Goal: Task Accomplishment & Management: Manage account settings

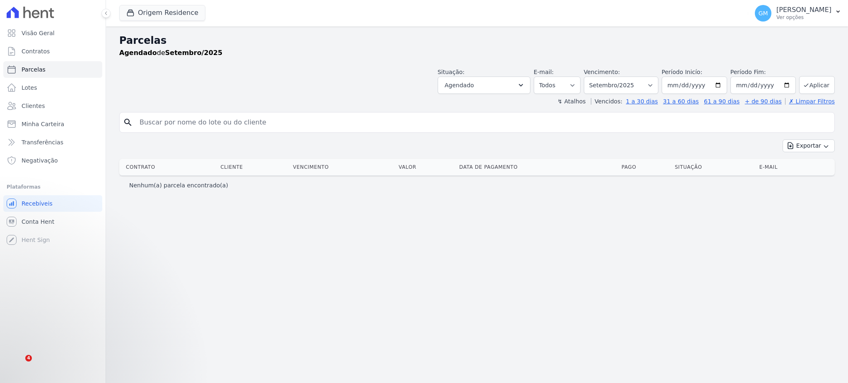
select select
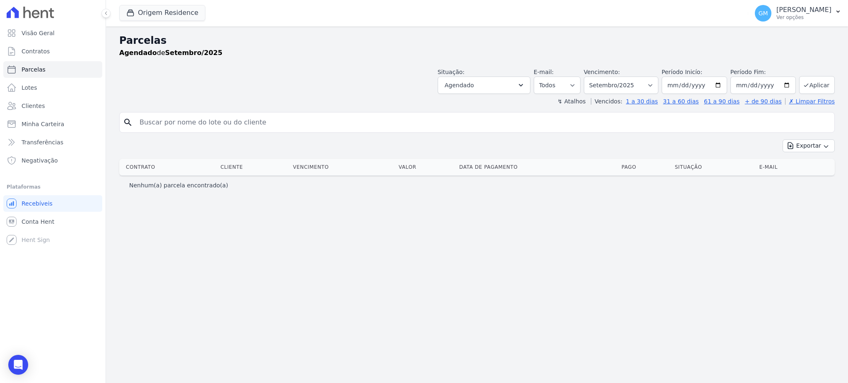
select select
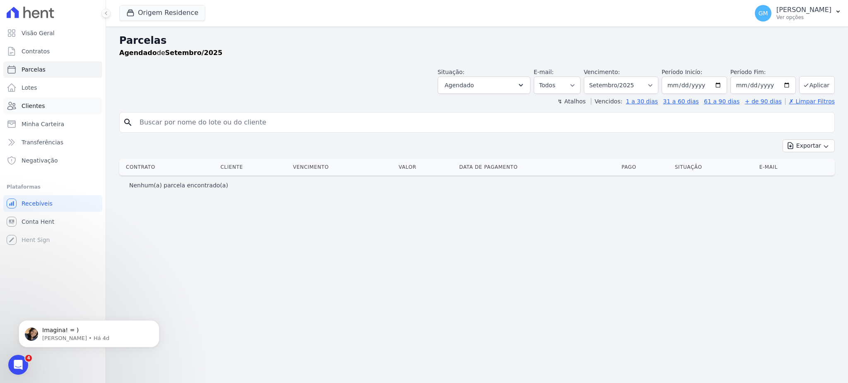
click at [56, 105] on link "Clientes" at bounding box center [52, 106] width 99 height 17
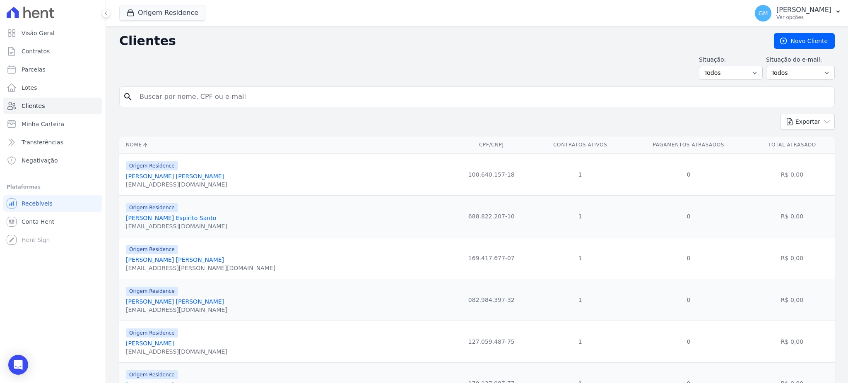
click at [169, 102] on input "search" at bounding box center [483, 97] width 696 height 17
paste input "Laielle Nascimento Marques"
type input "Laielle Nascimento Marques"
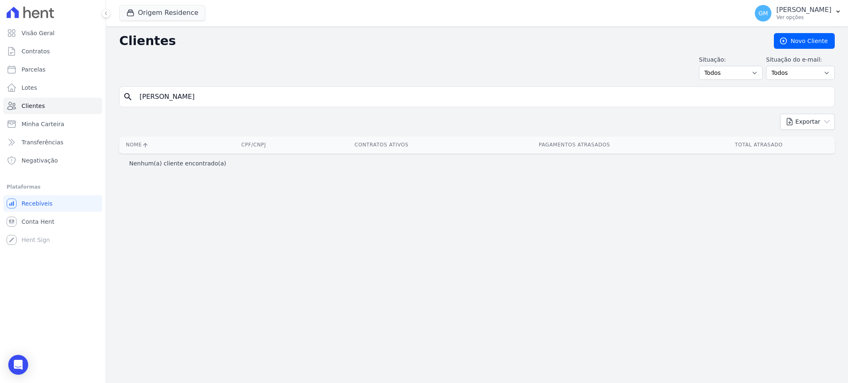
click at [229, 93] on input "Laielle Nascimento Marques" at bounding box center [483, 97] width 696 height 17
click at [177, 12] on button "Origem Residence" at bounding box center [162, 13] width 86 height 16
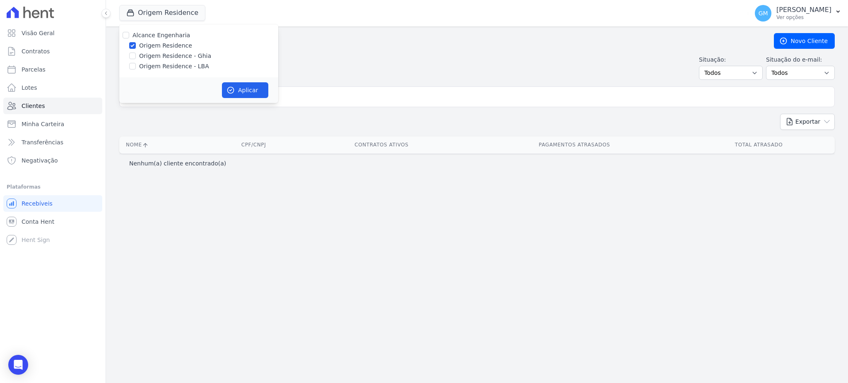
click at [137, 57] on div "Origem Residence - Ghia" at bounding box center [198, 56] width 159 height 9
click at [133, 66] on input "Origem Residence - LBA" at bounding box center [132, 66] width 7 height 7
checkbox input "true"
click at [132, 58] on input "Origem Residence - Ghia" at bounding box center [132, 56] width 7 height 7
checkbox input "true"
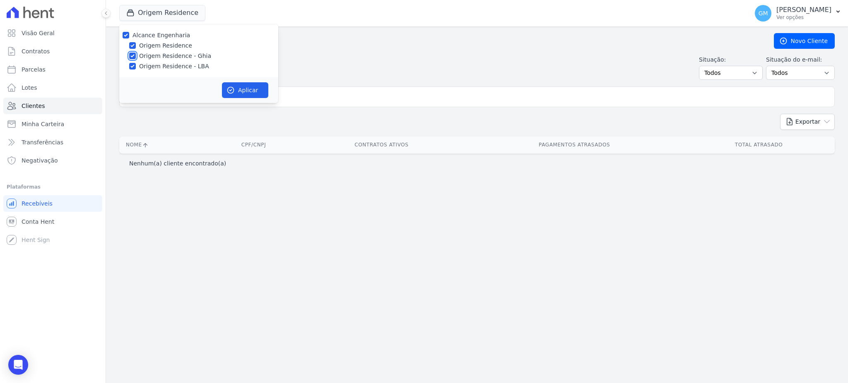
checkbox input "true"
click at [240, 86] on button "Aplicar" at bounding box center [245, 90] width 46 height 16
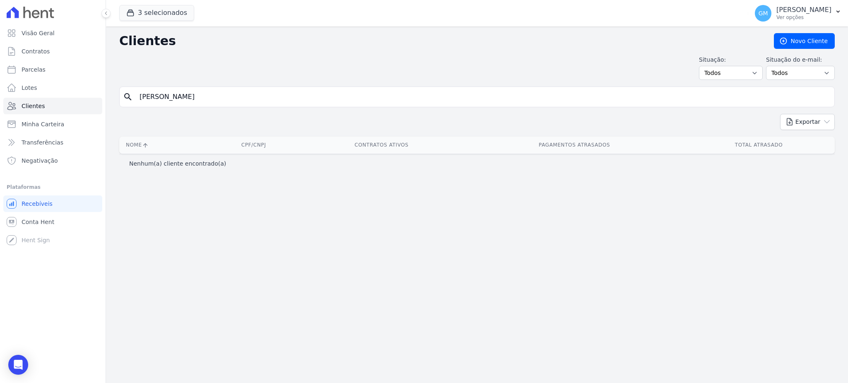
click at [300, 70] on div "Situação: Todos Adimplentes Inadimplentes Situação do e-mail: Todos Confirmado …" at bounding box center [476, 67] width 715 height 24
drag, startPoint x: 301, startPoint y: 83, endPoint x: 282, endPoint y: 100, distance: 25.8
click at [302, 83] on div "Clientes Novo Cliente Situação: Todos Adimplentes Inadimplentes Situação do e-m…" at bounding box center [477, 204] width 742 height 357
click at [282, 100] on input "Laielle Nascimento Marques" at bounding box center [483, 97] width 696 height 17
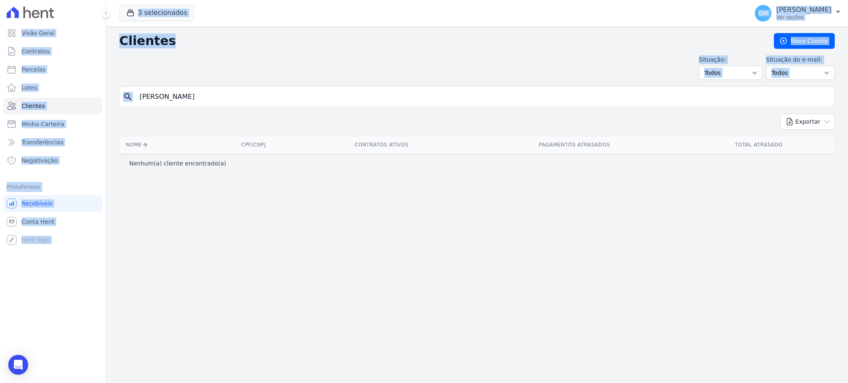
drag, startPoint x: 281, startPoint y: 99, endPoint x: 159, endPoint y: 101, distance: 122.1
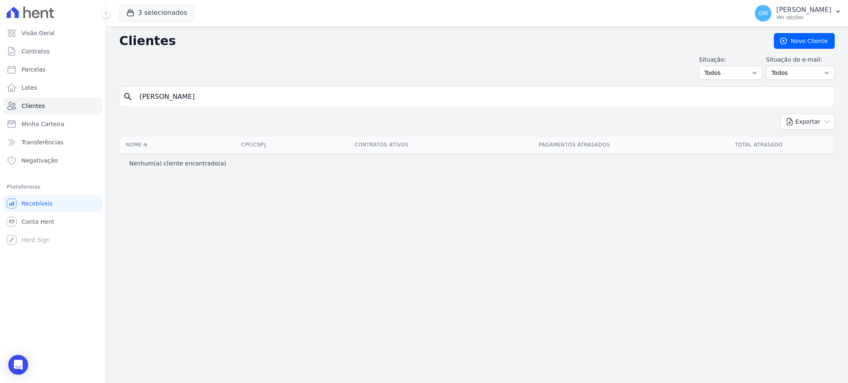
drag, startPoint x: 160, startPoint y: 99, endPoint x: 272, endPoint y: 98, distance: 112.2
click at [272, 98] on input "Laielle Nascimento Marques" at bounding box center [483, 97] width 696 height 17
type input "Laielle"
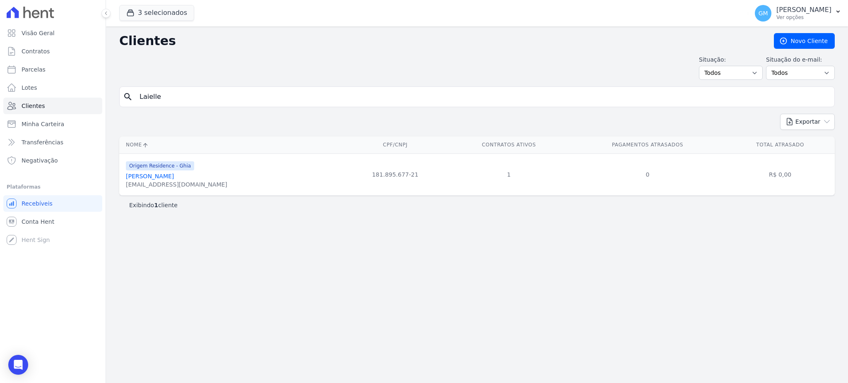
click at [174, 178] on link "Laielle Nascimento Marques" at bounding box center [150, 176] width 48 height 7
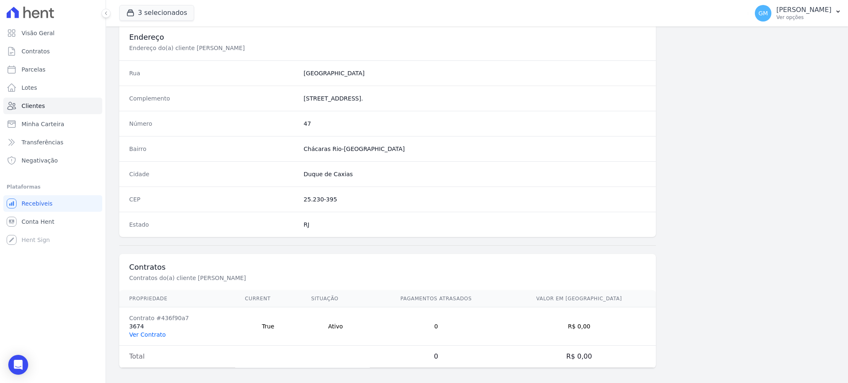
scroll to position [392, 0]
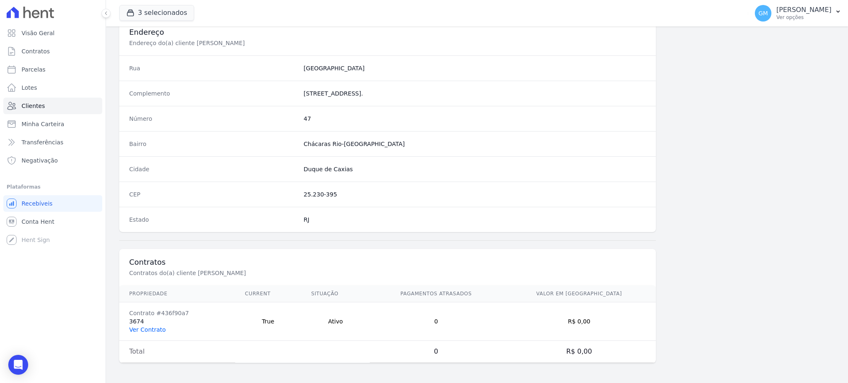
click at [148, 330] on link "Ver Contrato" at bounding box center [147, 330] width 36 height 7
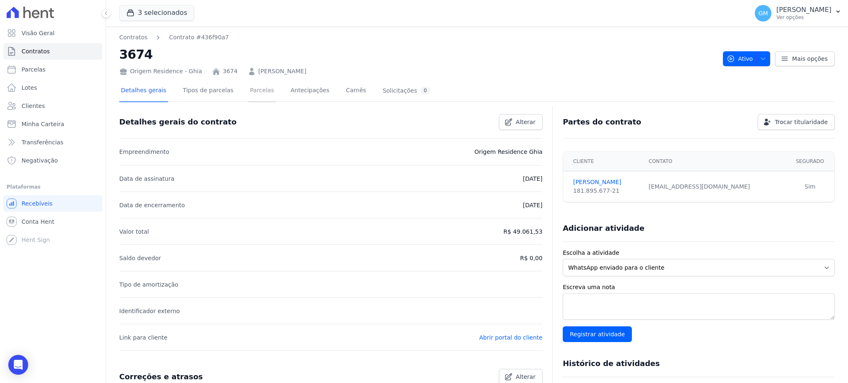
click at [248, 91] on link "Parcelas" at bounding box center [261, 91] width 27 height 22
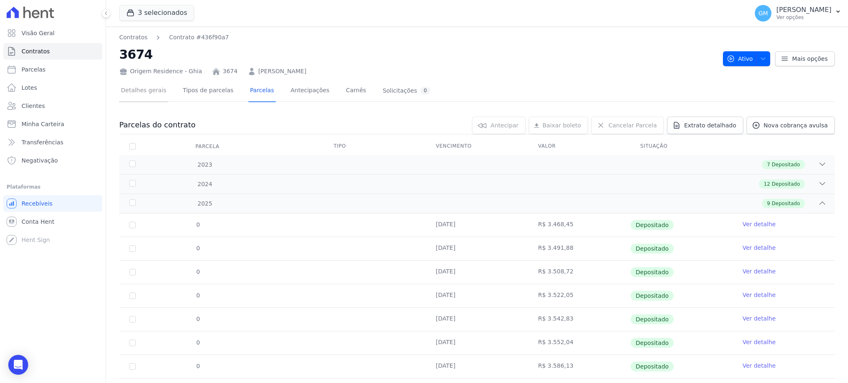
click at [148, 85] on link "Detalhes gerais" at bounding box center [143, 91] width 49 height 22
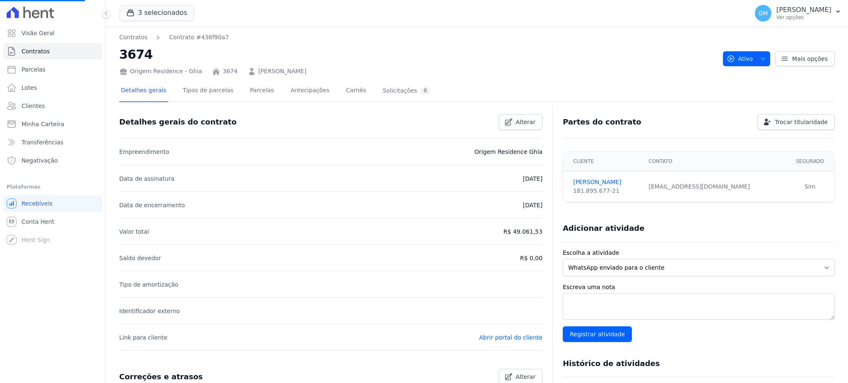
scroll to position [28, 0]
click at [515, 335] on link "Abrir portal do cliente" at bounding box center [510, 338] width 63 height 7
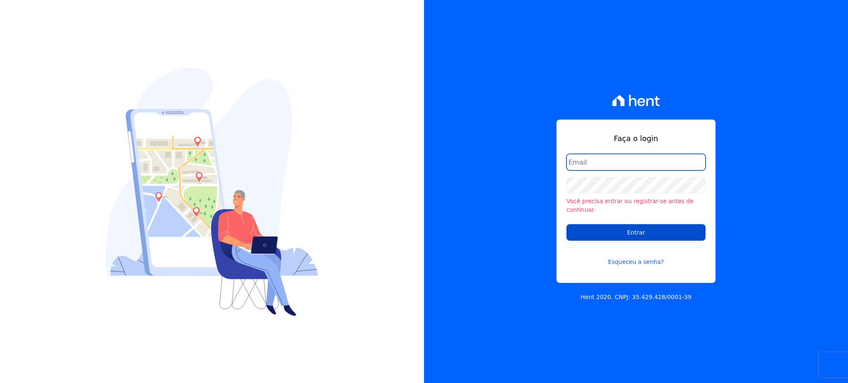
type input "gleice.santos@alcanceengenharia.com.br"
click at [659, 224] on input "Entrar" at bounding box center [635, 232] width 139 height 17
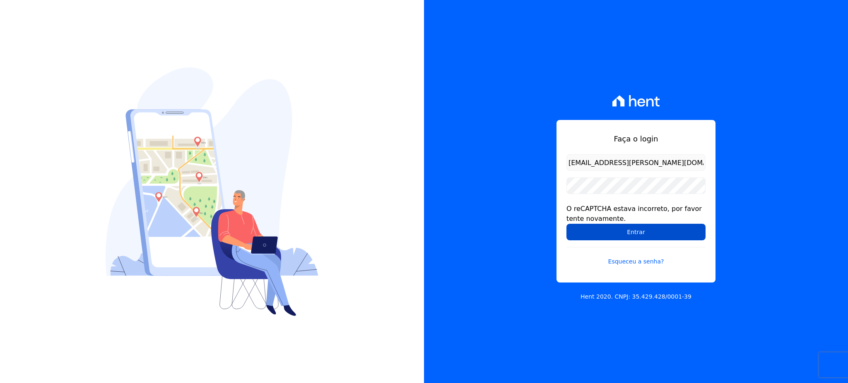
drag, startPoint x: 652, startPoint y: 227, endPoint x: 648, endPoint y: 238, distance: 11.3
click at [651, 233] on input "Entrar" at bounding box center [635, 232] width 139 height 17
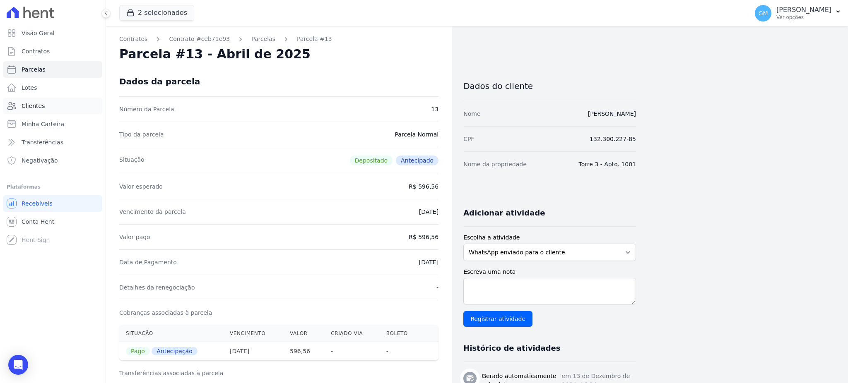
click at [60, 106] on link "Clientes" at bounding box center [52, 106] width 99 height 17
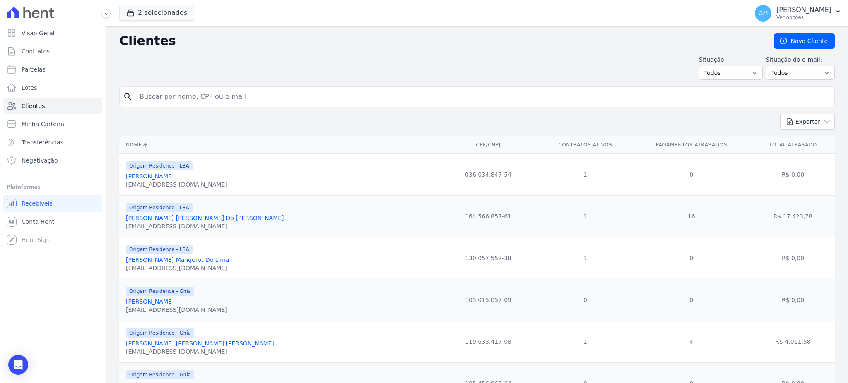
click at [166, 103] on input "search" at bounding box center [483, 97] width 696 height 17
drag, startPoint x: 195, startPoint y: 101, endPoint x: 136, endPoint y: 94, distance: 59.3
click at [136, 94] on input "l" at bounding box center [483, 97] width 696 height 17
paste input "Laielle Nascimento Marques"
type input "Laielle"
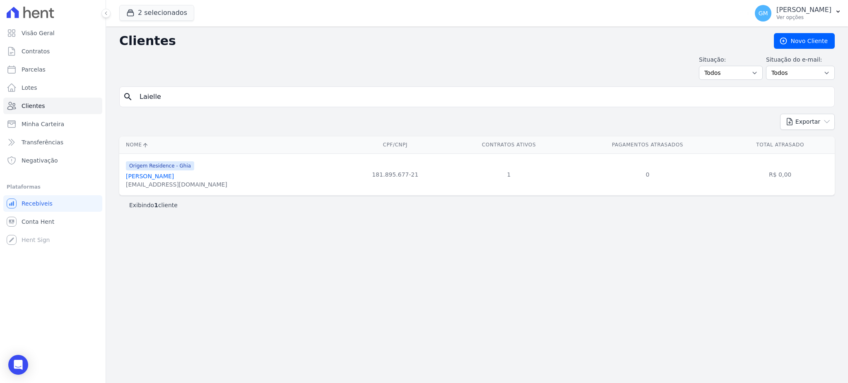
drag, startPoint x: 347, startPoint y: 177, endPoint x: 398, endPoint y: 178, distance: 50.9
click at [398, 178] on td "181.895.677-21" at bounding box center [395, 175] width 106 height 42
copy td "181.895.677-21"
click at [174, 177] on link "Laielle Nascimento Marques" at bounding box center [150, 176] width 48 height 7
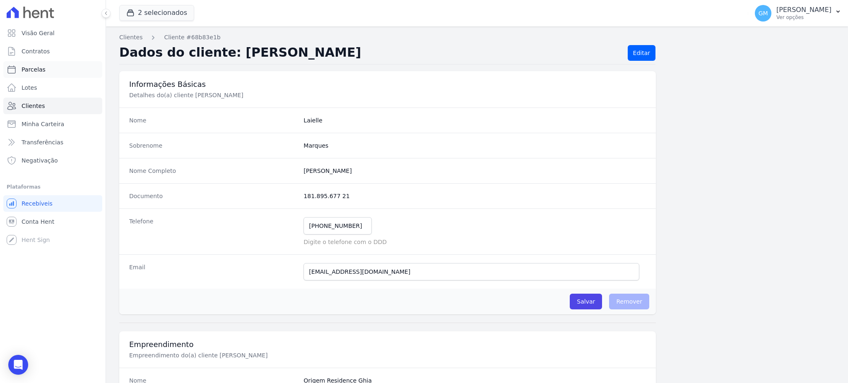
click at [31, 70] on span "Parcelas" at bounding box center [34, 69] width 24 height 8
select select
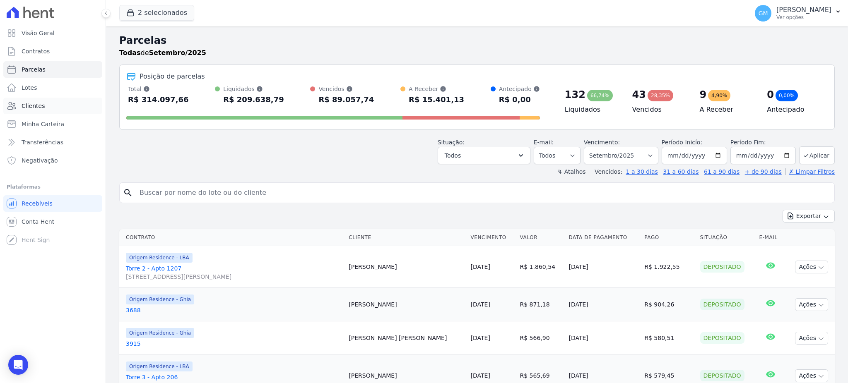
click at [37, 102] on span "Clientes" at bounding box center [33, 106] width 23 height 8
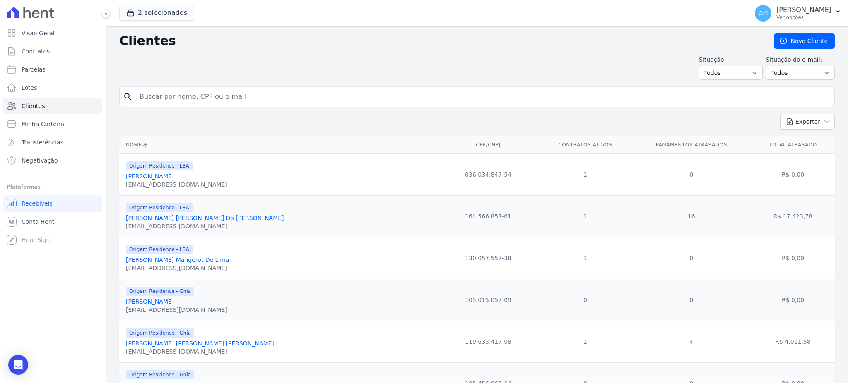
click at [206, 96] on input "search" at bounding box center [483, 97] width 696 height 17
paste input "KETLYN ALVES TAVARES"
type input "KETLYN ALVES TAVARES"
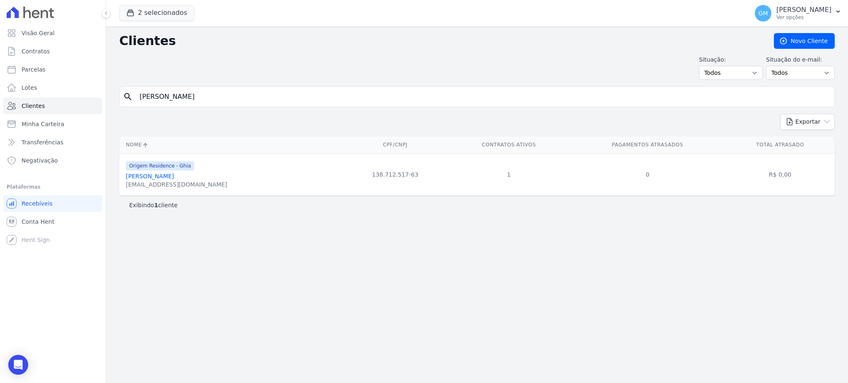
click at [155, 179] on link "Ketlyn Alves Tavares" at bounding box center [150, 176] width 48 height 7
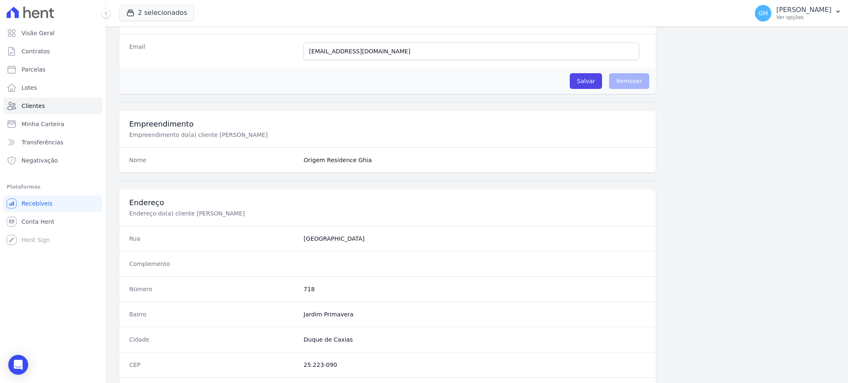
scroll to position [392, 0]
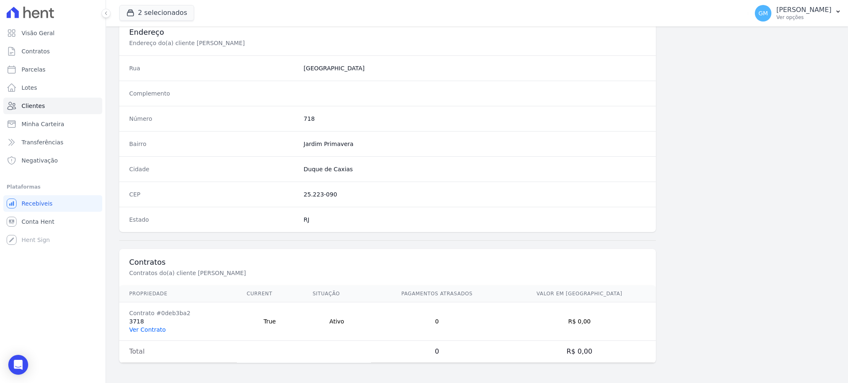
click at [161, 327] on link "Ver Contrato" at bounding box center [147, 330] width 36 height 7
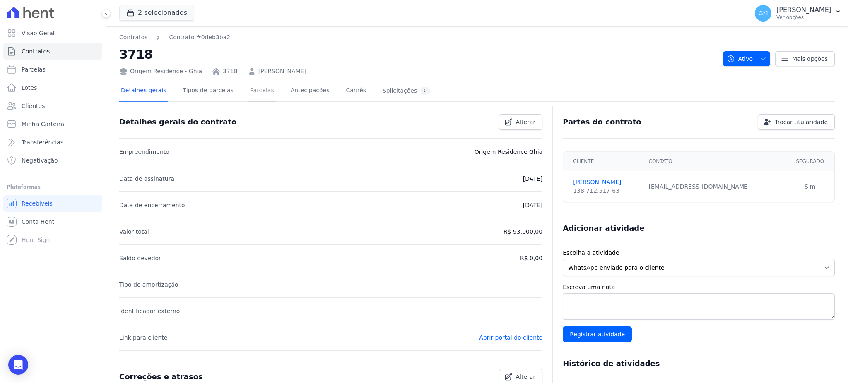
click at [250, 97] on link "Parcelas" at bounding box center [261, 91] width 27 height 22
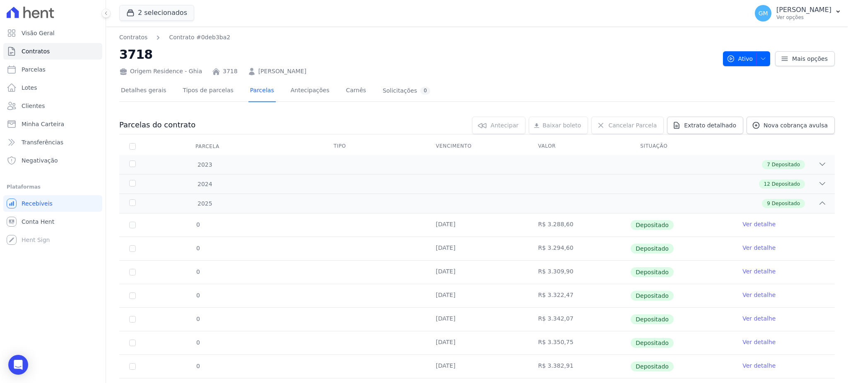
scroll to position [67, 0]
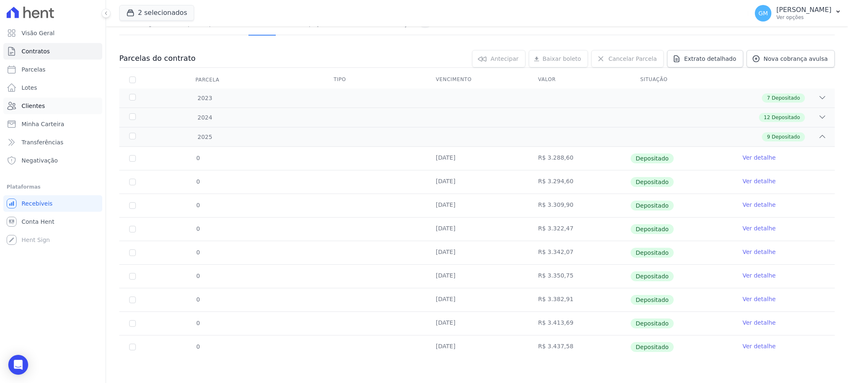
click at [61, 106] on link "Clientes" at bounding box center [52, 106] width 99 height 17
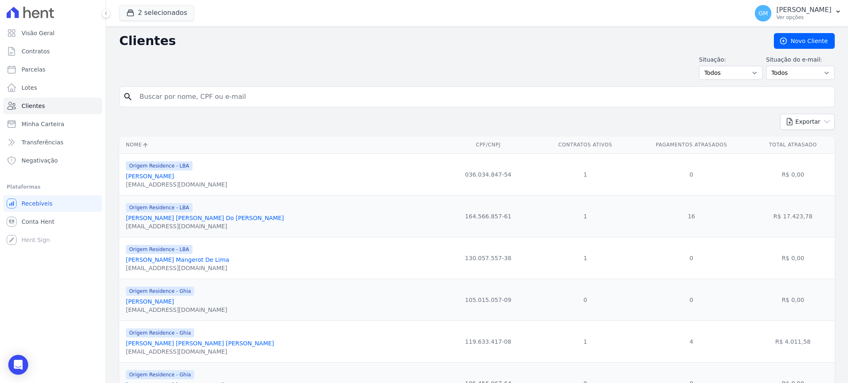
click at [62, 66] on link "Parcelas" at bounding box center [52, 69] width 99 height 17
select select
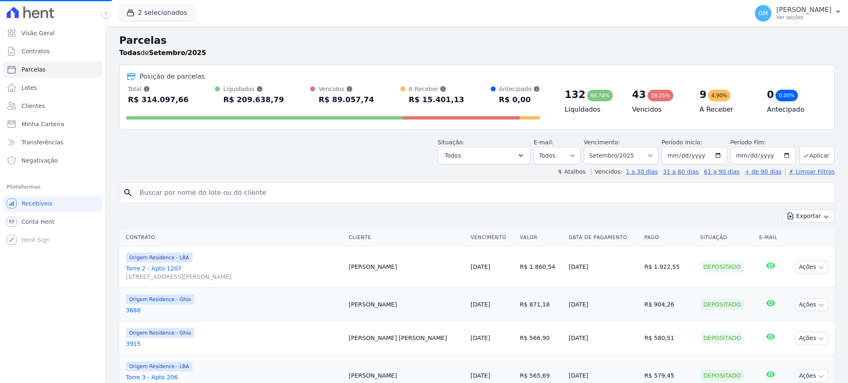
select select
click at [522, 149] on button "Todos" at bounding box center [484, 155] width 93 height 17
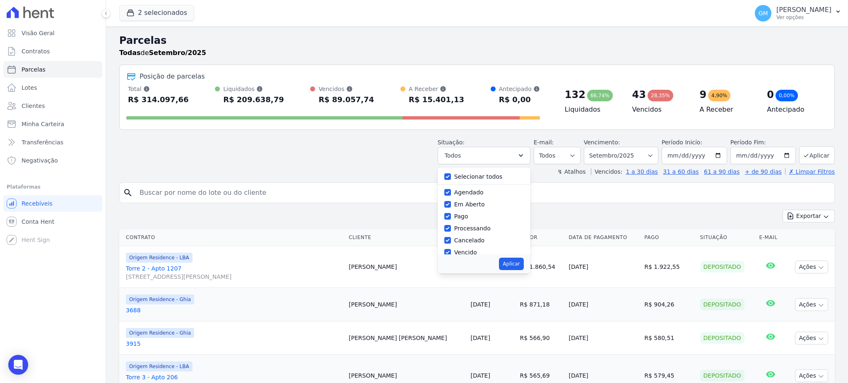
click at [447, 172] on div "Selecionar todos Agendado Em Aberto Pago Processando Cancelado Vencido Transfer…" at bounding box center [484, 211] width 93 height 87
click at [451, 174] on input "Selecionar todos" at bounding box center [447, 176] width 7 height 7
checkbox input "false"
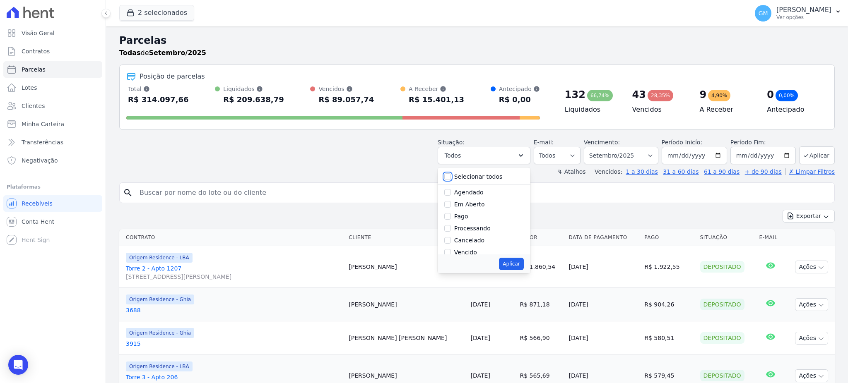
checkbox input "false"
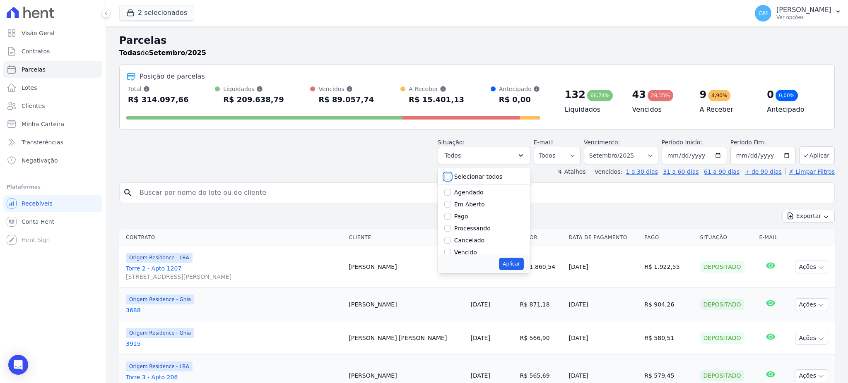
checkbox input "false"
click at [456, 196] on div "Agendado" at bounding box center [483, 193] width 79 height 12
click at [451, 193] on input "Agendado" at bounding box center [447, 192] width 7 height 7
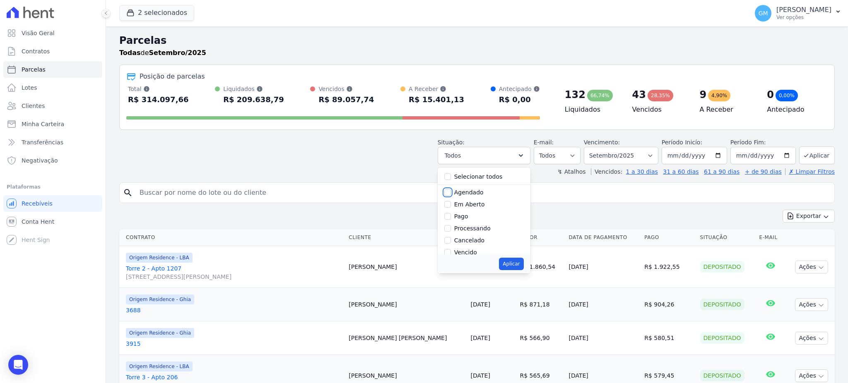
checkbox input "true"
click at [513, 263] on button "Aplicar" at bounding box center [511, 264] width 24 height 12
select select "scheduled"
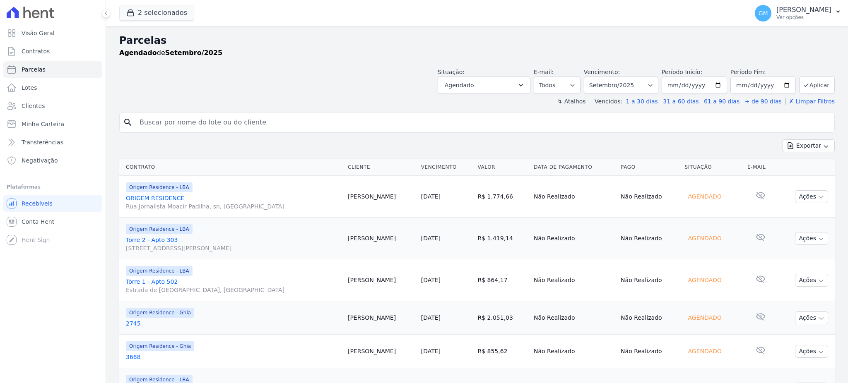
select select
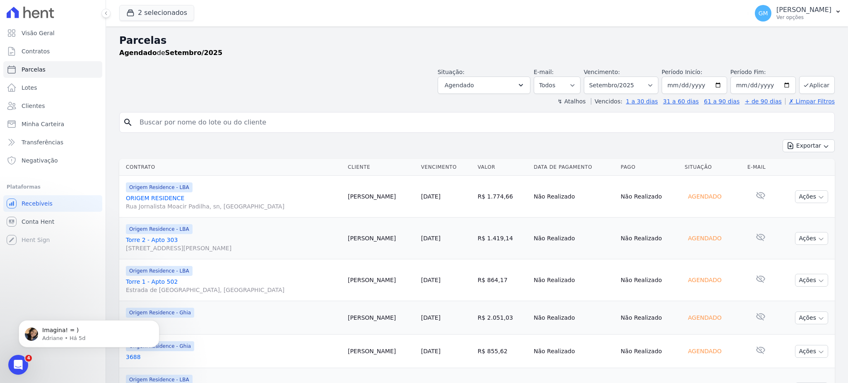
drag, startPoint x: 389, startPoint y: 280, endPoint x: 375, endPoint y: 281, distance: 14.1
click at [375, 281] on td "[PERSON_NAME]" at bounding box center [380, 281] width 73 height 42
copy td "Beja"
drag, startPoint x: 412, startPoint y: 318, endPoint x: 352, endPoint y: 318, distance: 60.0
click at [352, 318] on tr "Origem Residence - Ghia 2745 Patricia Nascimento 30/09/2025 R$ 2.051,03 Não Rea…" at bounding box center [476, 318] width 715 height 34
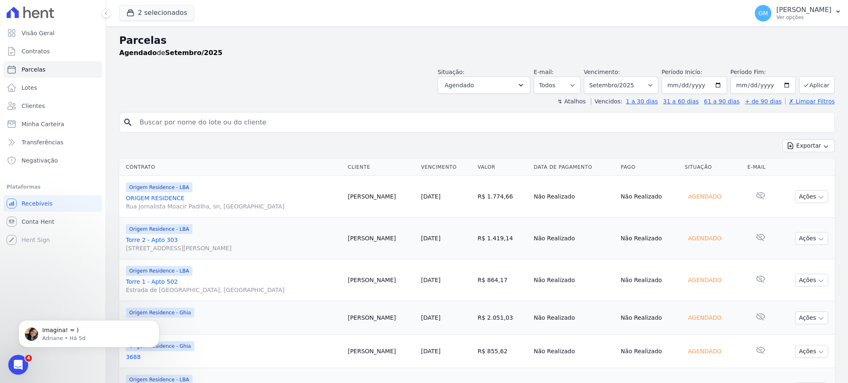
copy tr "2745 Patricia Nascimento"
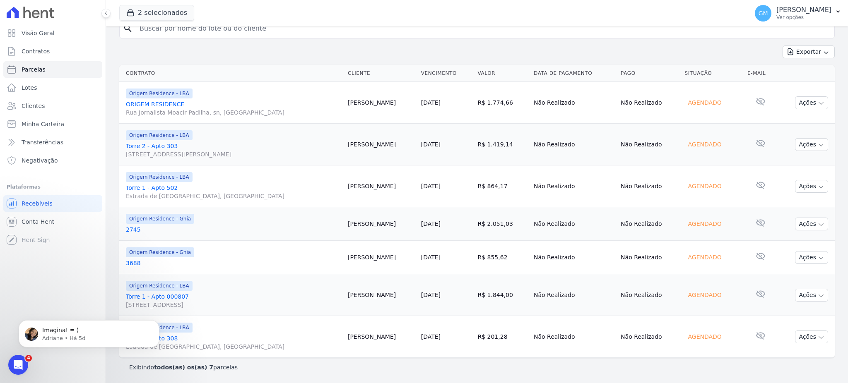
drag, startPoint x: 406, startPoint y: 255, endPoint x: 338, endPoint y: 255, distance: 67.5
click at [338, 255] on tr "Origem Residence - Ghia 3688 Vivian Monteiro 30/09/2025 R$ 855,62 Não Realizado…" at bounding box center [476, 258] width 715 height 34
click at [341, 260] on link "3688" at bounding box center [233, 263] width 215 height 8
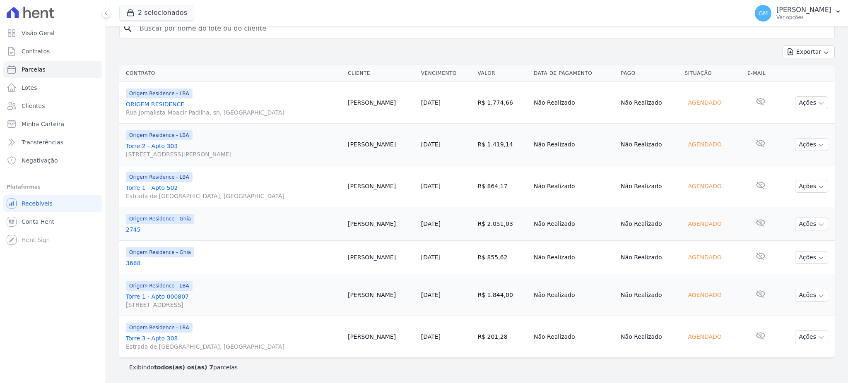
click at [341, 259] on link "3688" at bounding box center [233, 263] width 215 height 8
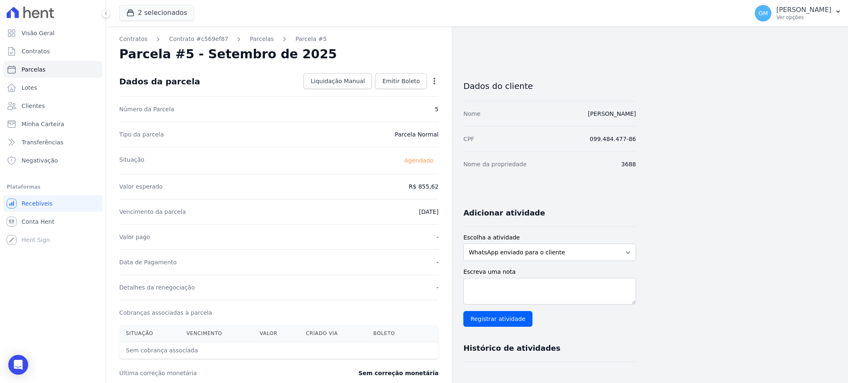
drag, startPoint x: 643, startPoint y: 112, endPoint x: 540, endPoint y: 112, distance: 103.5
click at [540, 112] on div "Contratos Contrato #c569ef87 Parcelas Parcela #5 Parcela #5 - Setembro de 2025 …" at bounding box center [470, 292] width 729 height 532
copy link "[PERSON_NAME]"
drag, startPoint x: 383, startPoint y: 81, endPoint x: 366, endPoint y: 75, distance: 17.7
click at [383, 81] on span "Cancelar" at bounding box center [385, 81] width 26 height 8
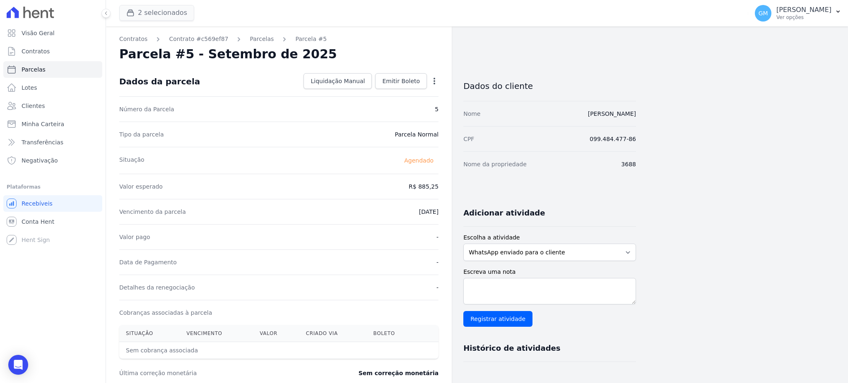
select select
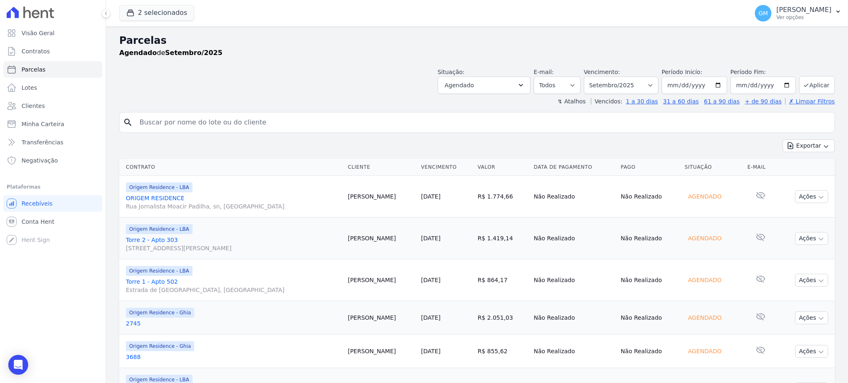
select select
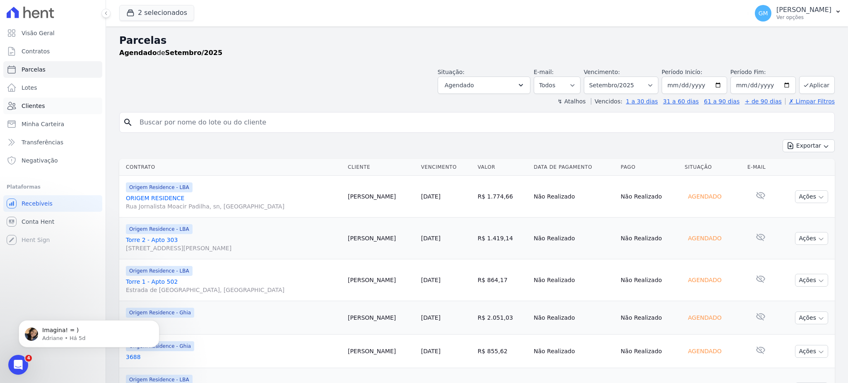
click at [52, 106] on link "Clientes" at bounding box center [52, 106] width 99 height 17
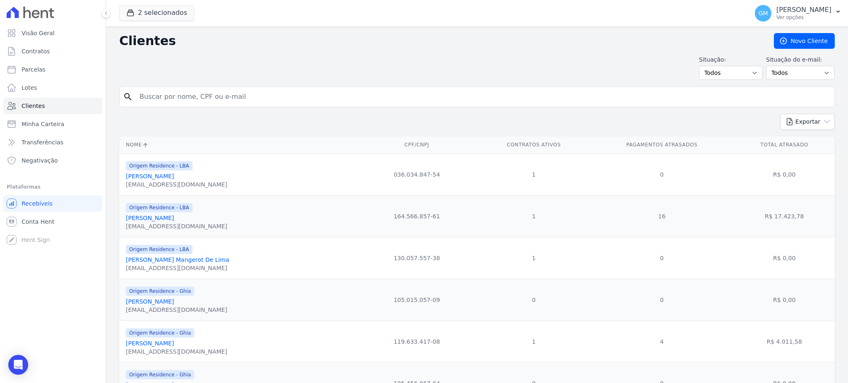
click at [165, 103] on input "search" at bounding box center [483, 97] width 696 height 17
paste input "Beja"
type input "Beja"
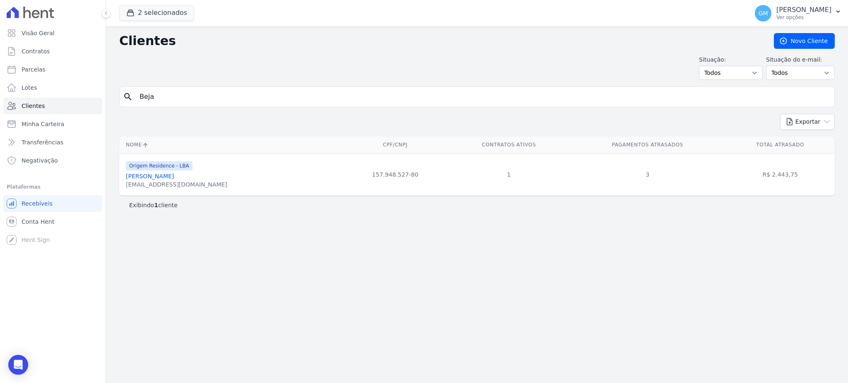
click at [174, 178] on link "[PERSON_NAME]" at bounding box center [150, 176] width 48 height 7
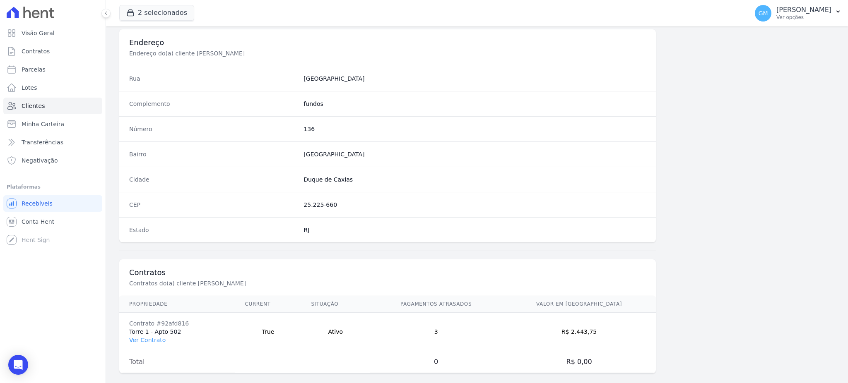
scroll to position [392, 0]
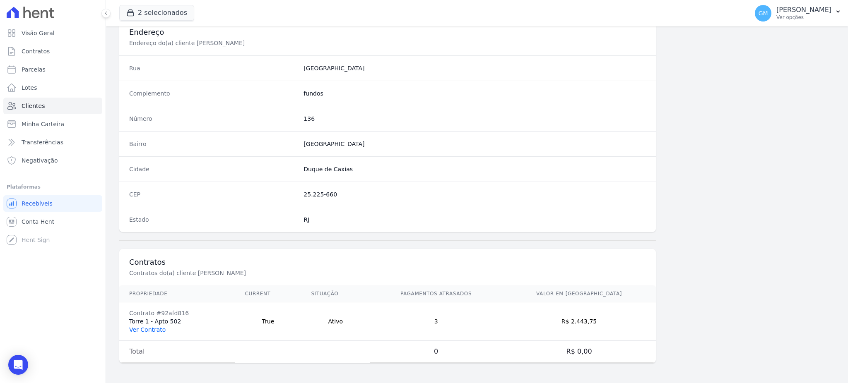
click at [147, 330] on link "Ver Contrato" at bounding box center [147, 330] width 36 height 7
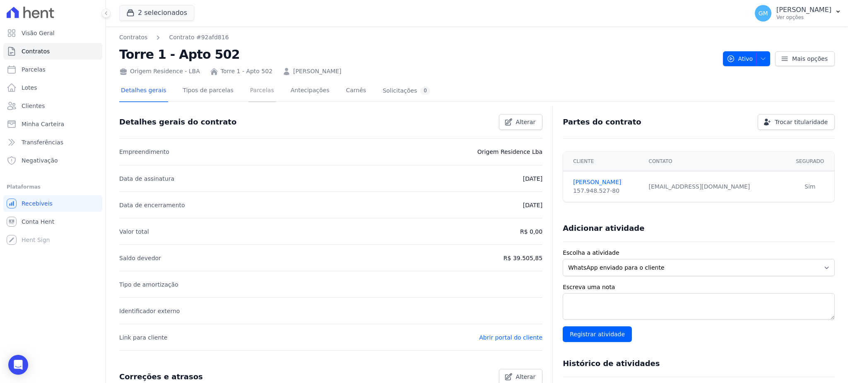
click at [256, 89] on link "Parcelas" at bounding box center [261, 91] width 27 height 22
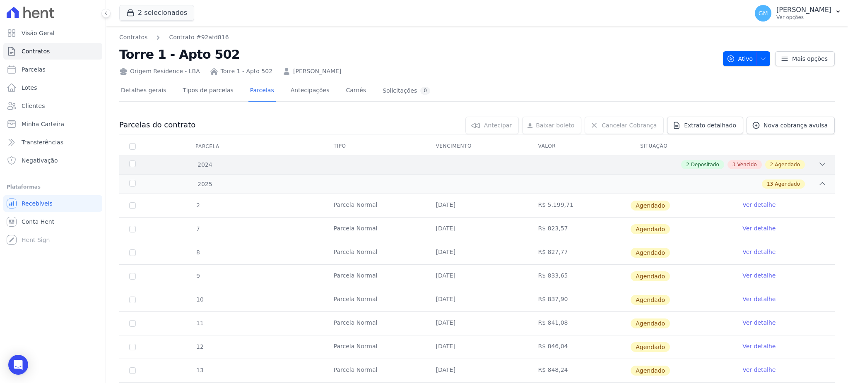
click at [740, 160] on div "3 Vencido" at bounding box center [744, 164] width 34 height 9
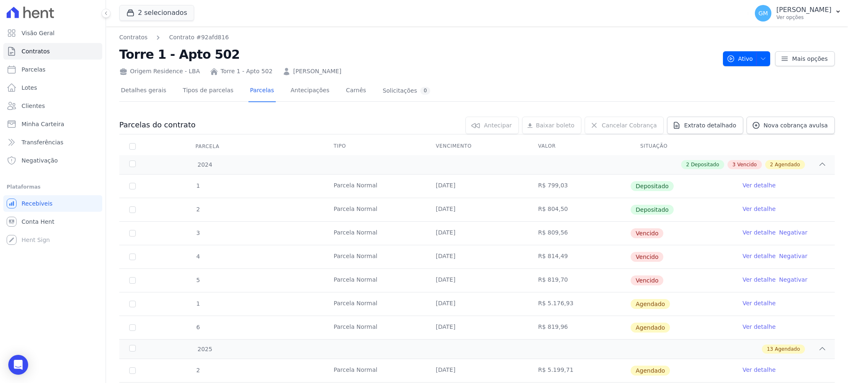
click at [477, 286] on td "25/11/2024" at bounding box center [477, 280] width 102 height 23
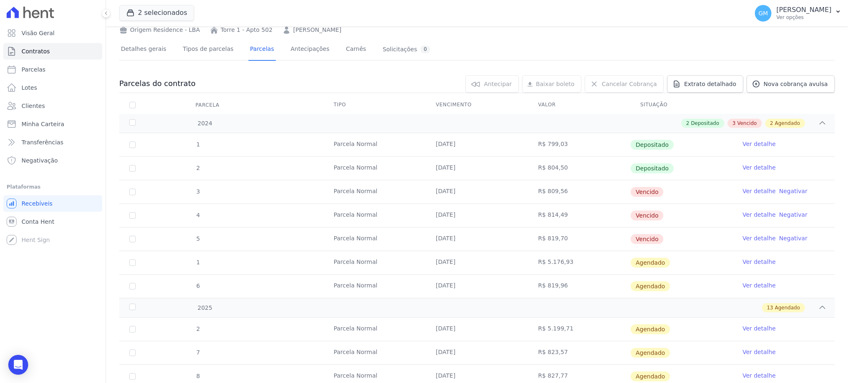
scroll to position [110, 0]
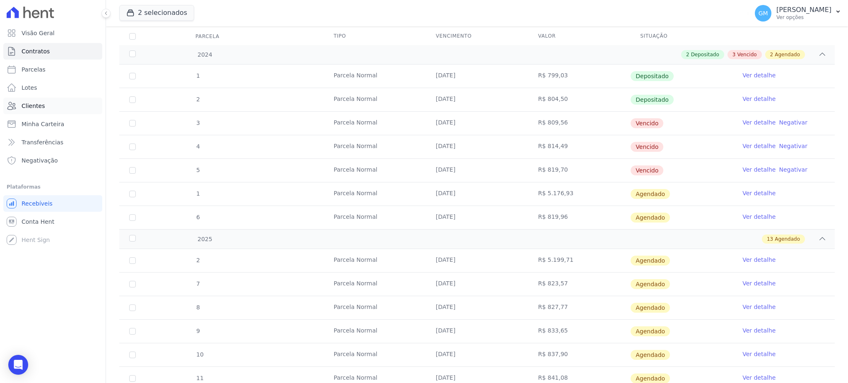
click at [44, 102] on link "Clientes" at bounding box center [52, 106] width 99 height 17
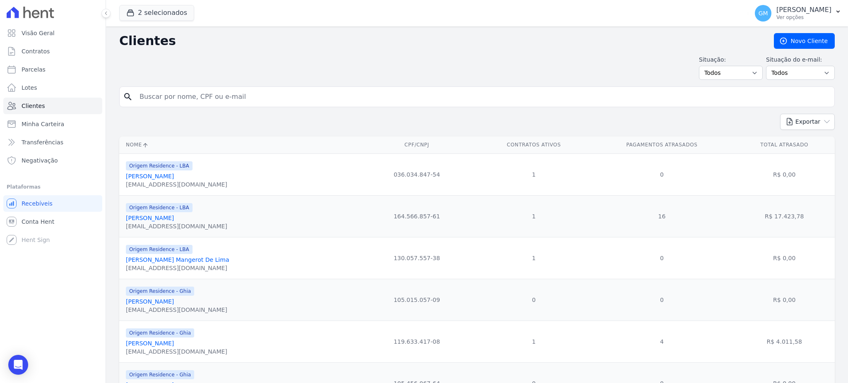
click at [287, 94] on input "search" at bounding box center [483, 97] width 696 height 17
paste input "2745 Patricia Nascimento"
drag, startPoint x: 154, startPoint y: 92, endPoint x: 124, endPoint y: 92, distance: 30.2
click at [124, 92] on div "search 2745 Patricia Nascimento" at bounding box center [476, 97] width 715 height 21
type input "Patricia Nascimento"
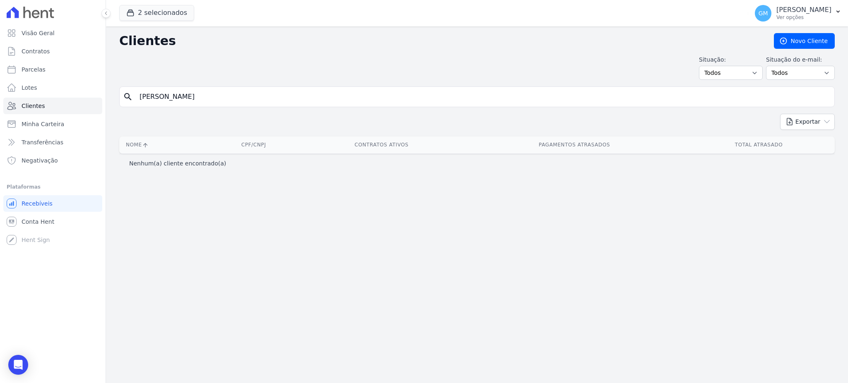
drag, startPoint x: 206, startPoint y: 96, endPoint x: 161, endPoint y: 95, distance: 44.7
click at [161, 95] on input "[PERSON_NAME]" at bounding box center [483, 97] width 696 height 17
type input "Patricia"
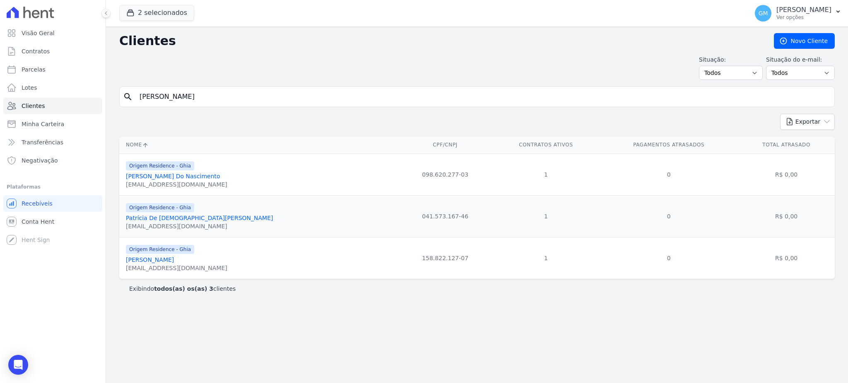
click at [194, 174] on link "Patricia Batalha Do Nascimento" at bounding box center [173, 176] width 94 height 7
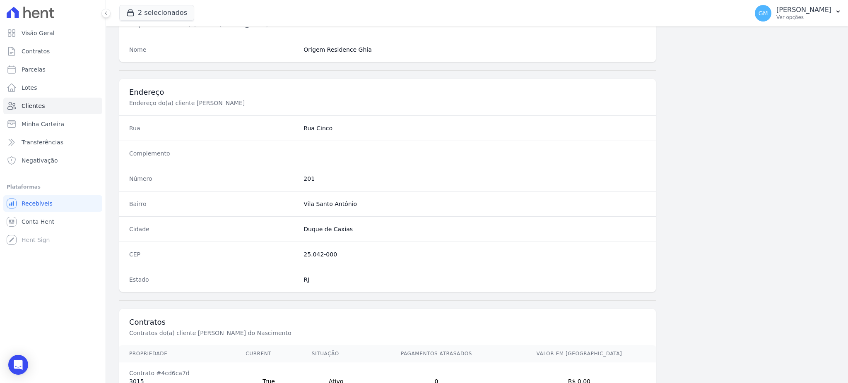
scroll to position [392, 0]
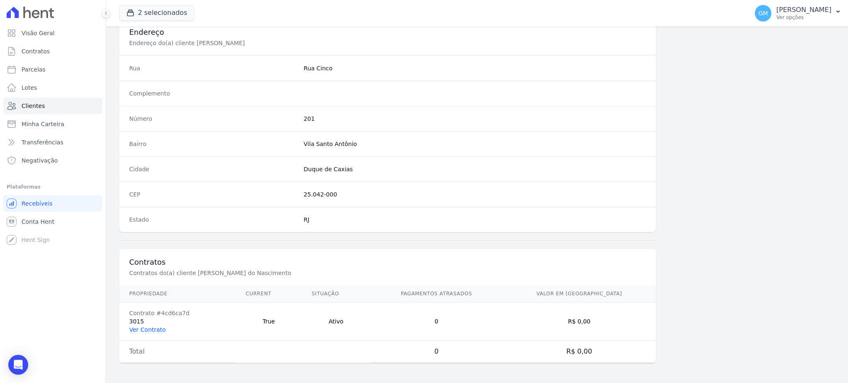
click at [155, 329] on link "Ver Contrato" at bounding box center [147, 330] width 36 height 7
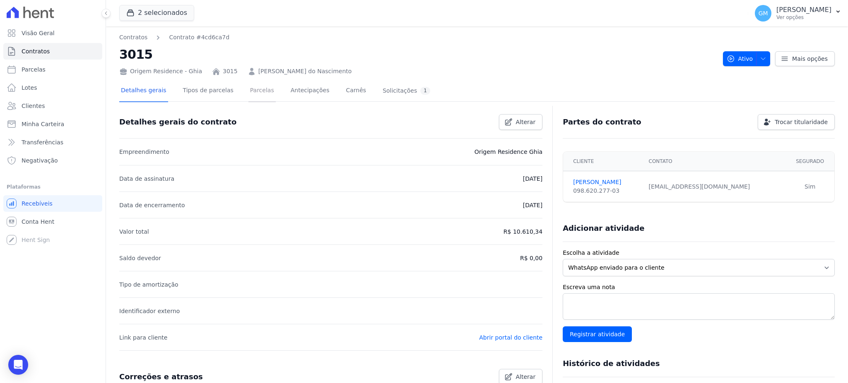
click at [248, 91] on link "Parcelas" at bounding box center [261, 91] width 27 height 22
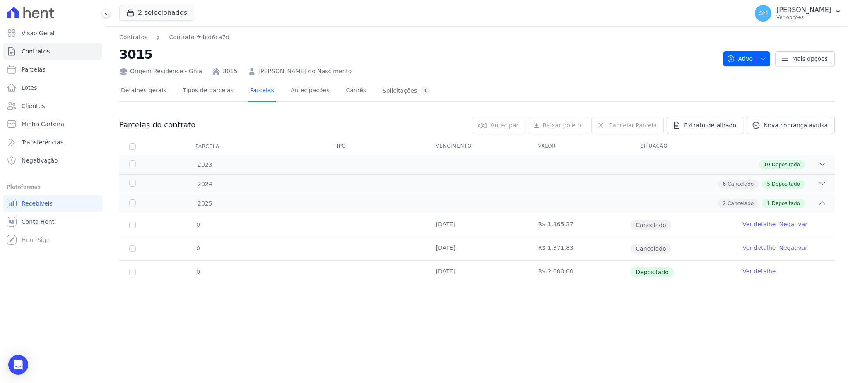
click at [764, 272] on link "Ver detalhe" at bounding box center [758, 271] width 33 height 8
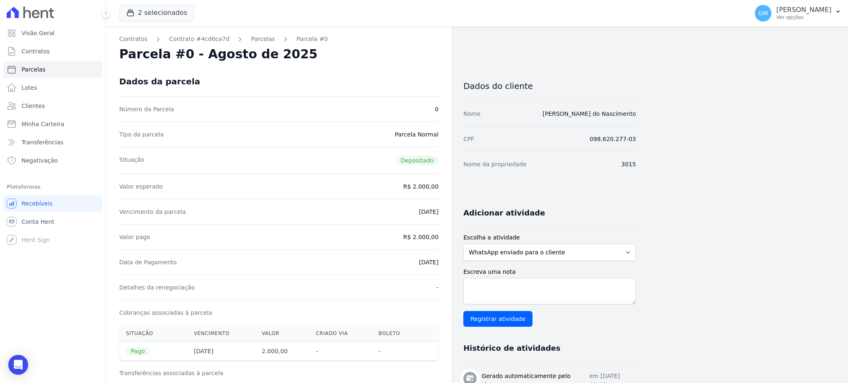
drag, startPoint x: 550, startPoint y: 111, endPoint x: 660, endPoint y: 111, distance: 110.1
click at [660, 111] on div "Contratos Contrato #4cd6ca7d Parcelas Parcela #0 Parcela #0 - Agosto de 2025 Da…" at bounding box center [470, 350] width 729 height 649
copy link "Patricia Batalha do Nascimento"
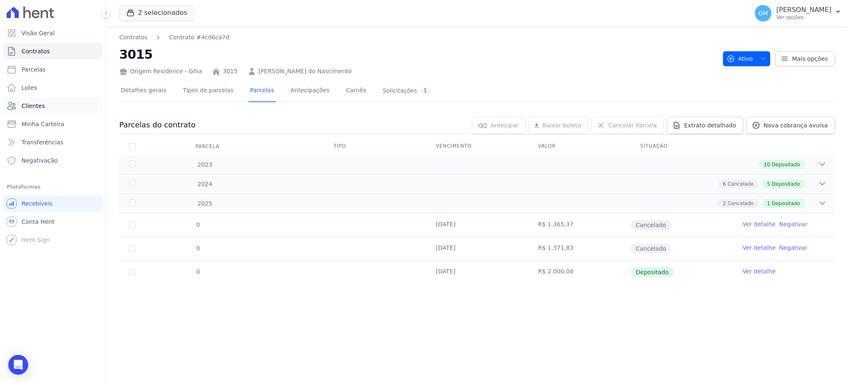
click at [41, 103] on span "Clientes" at bounding box center [33, 106] width 23 height 8
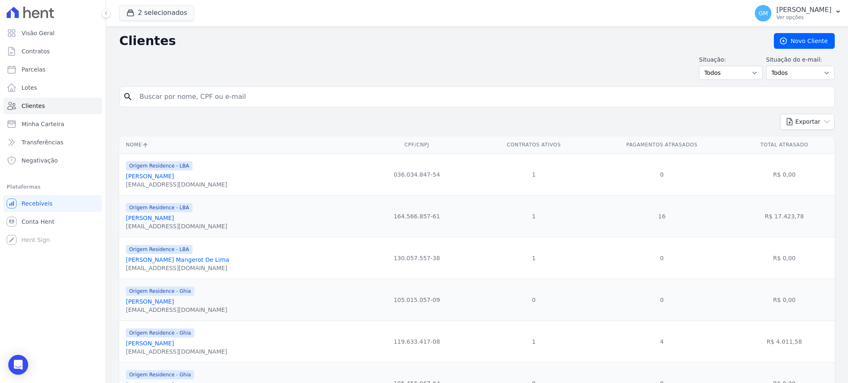
click at [151, 103] on input "search" at bounding box center [483, 97] width 696 height 17
paste input "Vivian Cassemiro Galdino Monteiro"
type input "Vivian Cassemiro Galdino Monteiro"
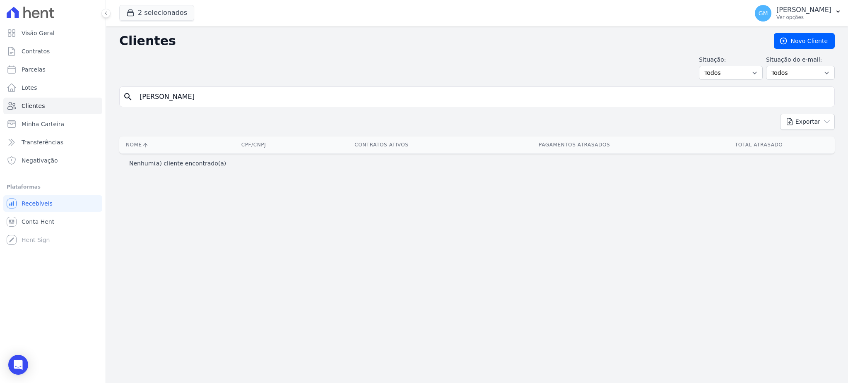
drag, startPoint x: 256, startPoint y: 93, endPoint x: 190, endPoint y: 95, distance: 65.4
click at [190, 95] on input "Vivian Cassemiro Galdino Monteiro" at bounding box center [483, 97] width 696 height 17
type input "Vivian Cassemiro"
click at [200, 101] on input "Vivian Cassemiro" at bounding box center [483, 97] width 696 height 17
type input "Vivian"
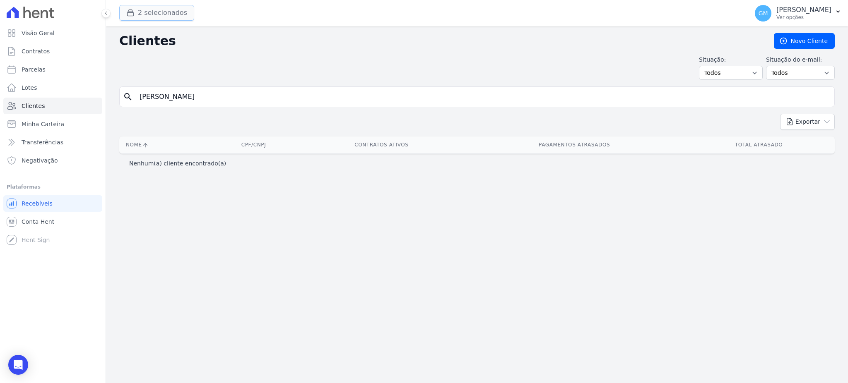
click at [165, 16] on button "2 selecionados" at bounding box center [156, 13] width 75 height 16
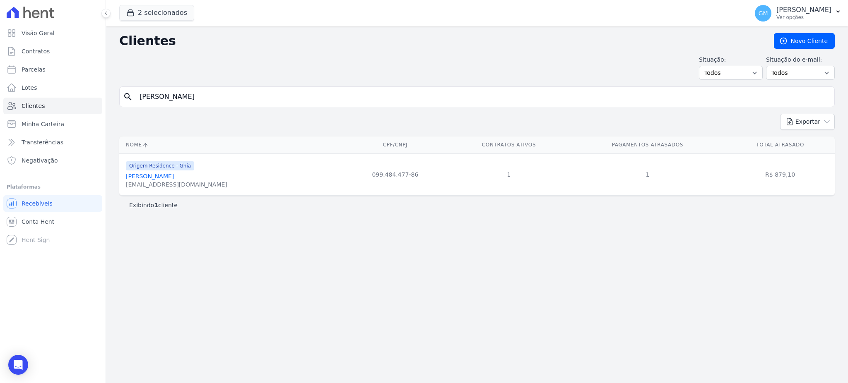
click at [174, 176] on link "Vivian Cassemiro Galdino Monteiro" at bounding box center [150, 176] width 48 height 7
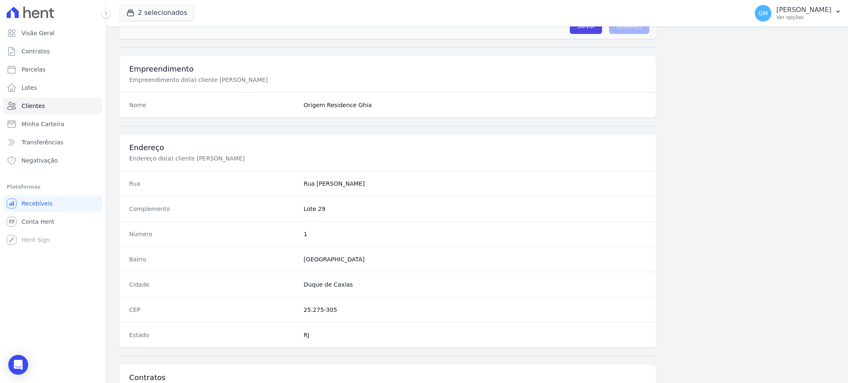
scroll to position [392, 0]
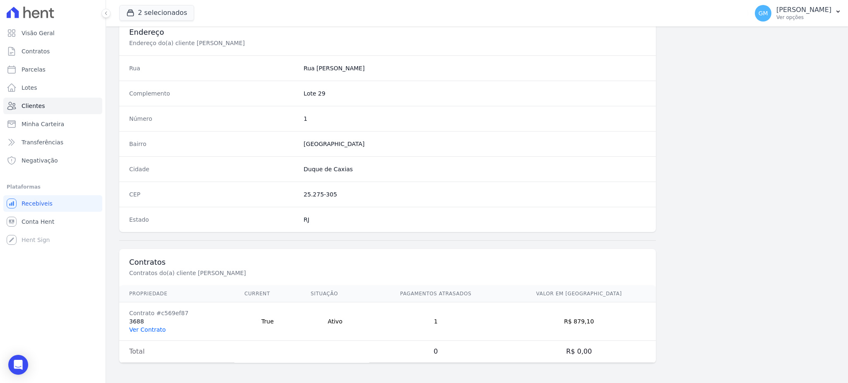
click at [146, 329] on link "Ver Contrato" at bounding box center [147, 330] width 36 height 7
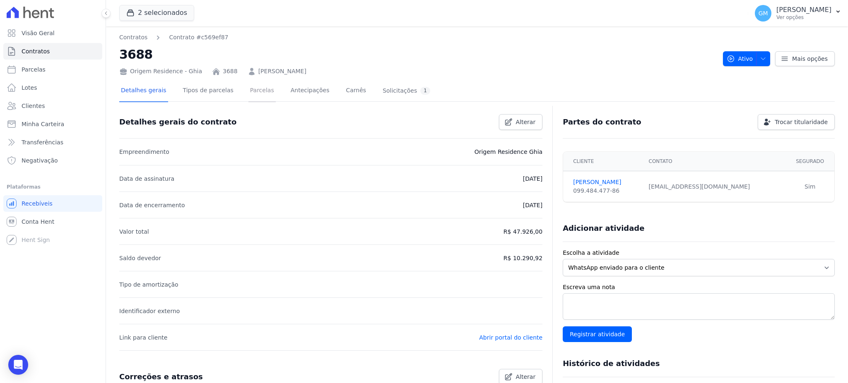
click at [260, 92] on link "Parcelas" at bounding box center [261, 91] width 27 height 22
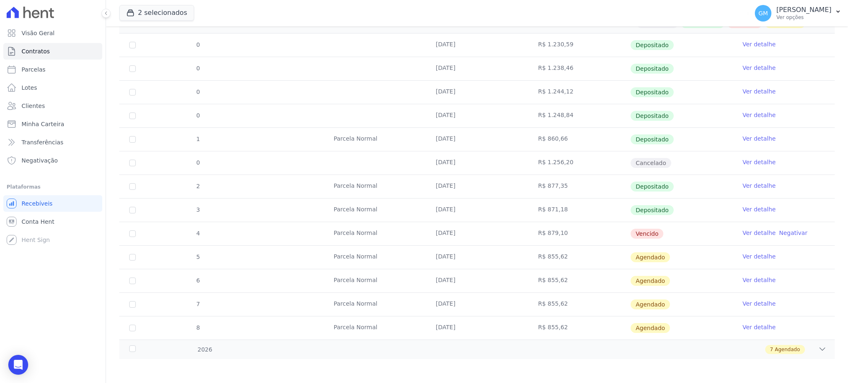
scroll to position [180, 0]
click at [742, 230] on link "Ver detalhe" at bounding box center [758, 233] width 33 height 8
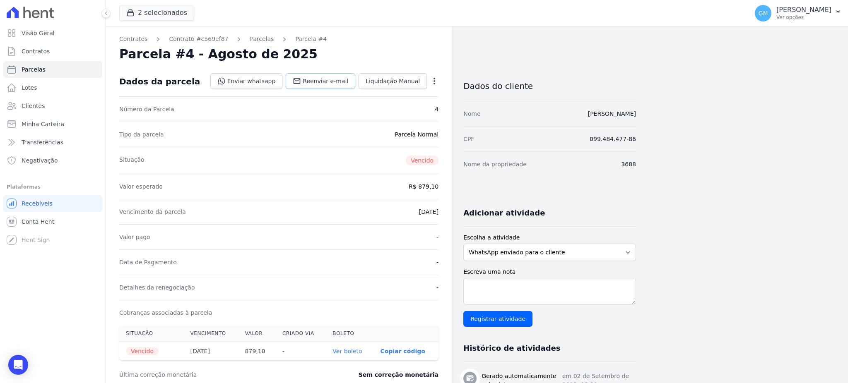
drag, startPoint x: 424, startPoint y: 128, endPoint x: 340, endPoint y: 86, distance: 93.9
click at [424, 128] on div "Tipo da parcela Parcela Normal" at bounding box center [278, 134] width 319 height 25
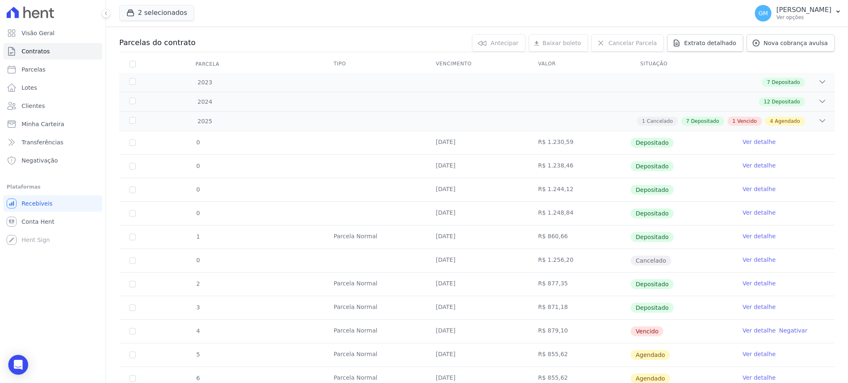
scroll to position [166, 0]
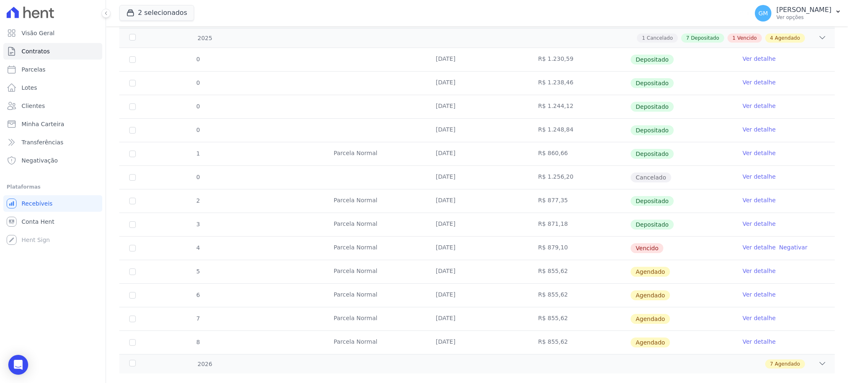
click at [748, 272] on link "Ver detalhe" at bounding box center [758, 271] width 33 height 8
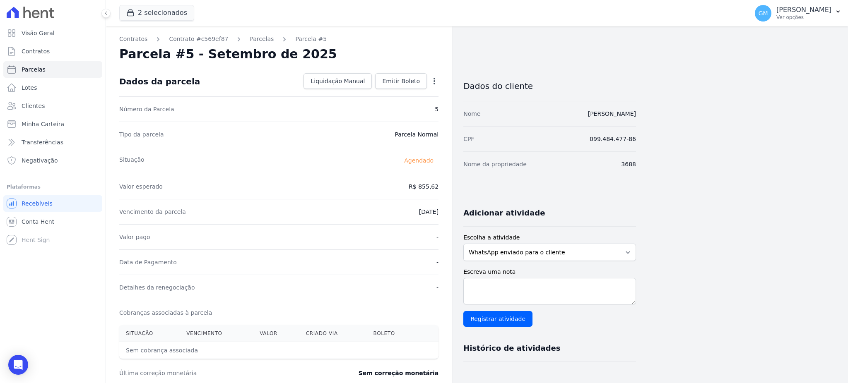
click at [433, 82] on icon "button" at bounding box center [434, 81] width 8 height 8
click at [394, 89] on link "Alterar" at bounding box center [398, 92] width 73 height 15
drag, startPoint x: 421, startPoint y: 190, endPoint x: 440, endPoint y: 189, distance: 19.0
click at [440, 189] on div "Contratos Contrato #c569ef87 Parcelas Parcela #5 Parcela #5 - Setembro de 2025 …" at bounding box center [279, 292] width 346 height 532
paste input "85.25"
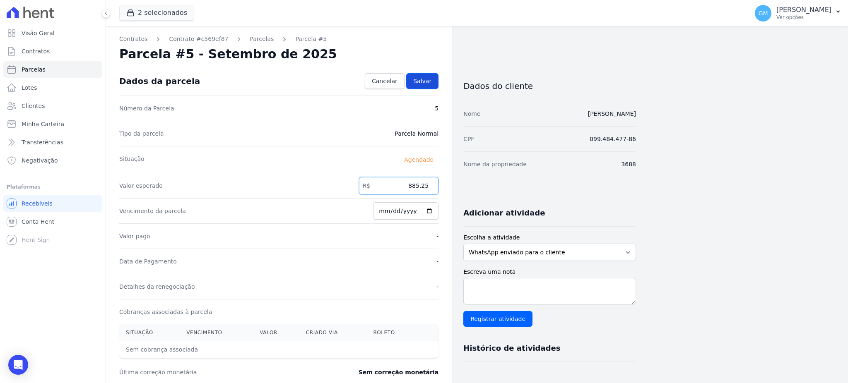
type input "885.25"
click at [426, 87] on link "Salvar" at bounding box center [422, 81] width 32 height 16
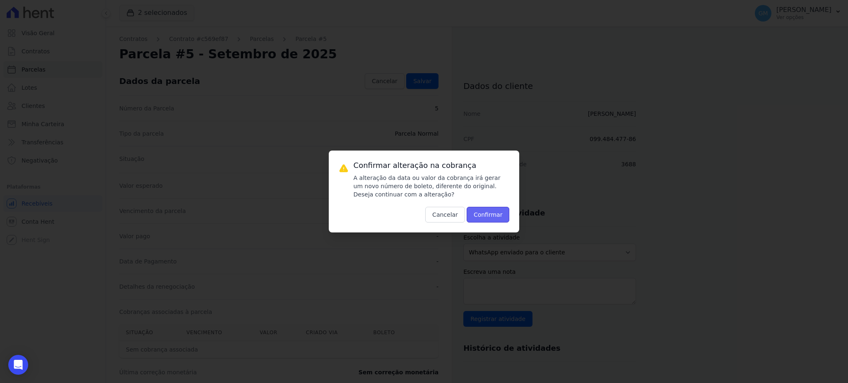
click at [478, 211] on button "Confirmar" at bounding box center [488, 215] width 43 height 16
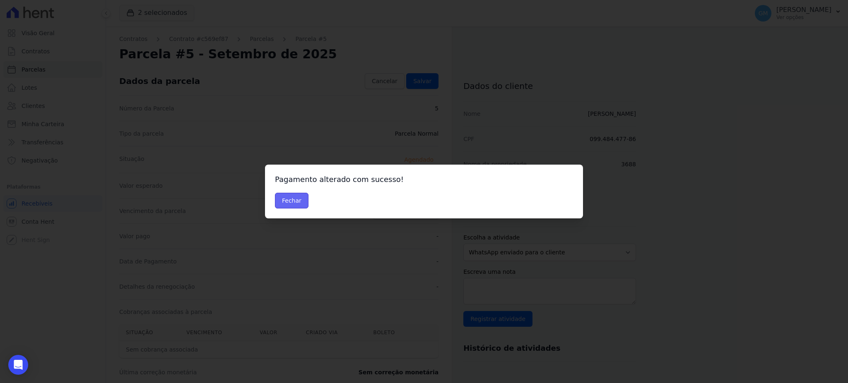
click at [288, 201] on button "Fechar" at bounding box center [292, 201] width 34 height 16
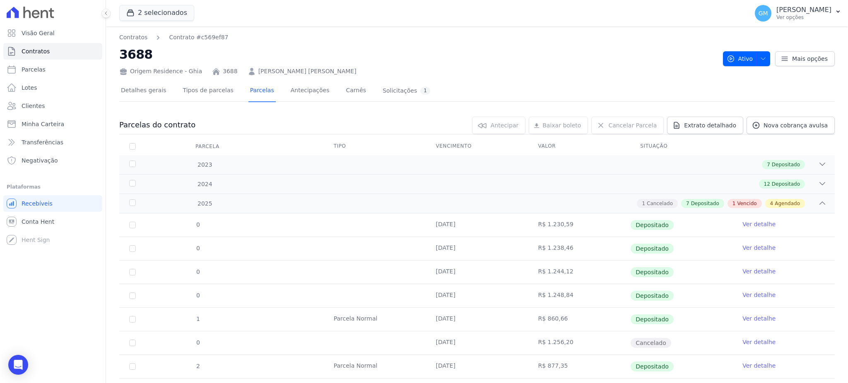
scroll to position [180, 0]
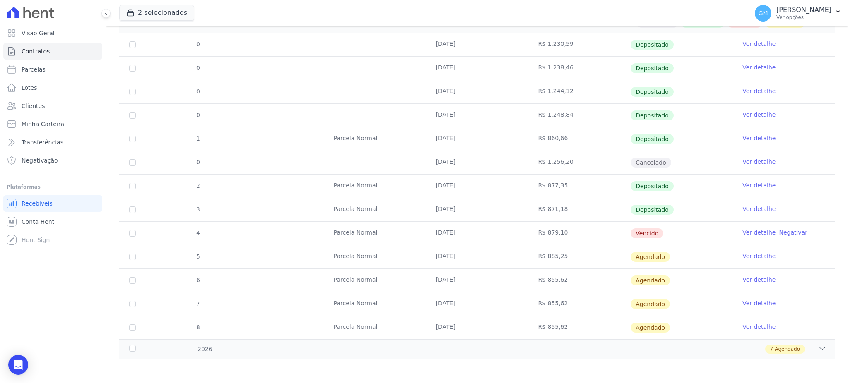
drag, startPoint x: 564, startPoint y: 229, endPoint x: 537, endPoint y: 230, distance: 26.9
click at [537, 230] on td "R$ 879,10" at bounding box center [579, 233] width 102 height 23
click at [520, 236] on td "[DATE]" at bounding box center [477, 233] width 102 height 23
click at [732, 230] on td "Ver detalhe Negativar" at bounding box center [783, 233] width 102 height 23
click at [742, 230] on link "Ver detalhe" at bounding box center [758, 233] width 33 height 8
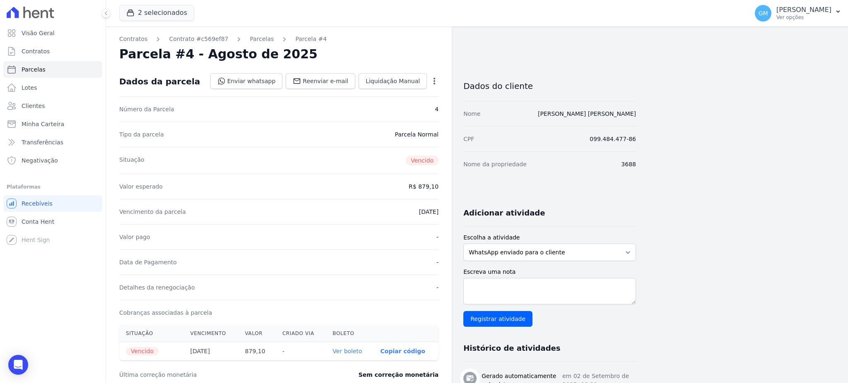
click at [407, 115] on div "Número da Parcela 4" at bounding box center [278, 108] width 319 height 25
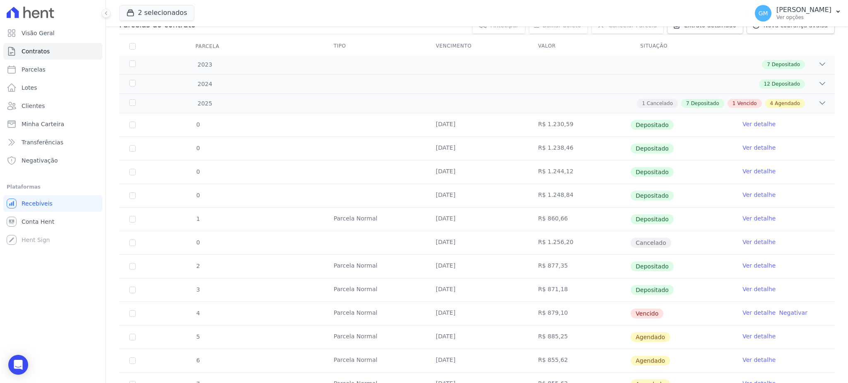
scroll to position [166, 0]
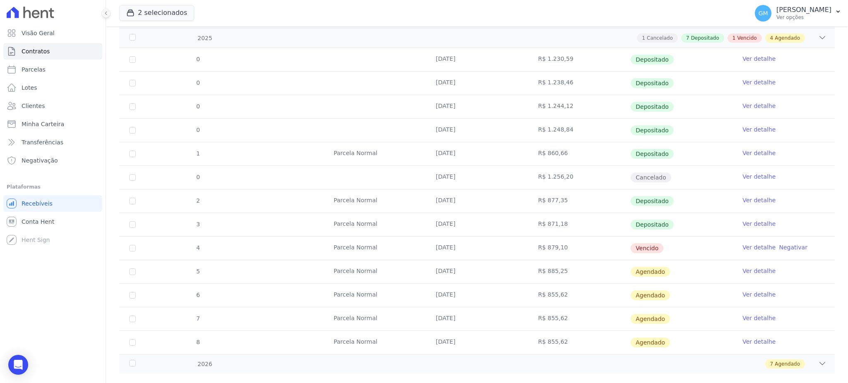
click at [750, 272] on link "Ver detalhe" at bounding box center [758, 271] width 33 height 8
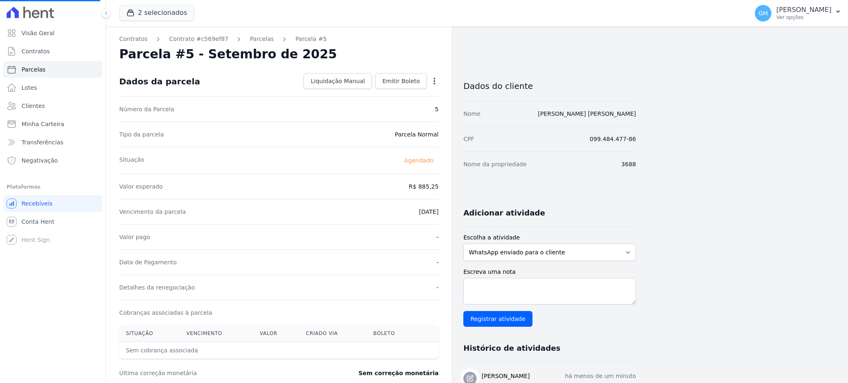
click at [434, 82] on icon "button" at bounding box center [434, 81] width 8 height 8
click at [434, 80] on icon "button" at bounding box center [434, 81] width 2 height 7
click at [387, 88] on link "Alterar" at bounding box center [398, 92] width 73 height 15
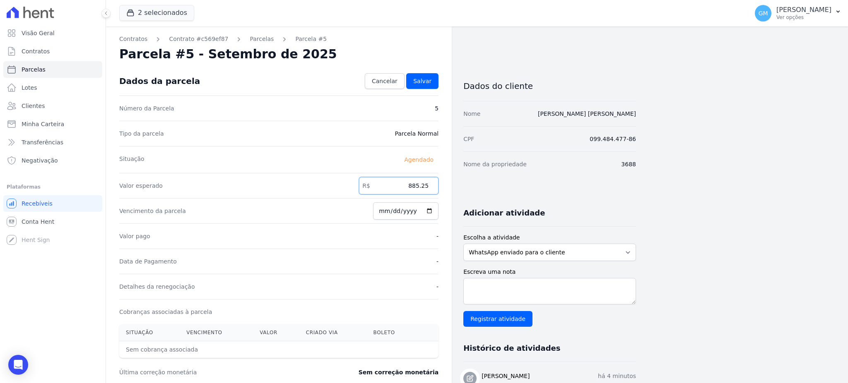
drag, startPoint x: 433, startPoint y: 185, endPoint x: 450, endPoint y: 185, distance: 17.8
click at [450, 185] on div "Contratos Contrato #c569ef87 Parcelas Parcela #5 Parcela #5 - Setembro de 2025 …" at bounding box center [279, 292] width 346 height 532
click at [434, 81] on link "Salvar" at bounding box center [422, 81] width 32 height 16
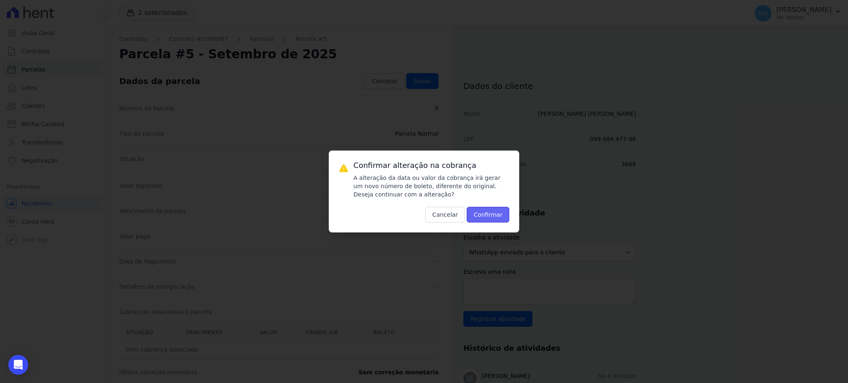
click at [489, 222] on button "Confirmar" at bounding box center [488, 215] width 43 height 16
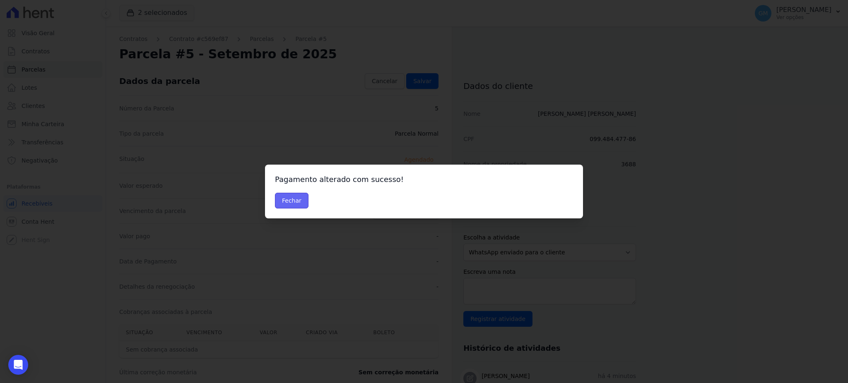
click at [289, 197] on button "Fechar" at bounding box center [292, 201] width 34 height 16
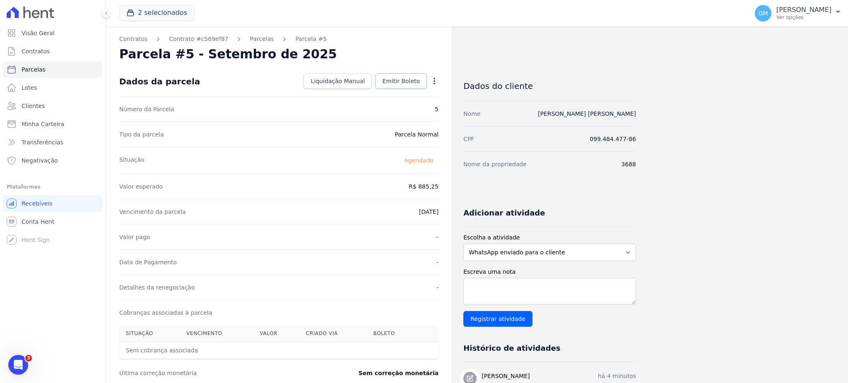
click at [412, 84] on span "Emitir Boleto" at bounding box center [401, 81] width 38 height 8
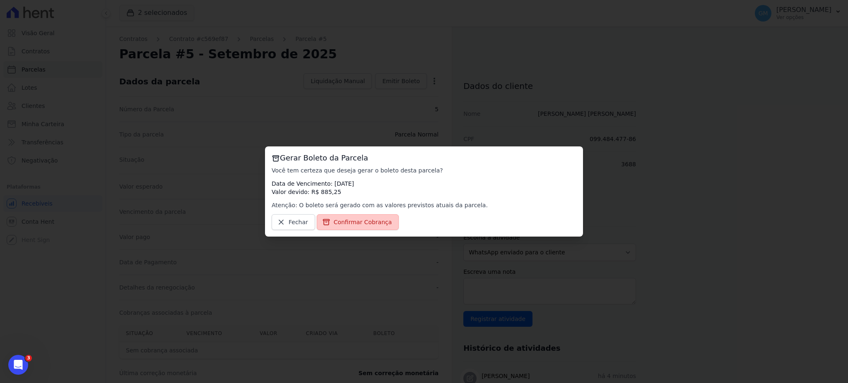
click at [374, 224] on span "Confirmar Cobrança" at bounding box center [363, 222] width 58 height 8
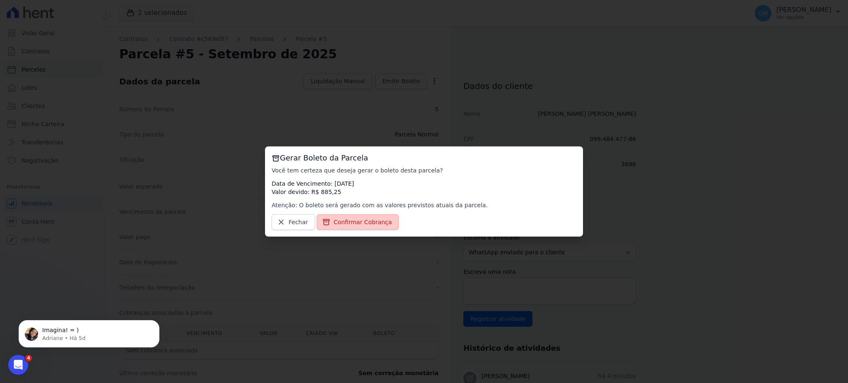
click at [353, 222] on span "Confirmar Cobrança" at bounding box center [363, 222] width 58 height 8
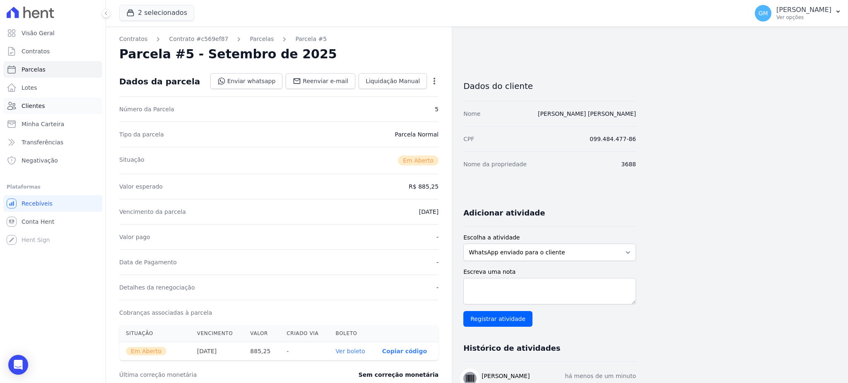
click at [48, 108] on link "Clientes" at bounding box center [52, 106] width 99 height 17
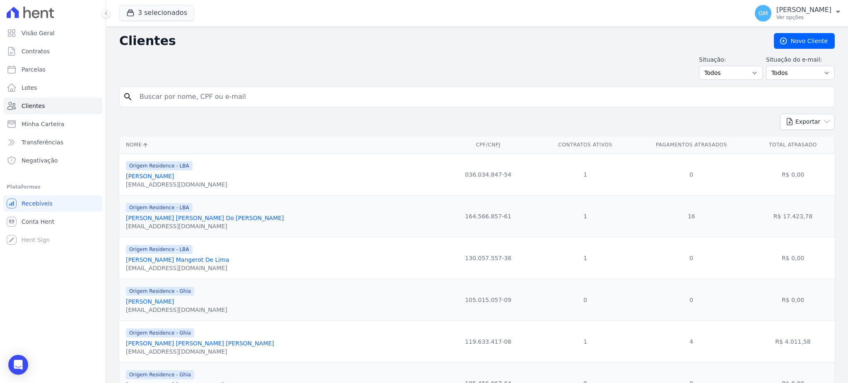
click at [183, 102] on input "search" at bounding box center [483, 97] width 696 height 17
paste input "[PERSON_NAME]"
type input "[PERSON_NAME]"
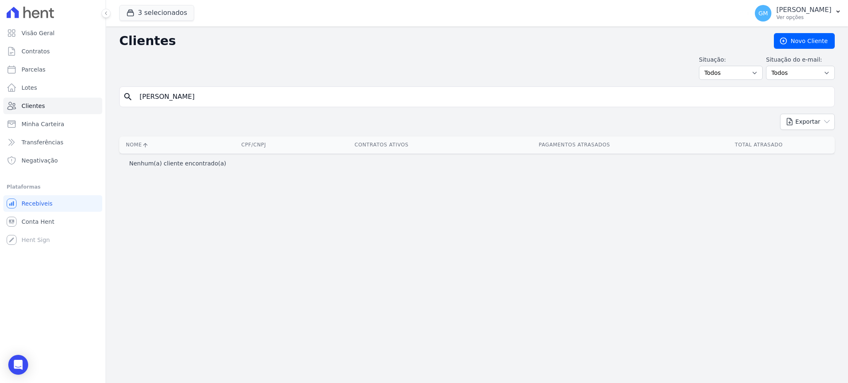
click at [195, 99] on input "[PERSON_NAME]" at bounding box center [483, 97] width 696 height 17
type input "Marcelo"
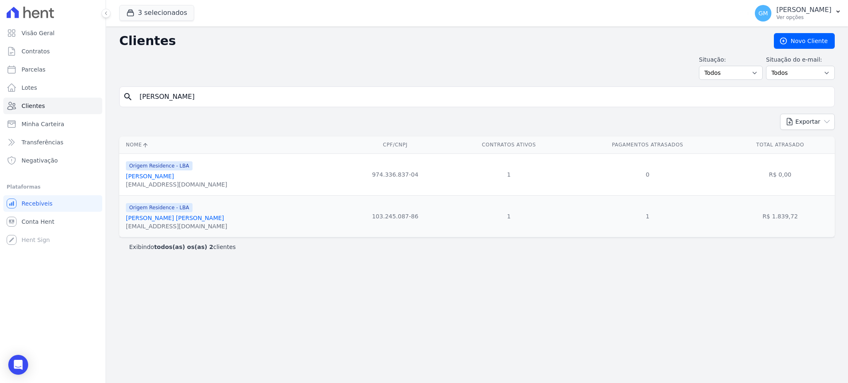
click at [203, 220] on link "Marcelo José De Lima Lemos Junior" at bounding box center [175, 218] width 98 height 7
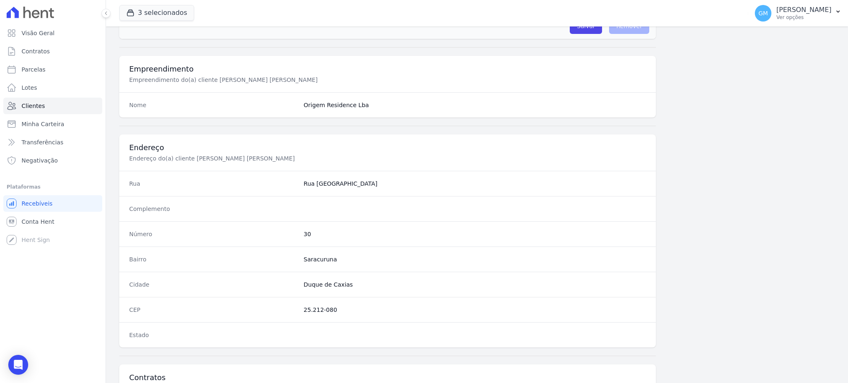
scroll to position [392, 0]
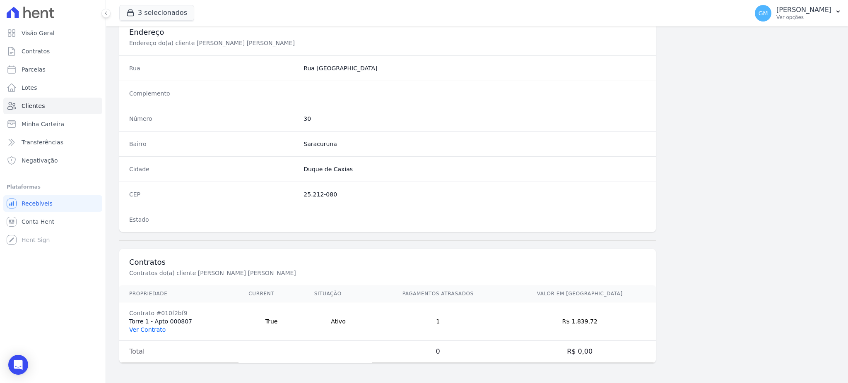
click at [156, 332] on link "Ver Contrato" at bounding box center [147, 330] width 36 height 7
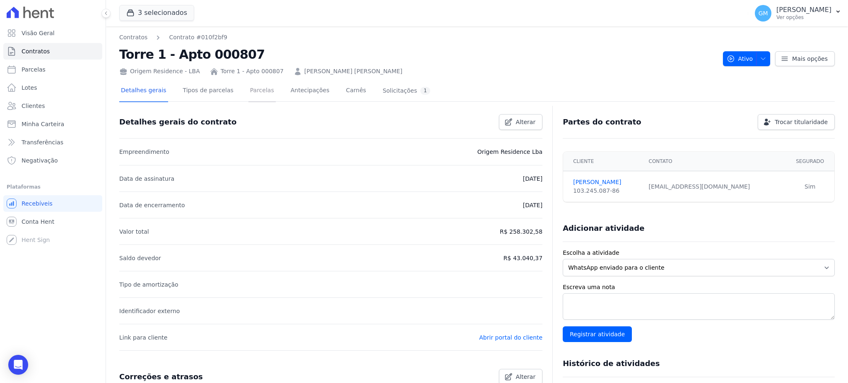
click at [253, 92] on link "Parcelas" at bounding box center [261, 91] width 27 height 22
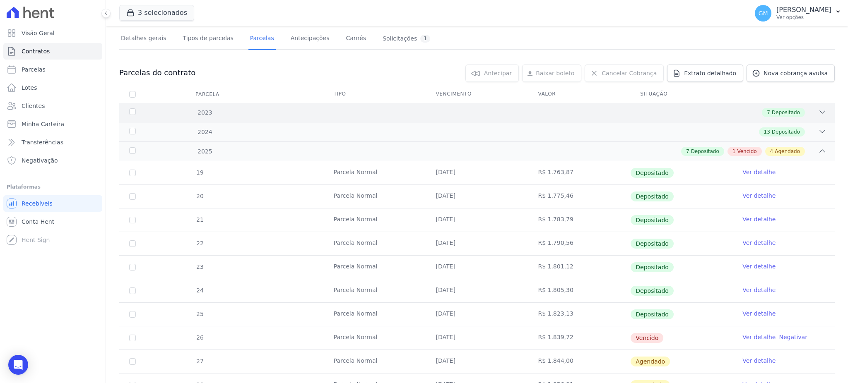
scroll to position [110, 0]
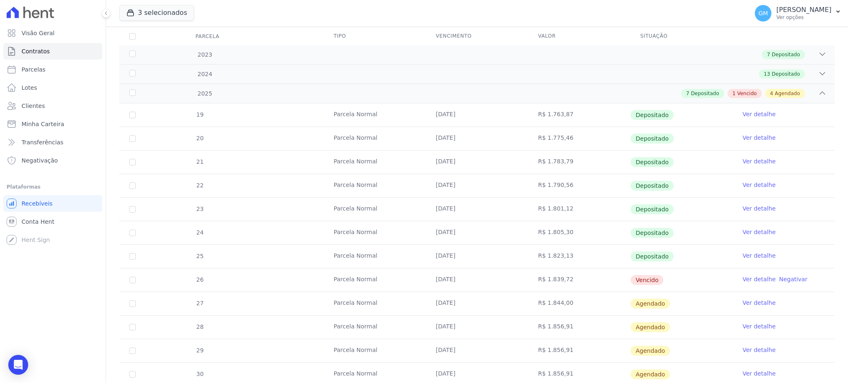
click at [742, 276] on link "Ver detalhe" at bounding box center [758, 279] width 33 height 8
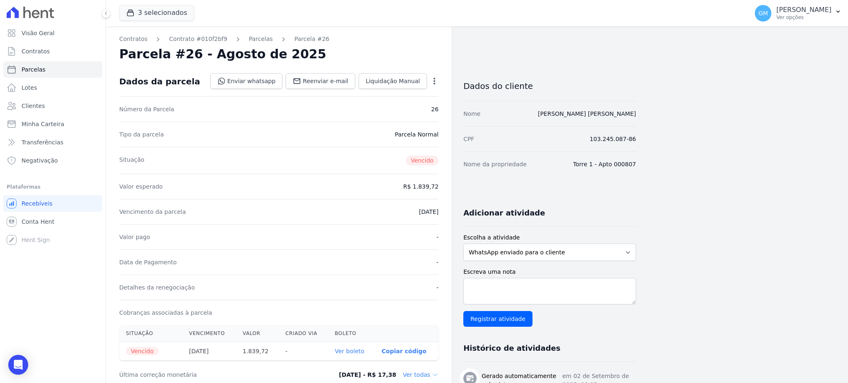
drag, startPoint x: 505, startPoint y: 57, endPoint x: 492, endPoint y: 55, distance: 12.9
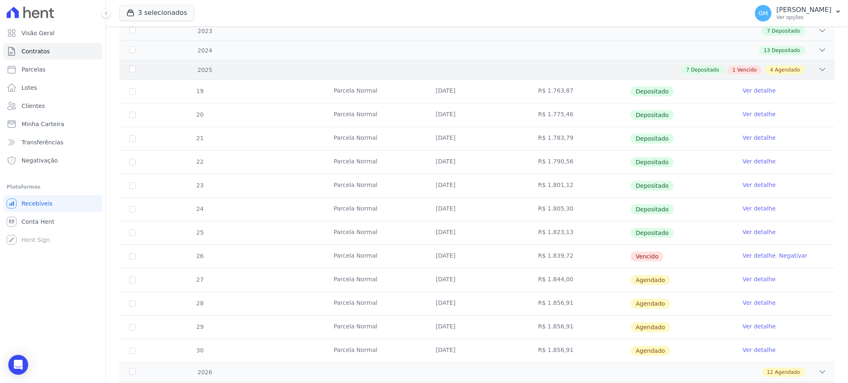
scroll to position [176, 0]
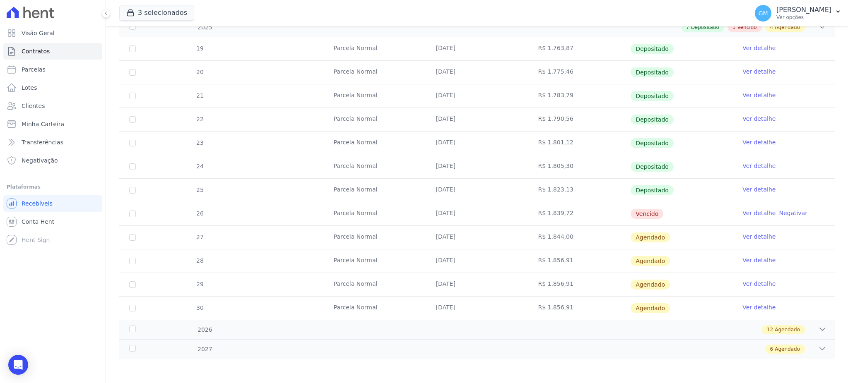
click at [742, 236] on link "Ver detalhe" at bounding box center [758, 237] width 33 height 8
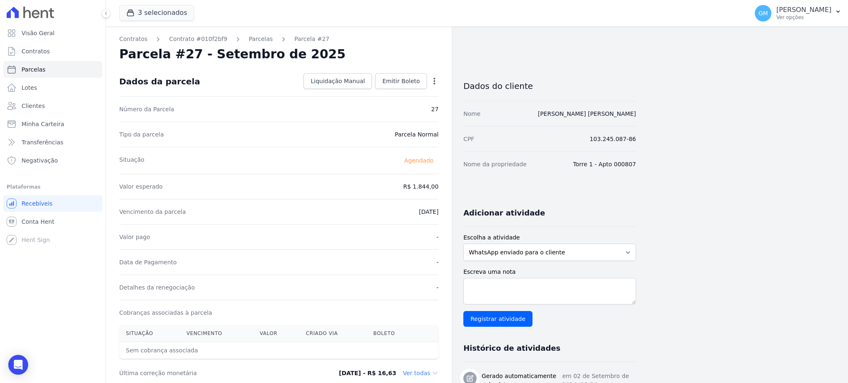
click at [434, 82] on icon "button" at bounding box center [434, 81] width 2 height 7
click at [400, 91] on link "Alterar" at bounding box center [398, 92] width 73 height 15
drag, startPoint x: 409, startPoint y: 188, endPoint x: 440, endPoint y: 190, distance: 30.7
paste input ".85259"
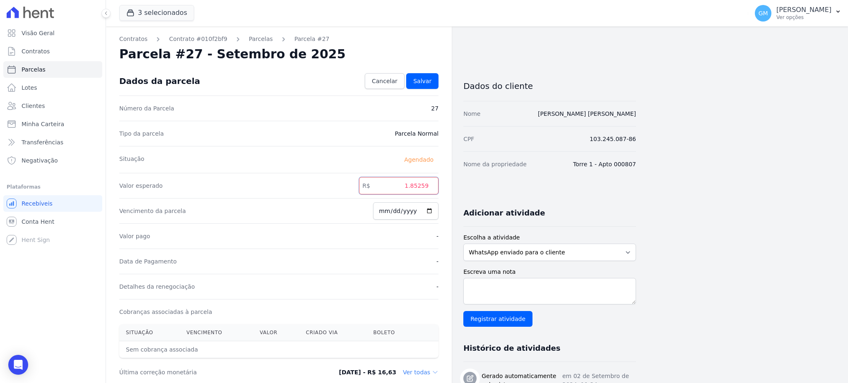
click at [413, 188] on input "1.85259" at bounding box center [398, 185] width 79 height 17
click at [425, 189] on input "185259" at bounding box center [398, 185] width 79 height 17
click at [420, 186] on input "185259" at bounding box center [398, 185] width 79 height 17
click at [424, 185] on input "185259" at bounding box center [398, 185] width 79 height 17
type input "1852.59"
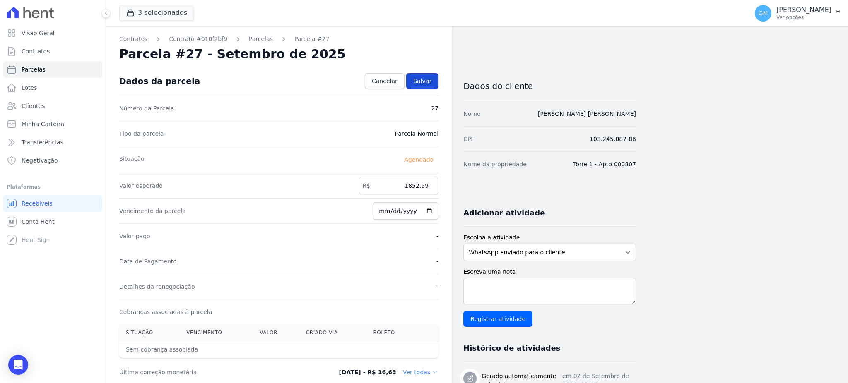
click at [428, 84] on span "Salvar" at bounding box center [422, 81] width 18 height 8
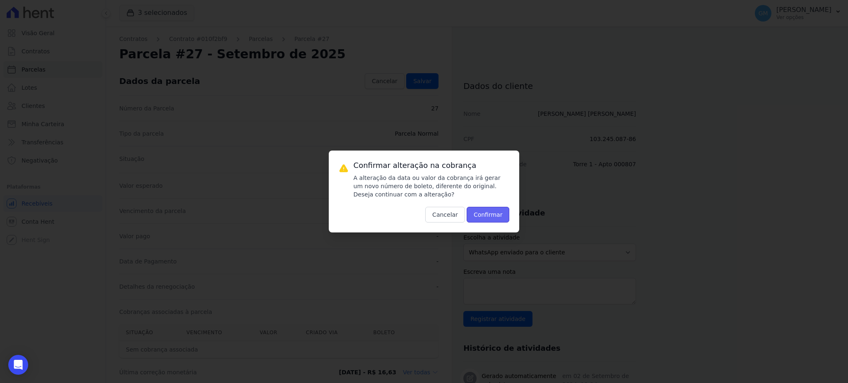
click at [486, 217] on button "Confirmar" at bounding box center [488, 215] width 43 height 16
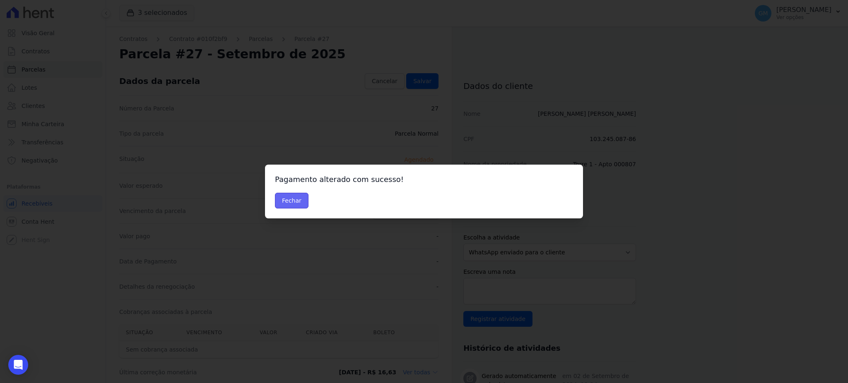
click at [290, 195] on button "Fechar" at bounding box center [292, 201] width 34 height 16
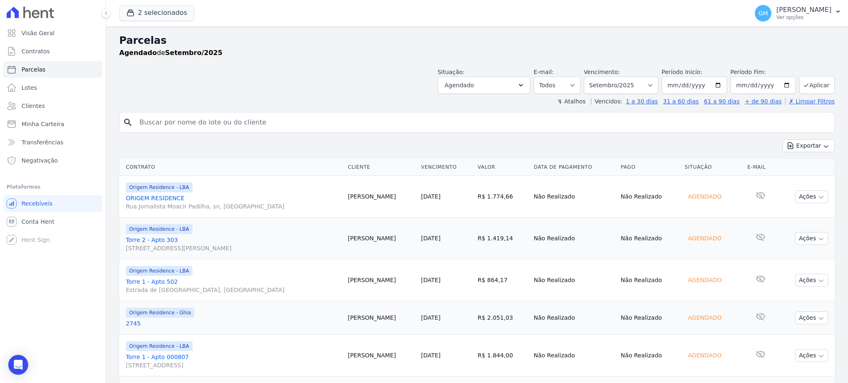
select select
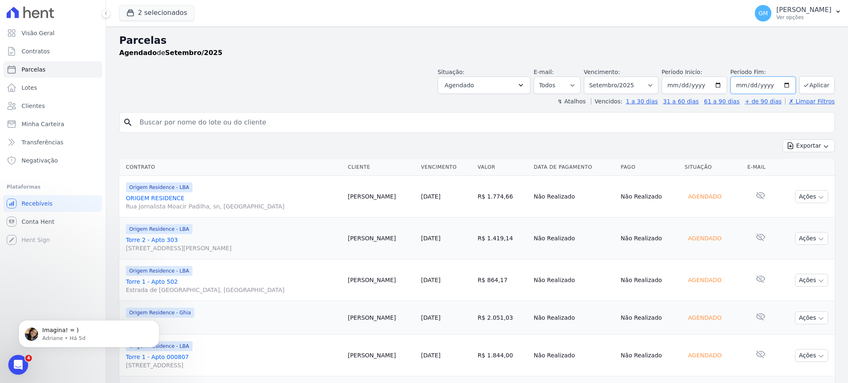
click at [777, 84] on input "[DATE]" at bounding box center [762, 85] width 65 height 17
click at [493, 144] on div "Exportar Exportar PDF Exportar CSV" at bounding box center [476, 149] width 715 height 19
click at [157, 9] on button "2 selecionados" at bounding box center [156, 13] width 75 height 16
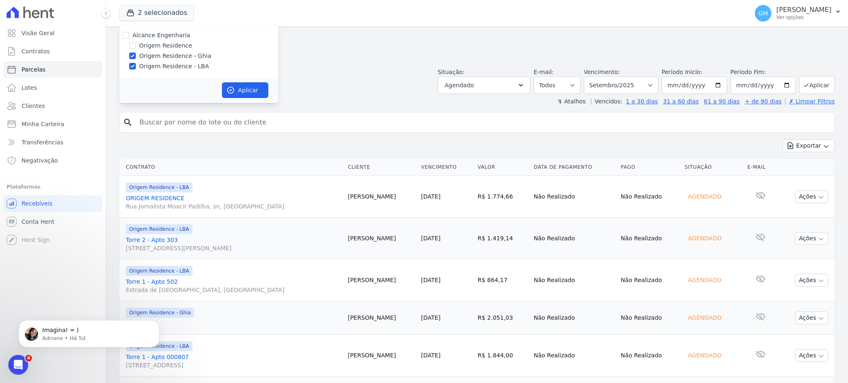
click at [136, 44] on div "Origem Residence" at bounding box center [198, 45] width 159 height 9
click at [133, 45] on input "Origem Residence" at bounding box center [132, 45] width 7 height 7
checkbox input "true"
click at [264, 95] on button "Aplicar" at bounding box center [245, 90] width 46 height 16
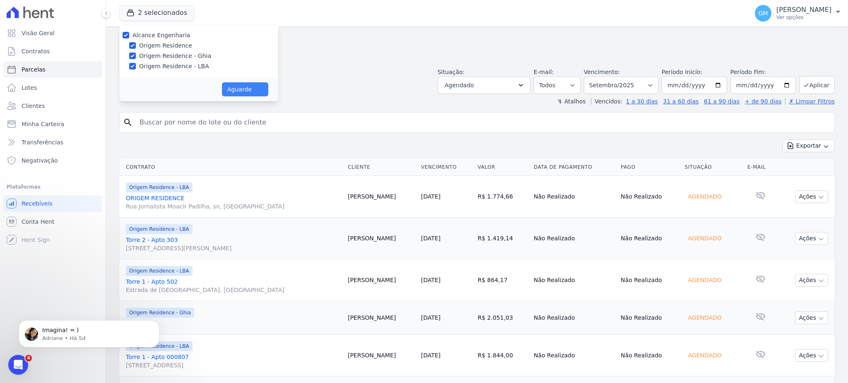
select select
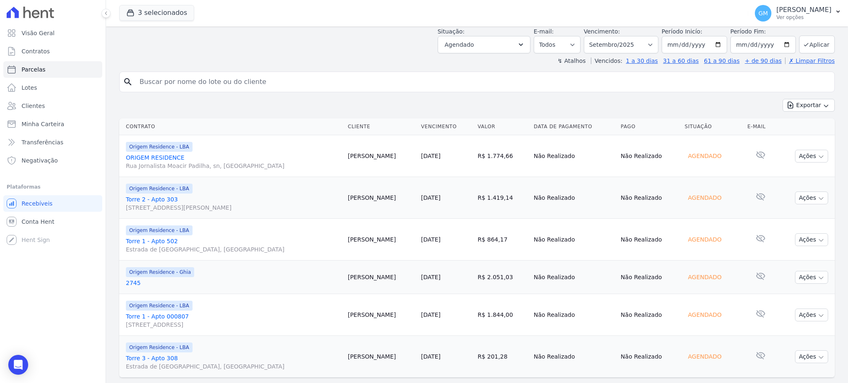
scroll to position [60, 0]
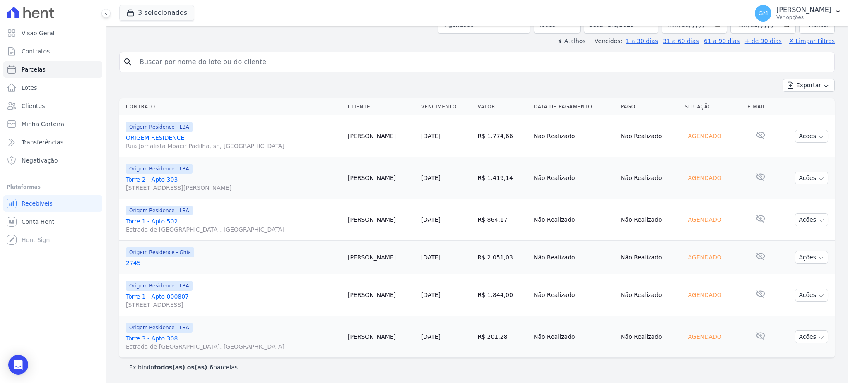
drag, startPoint x: 404, startPoint y: 295, endPoint x: 354, endPoint y: 298, distance: 49.8
click at [354, 298] on tr "Origem Residence - LBA Torre 1 - Apto 000807 Estrada de São Tomé, 410, Jardim P…" at bounding box center [476, 295] width 715 height 42
click at [359, 301] on td "Marcelo Junior" at bounding box center [380, 295] width 73 height 42
drag, startPoint x: 403, startPoint y: 292, endPoint x: 361, endPoint y: 294, distance: 42.3
click at [361, 294] on td "Marcelo Junior" at bounding box center [380, 295] width 73 height 42
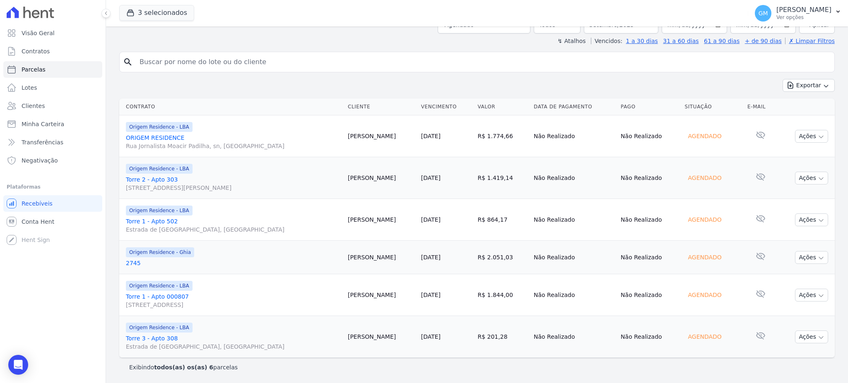
copy td "Marcelo Junior"
drag, startPoint x: 383, startPoint y: 291, endPoint x: 373, endPoint y: 291, distance: 9.9
click at [383, 291] on td "Marcelo Junior" at bounding box center [380, 295] width 73 height 42
click at [341, 296] on link "Torre 1 - Apto 000807 Estrada de São Tomé, 410, Jardim Primavera" at bounding box center [233, 301] width 215 height 17
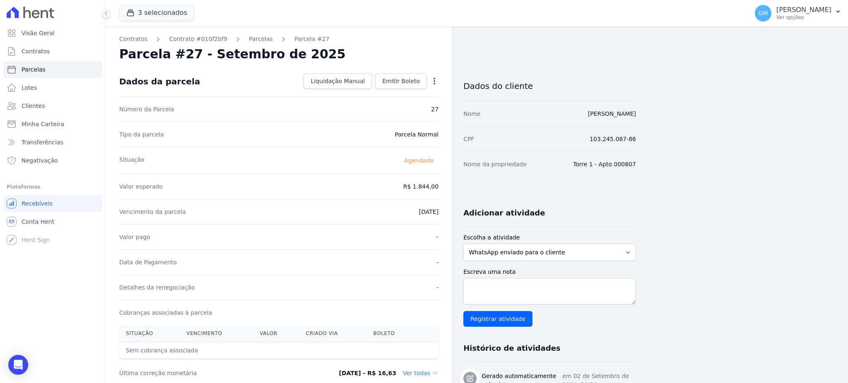
drag, startPoint x: 530, startPoint y: 109, endPoint x: 652, endPoint y: 120, distance: 121.7
copy link "[PERSON_NAME]"
click at [38, 106] on span "Clientes" at bounding box center [33, 106] width 23 height 8
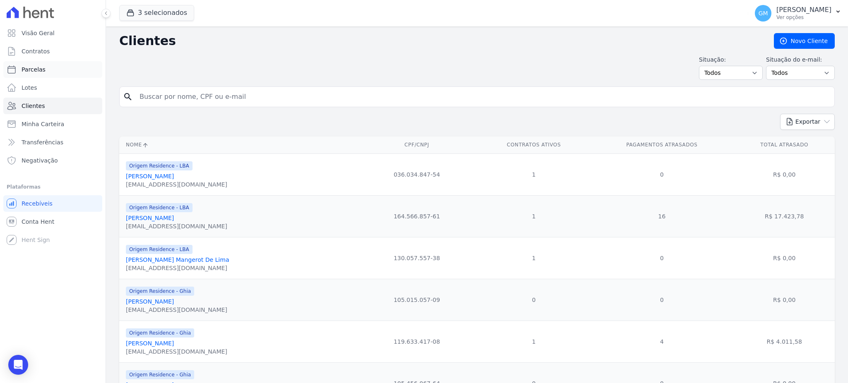
click at [35, 68] on span "Parcelas" at bounding box center [34, 69] width 24 height 8
select select
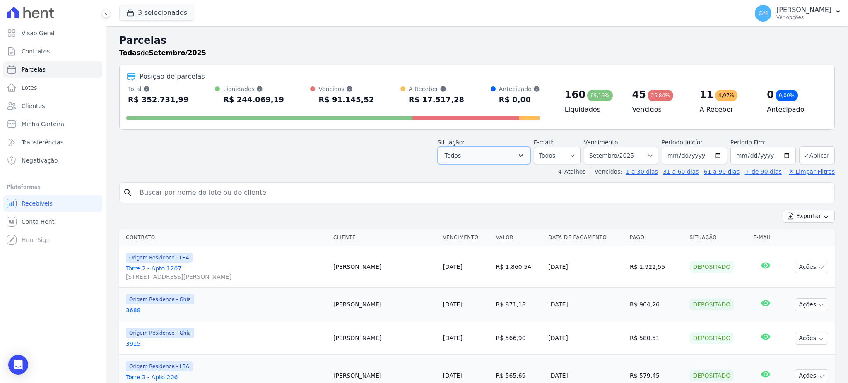
click at [515, 156] on button "Todos" at bounding box center [484, 155] width 93 height 17
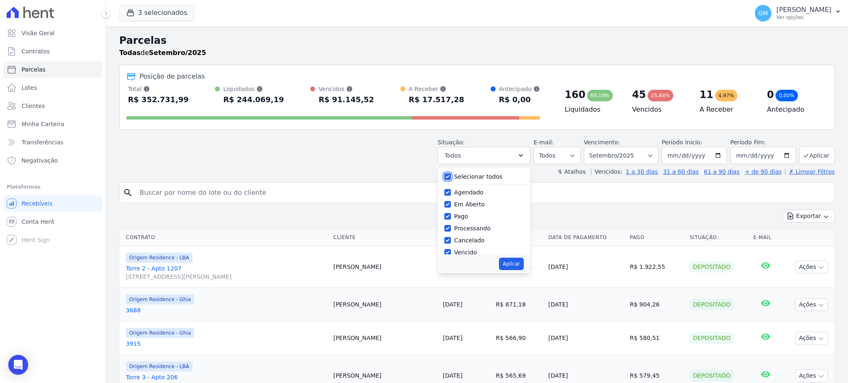
click at [451, 175] on input "Selecionar todos" at bounding box center [447, 176] width 7 height 7
checkbox input "false"
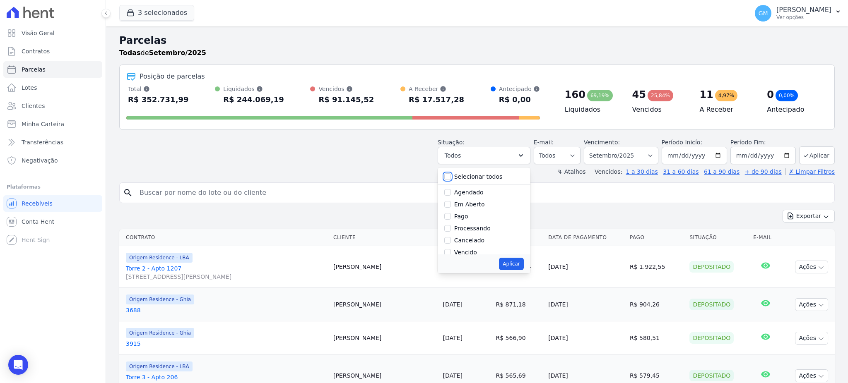
checkbox input "false"
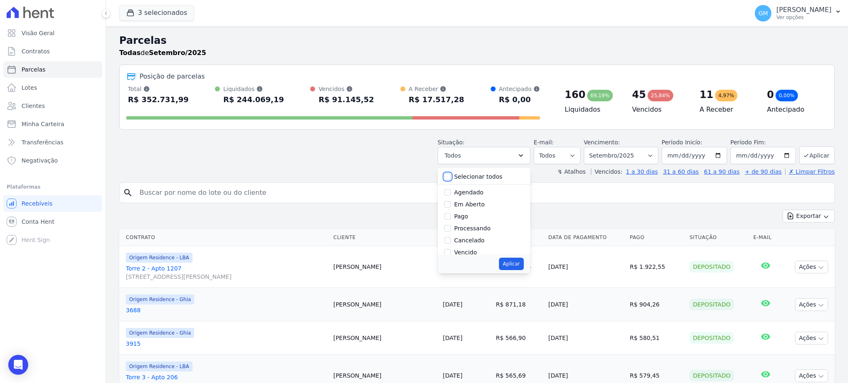
checkbox input "false"
click at [451, 191] on input "Agendado" at bounding box center [447, 192] width 7 height 7
checkbox input "true"
click at [513, 264] on button "Aplicar" at bounding box center [511, 264] width 24 height 12
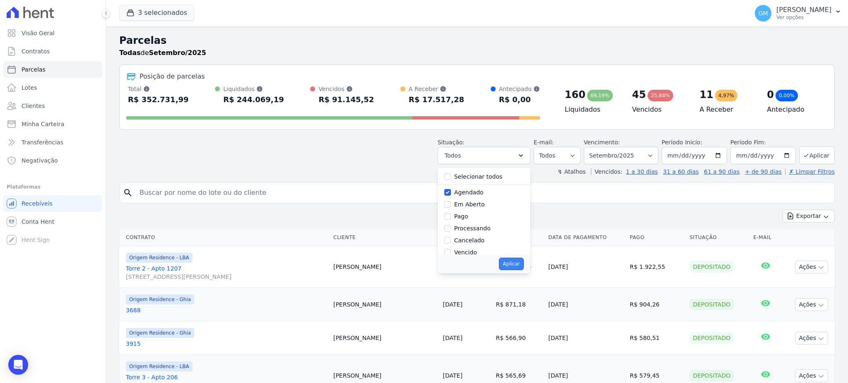
select select "scheduled"
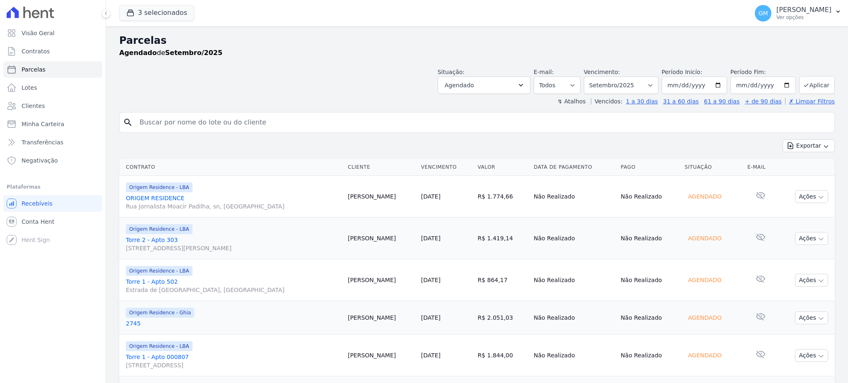
select select
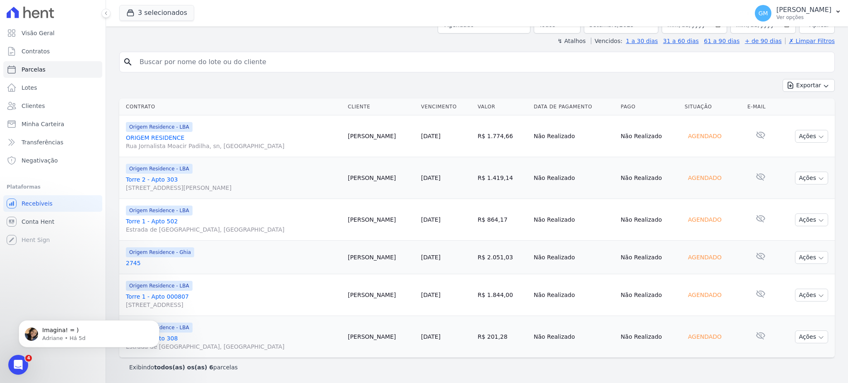
drag, startPoint x: 412, startPoint y: 255, endPoint x: 360, endPoint y: 255, distance: 52.2
click at [360, 255] on td "[PERSON_NAME]" at bounding box center [380, 258] width 73 height 34
drag, startPoint x: 412, startPoint y: 296, endPoint x: 358, endPoint y: 296, distance: 54.6
click at [358, 296] on td "[PERSON_NAME]" at bounding box center [380, 295] width 73 height 42
copy td "[PERSON_NAME]"
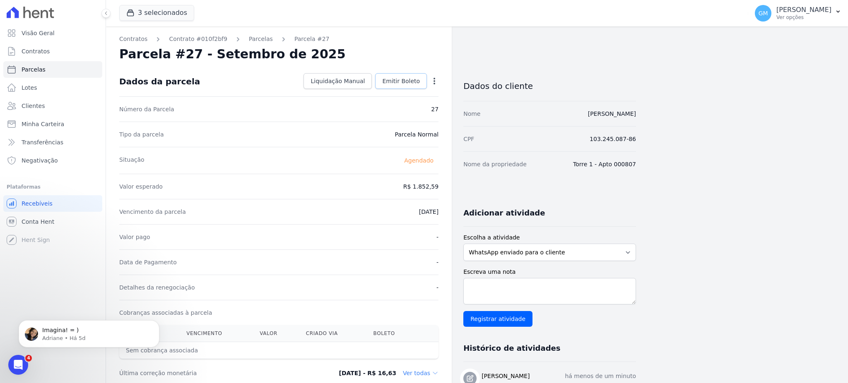
click at [397, 82] on span "Emitir Boleto" at bounding box center [401, 81] width 38 height 8
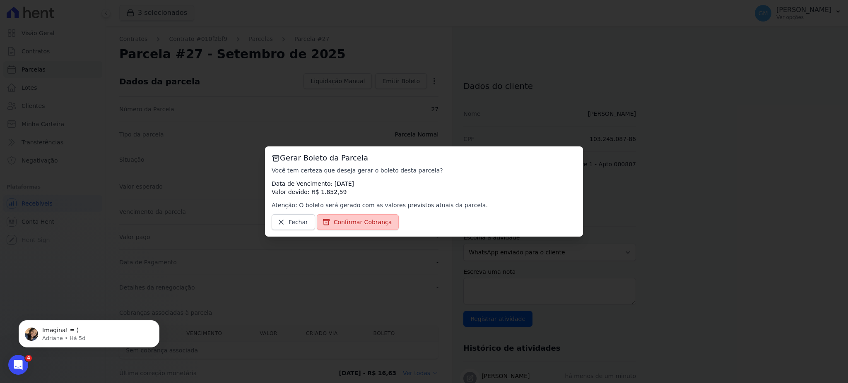
click at [371, 218] on link "Confirmar Cobrança" at bounding box center [358, 222] width 82 height 16
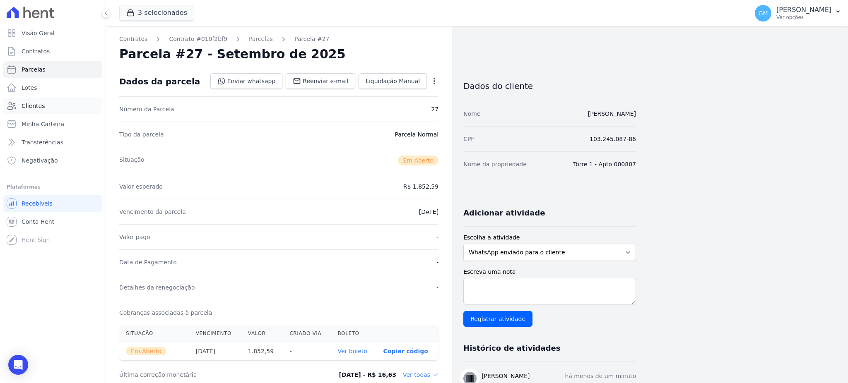
click at [55, 105] on link "Clientes" at bounding box center [52, 106] width 99 height 17
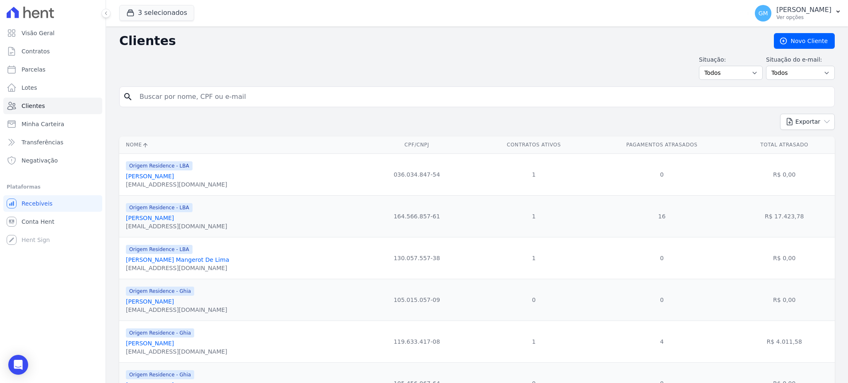
click at [148, 94] on input "search" at bounding box center [483, 97] width 696 height 17
paste input "[PERSON_NAME]"
type input "[PERSON_NAME]"
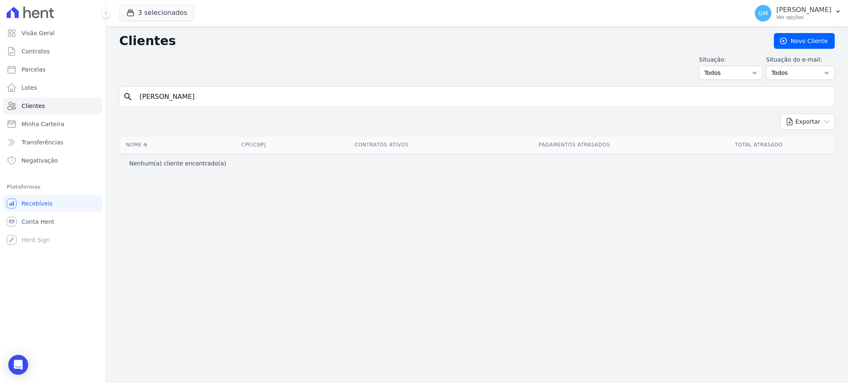
click at [204, 96] on input "[PERSON_NAME]" at bounding box center [483, 97] width 696 height 17
type input "[PERSON_NAME]"
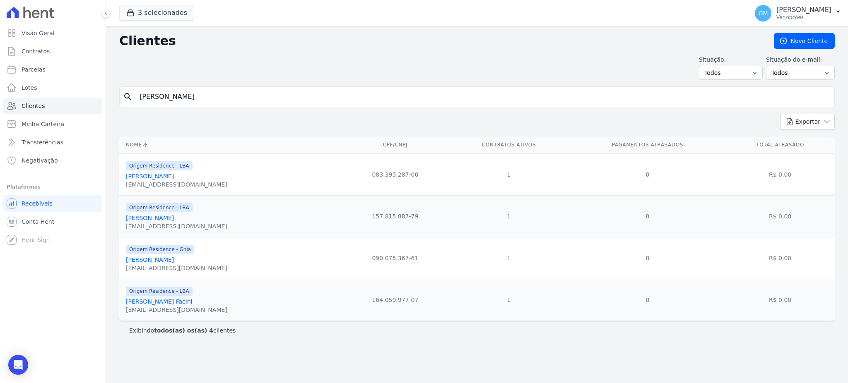
click at [172, 305] on link "[PERSON_NAME] Facini" at bounding box center [159, 301] width 66 height 7
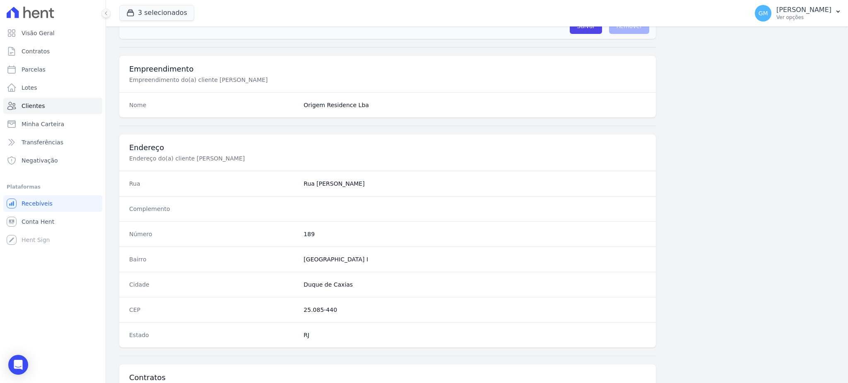
scroll to position [392, 0]
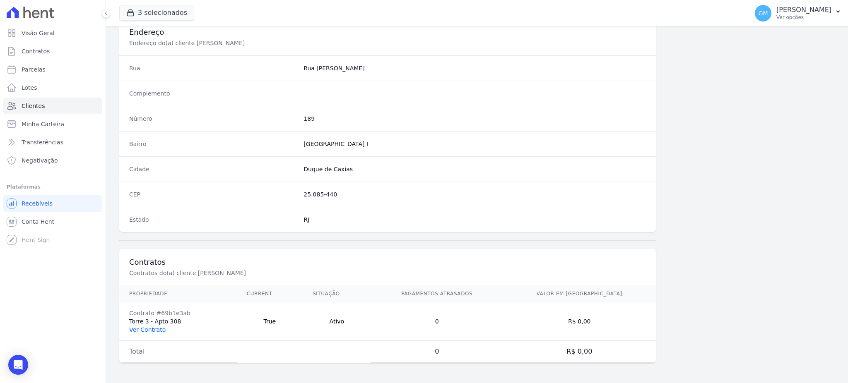
click at [159, 327] on link "Ver Contrato" at bounding box center [147, 330] width 36 height 7
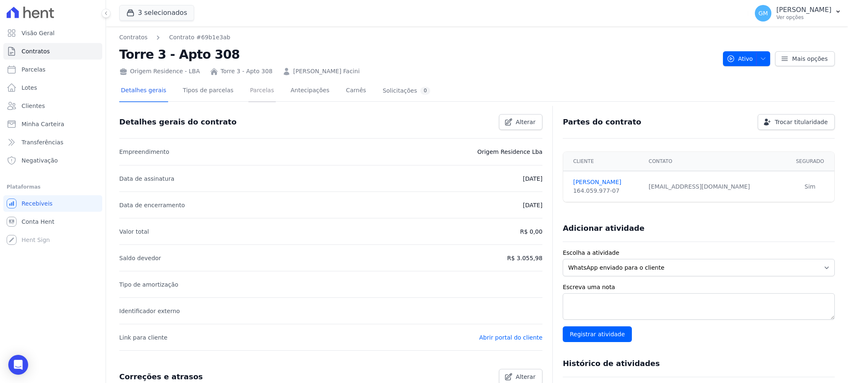
click at [248, 92] on link "Parcelas" at bounding box center [261, 91] width 27 height 22
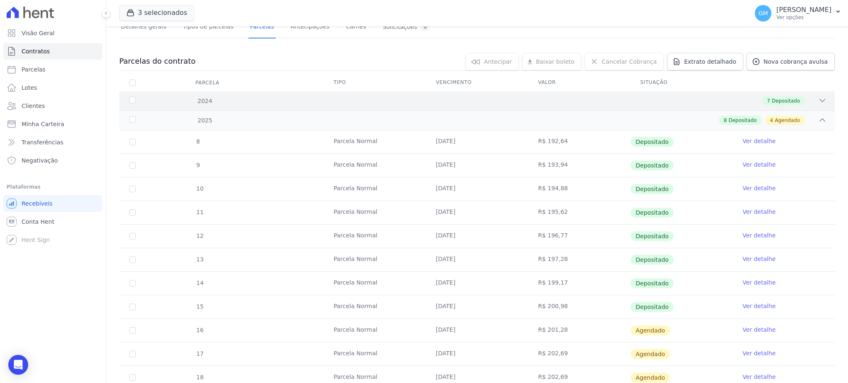
scroll to position [110, 0]
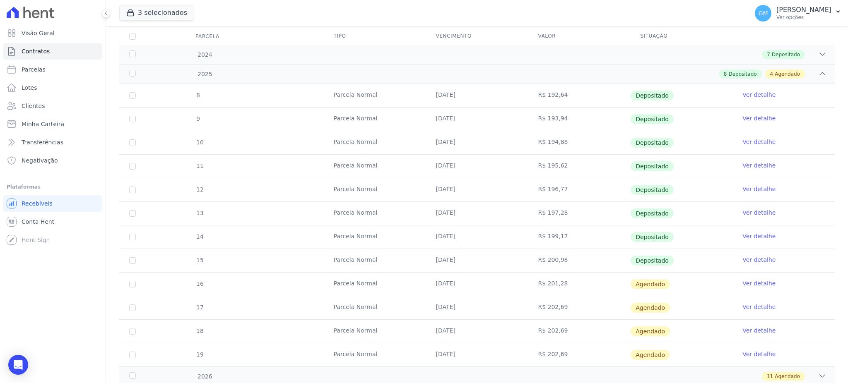
click at [762, 257] on link "Ver detalhe" at bounding box center [758, 260] width 33 height 8
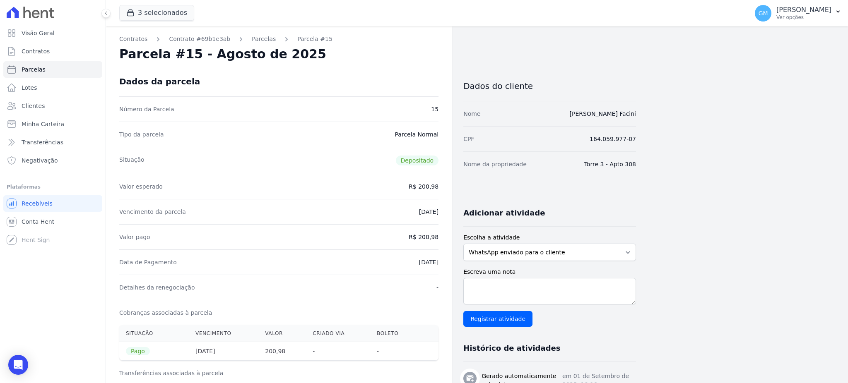
click at [404, 235] on div "Valor pago R$ 200,98" at bounding box center [278, 236] width 319 height 25
click at [434, 59] on div "Parcela #15 - Agosto de 2025" at bounding box center [278, 54] width 319 height 15
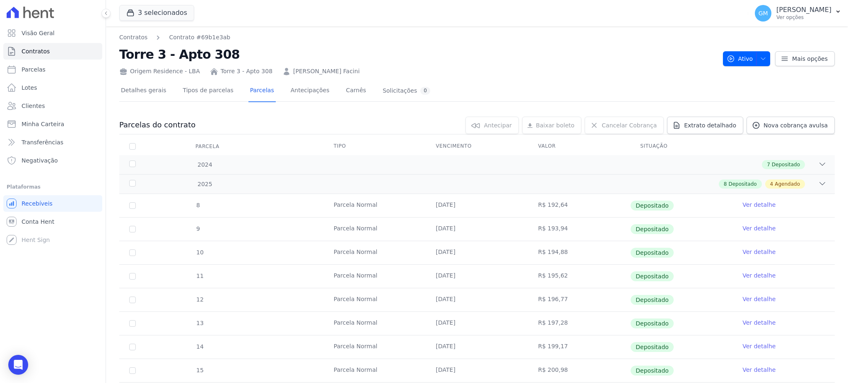
scroll to position [137, 0]
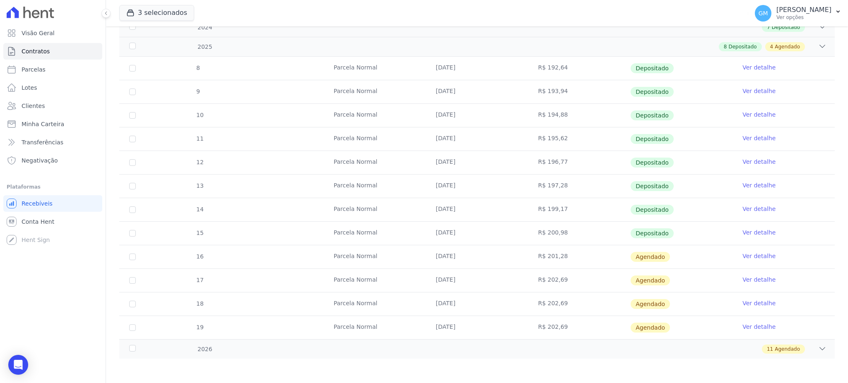
click at [742, 252] on link "Ver detalhe" at bounding box center [758, 256] width 33 height 8
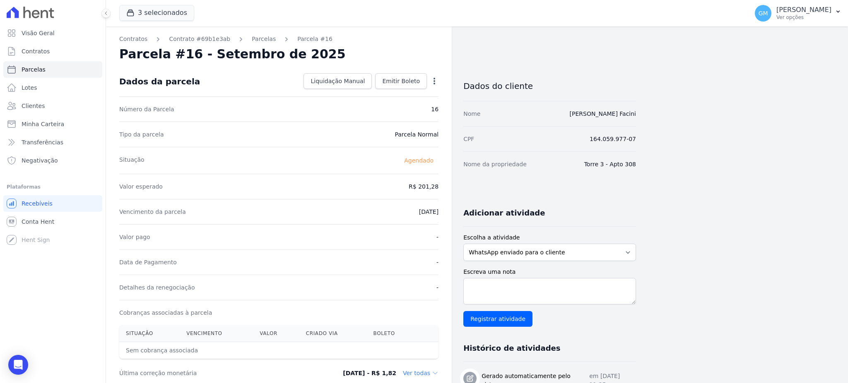
click at [429, 79] on div "Open options Alterar Antecipar" at bounding box center [433, 82] width 12 height 14
click at [435, 79] on icon "button" at bounding box center [434, 81] width 8 height 8
drag, startPoint x: 381, startPoint y: 91, endPoint x: 414, endPoint y: 125, distance: 47.4
click at [381, 91] on link "Alterar" at bounding box center [398, 92] width 73 height 15
click at [415, 191] on dd "R$ 201.28" at bounding box center [398, 186] width 79 height 18
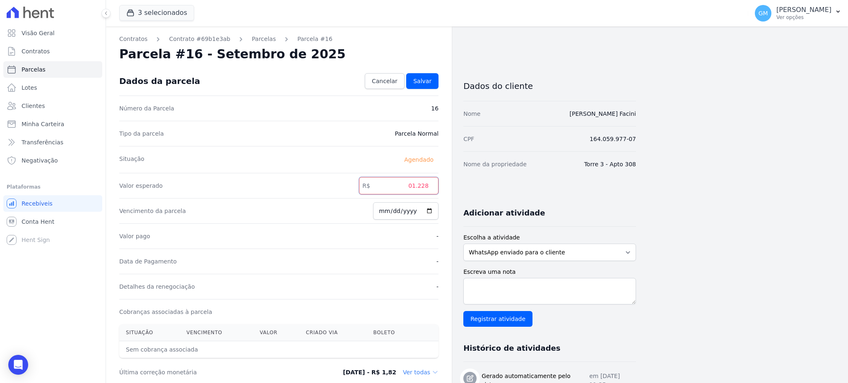
click at [421, 186] on input "01.228" at bounding box center [398, 185] width 79 height 17
drag, startPoint x: 405, startPoint y: 185, endPoint x: 438, endPoint y: 185, distance: 33.1
click at [438, 185] on input "01.228" at bounding box center [398, 185] width 79 height 17
paste input "202.3"
type input "202.38"
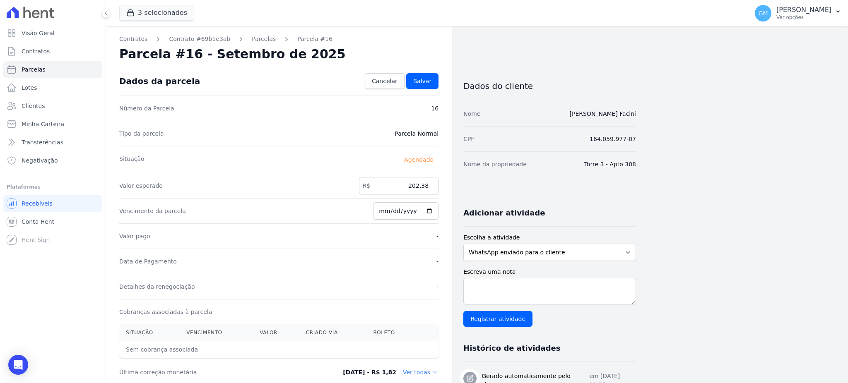
click at [422, 91] on div "Dados da parcela Cancelar Salvar" at bounding box center [278, 81] width 319 height 29
click at [423, 82] on span "Salvar" at bounding box center [422, 81] width 18 height 8
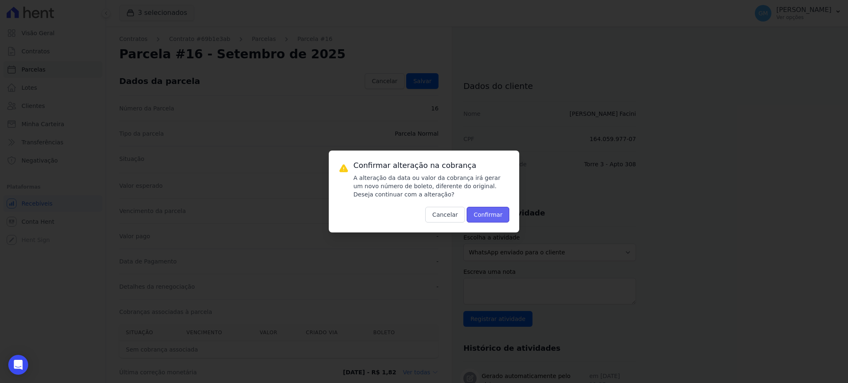
click at [487, 217] on button "Confirmar" at bounding box center [488, 215] width 43 height 16
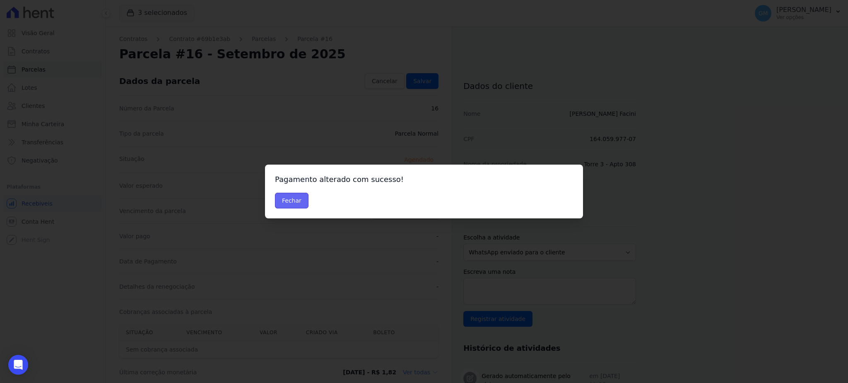
click at [295, 200] on button "Fechar" at bounding box center [292, 201] width 34 height 16
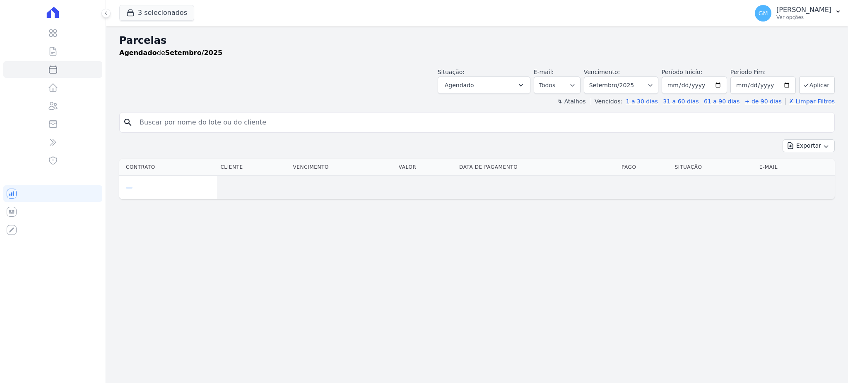
select select
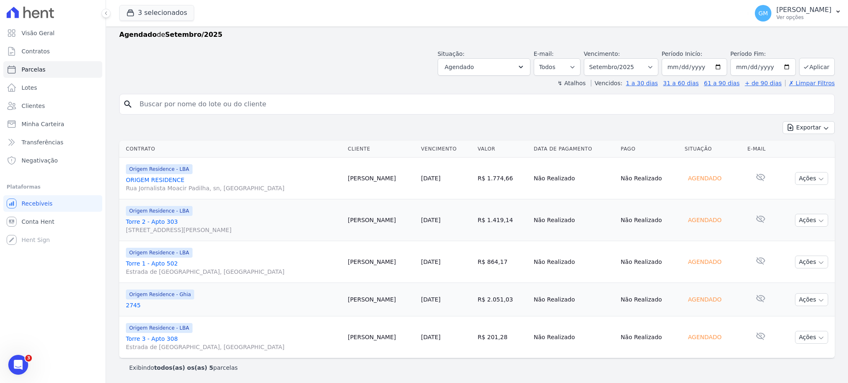
drag, startPoint x: 399, startPoint y: 340, endPoint x: 353, endPoint y: 339, distance: 46.0
click at [353, 339] on tr "Origem Residence - LBA Torre 3 - Apto 308 Estrada de São Tomé, Jardim Primavera…" at bounding box center [476, 338] width 715 height 42
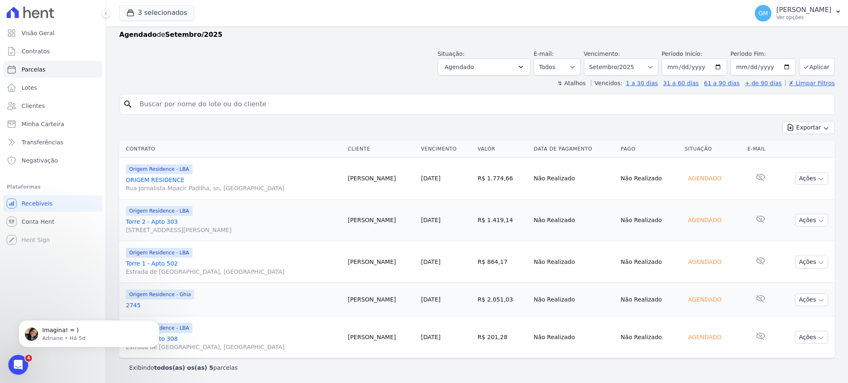
click at [381, 332] on td "[PERSON_NAME]" at bounding box center [380, 338] width 73 height 42
drag, startPoint x: 395, startPoint y: 337, endPoint x: 359, endPoint y: 340, distance: 35.7
click at [359, 340] on td "[PERSON_NAME]" at bounding box center [380, 338] width 73 height 42
drag, startPoint x: 409, startPoint y: 331, endPoint x: 353, endPoint y: 337, distance: 56.6
click at [353, 337] on tr "Origem Residence - LBA Torre 3 - Apto 308 Estrada de São Tomé, Jardim Primavera…" at bounding box center [476, 338] width 715 height 42
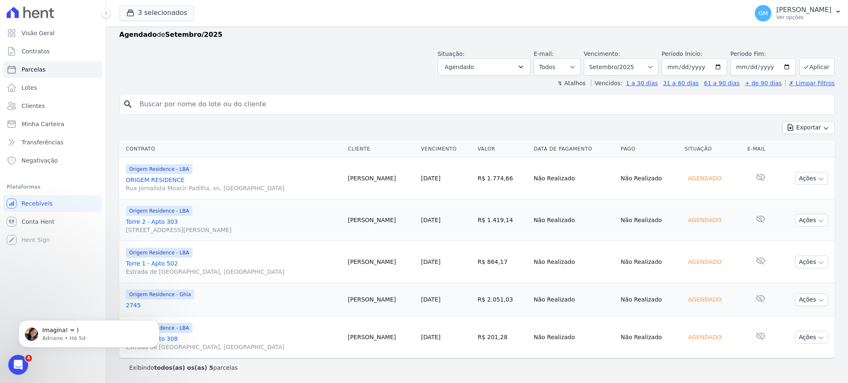
click at [386, 338] on td "[PERSON_NAME]" at bounding box center [380, 338] width 73 height 42
drag, startPoint x: 402, startPoint y: 339, endPoint x: 356, endPoint y: 335, distance: 46.1
click at [356, 335] on td "[PERSON_NAME]" at bounding box center [380, 338] width 73 height 42
copy td "[PERSON_NAME]"
click at [46, 106] on link "Clientes" at bounding box center [52, 106] width 99 height 17
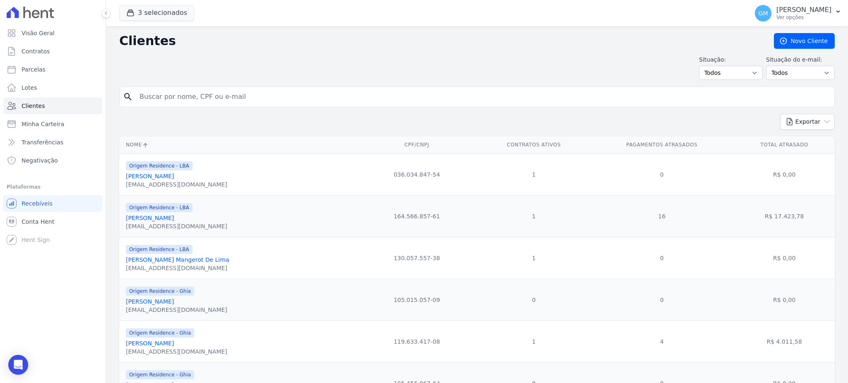
click at [277, 93] on input "search" at bounding box center [483, 97] width 696 height 17
type input "Ketlyn Alves Tavares"
drag, startPoint x: 183, startPoint y: 93, endPoint x: 43, endPoint y: 81, distance: 141.2
click at [43, 81] on div "Visão Geral Contratos Parcelas Lotes Clientes Minha Carteira Transferências Neg…" at bounding box center [424, 191] width 848 height 383
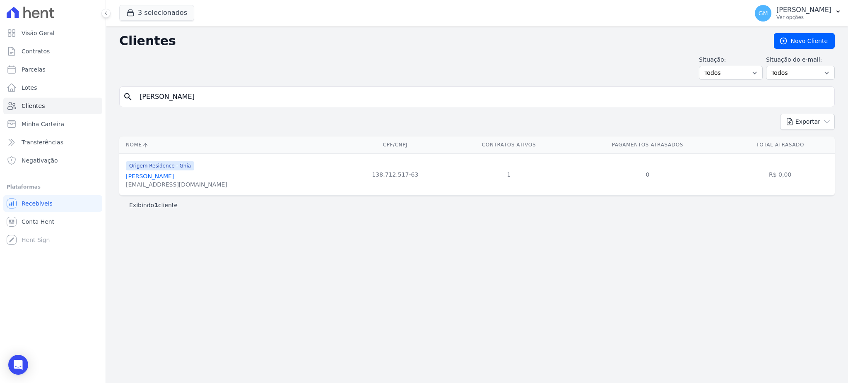
click at [144, 175] on link "Ketlyn Alves Tavares" at bounding box center [150, 176] width 48 height 7
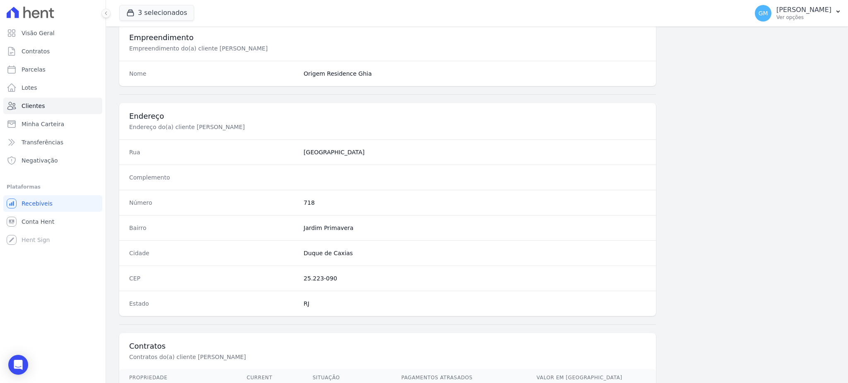
scroll to position [392, 0]
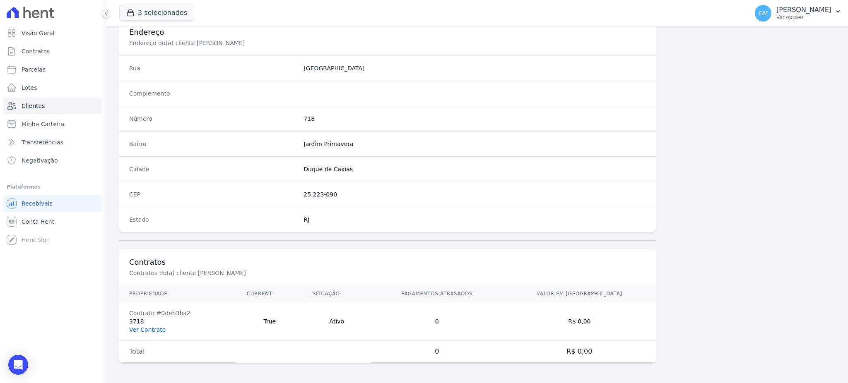
click at [149, 330] on link "Ver Contrato" at bounding box center [147, 330] width 36 height 7
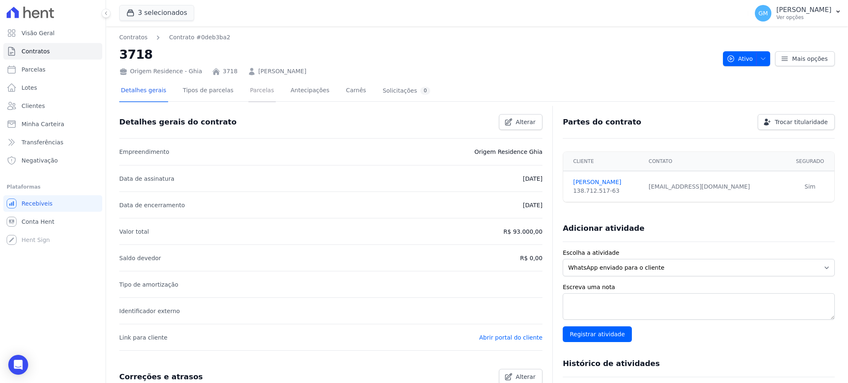
click at [252, 87] on link "Parcelas" at bounding box center [261, 91] width 27 height 22
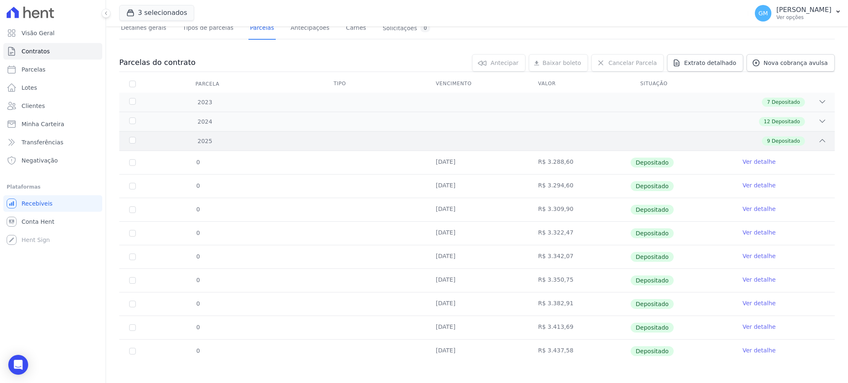
scroll to position [67, 0]
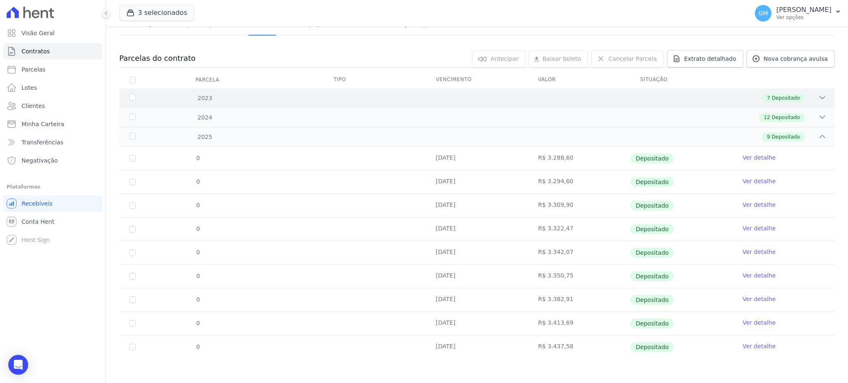
click at [763, 103] on div "2023 7 Depositado" at bounding box center [476, 98] width 715 height 19
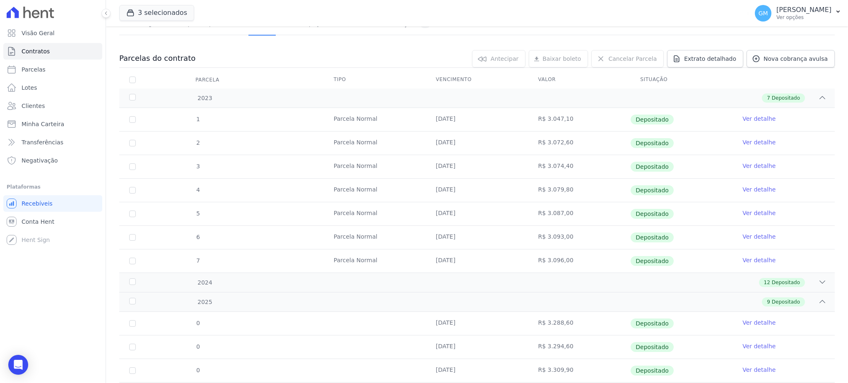
drag, startPoint x: 422, startPoint y: 115, endPoint x: 482, endPoint y: 115, distance: 60.0
click at [482, 115] on td "10/06/2023" at bounding box center [477, 119] width 102 height 23
click at [52, 106] on link "Clientes" at bounding box center [52, 106] width 99 height 17
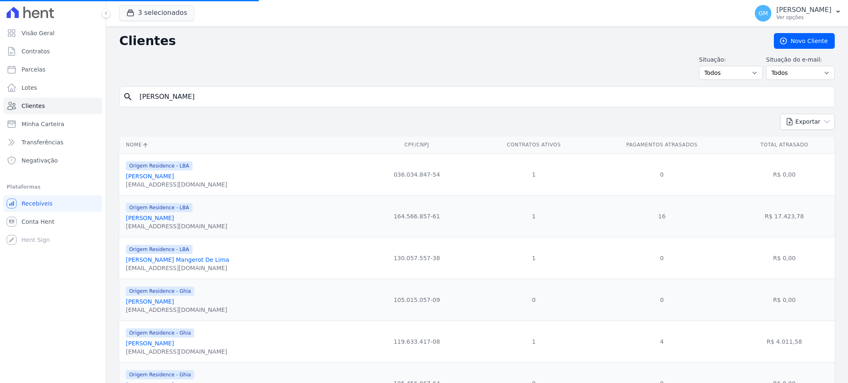
drag, startPoint x: 151, startPoint y: 98, endPoint x: 186, endPoint y: 95, distance: 34.9
click at [151, 98] on input "Ketlyn Alves Tavares" at bounding box center [483, 97] width 696 height 17
drag, startPoint x: 201, startPoint y: 91, endPoint x: 124, endPoint y: 91, distance: 77.0
click at [124, 91] on div "search [PERSON_NAME]" at bounding box center [476, 97] width 715 height 21
paste input "Laielle Nascimento Marques"
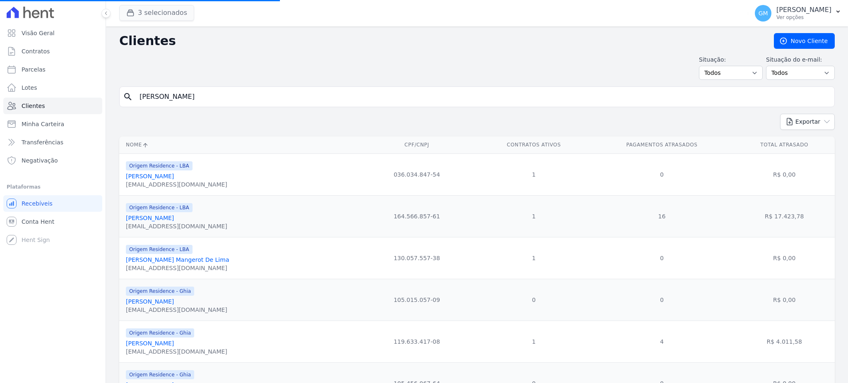
type input "Laielle Nascimento Marques"
click at [168, 106] on div "search" at bounding box center [476, 97] width 715 height 21
click at [168, 97] on input "search" at bounding box center [483, 97] width 696 height 17
paste input "Laielle Nascimento Marques"
type input "LAIELLE NASCIMENTO MARQUES"
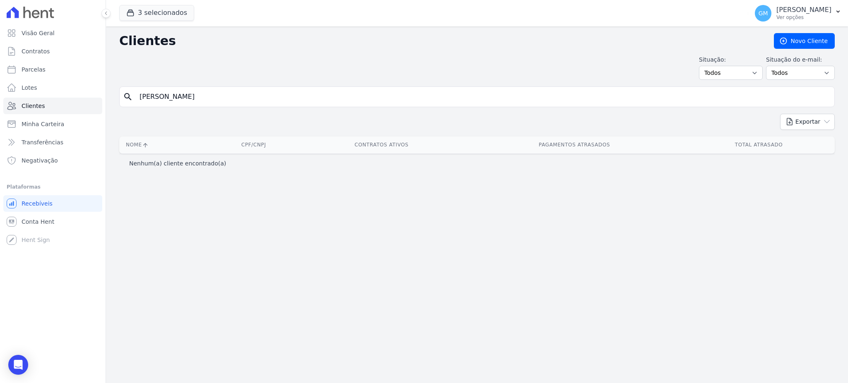
click at [603, 287] on div "Clientes Novo Cliente Situação: Todos Adimplentes Inadimplentes Situação do e-m…" at bounding box center [477, 204] width 742 height 357
drag, startPoint x: 257, startPoint y: 97, endPoint x: 162, endPoint y: 98, distance: 94.8
click at [162, 98] on input "LAIELLE NASCIMENTO MARQUES" at bounding box center [483, 97] width 696 height 17
type input "LAIELLE"
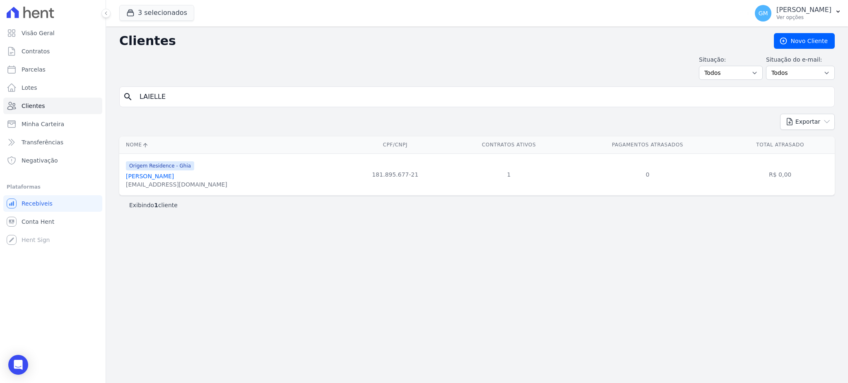
click at [170, 174] on link "Laielle Nascimento Marques" at bounding box center [150, 176] width 48 height 7
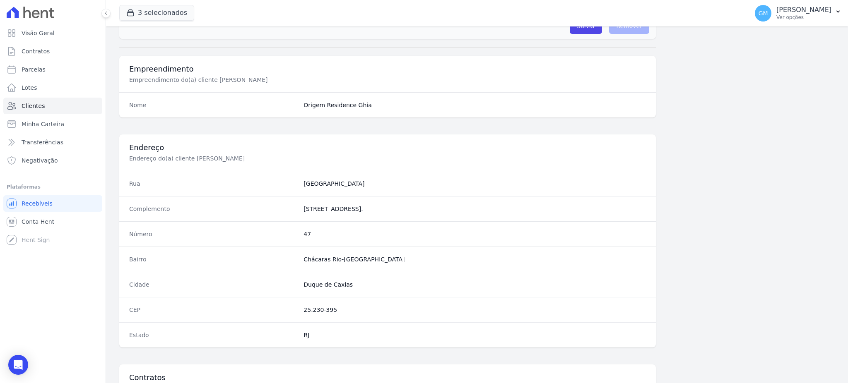
scroll to position [392, 0]
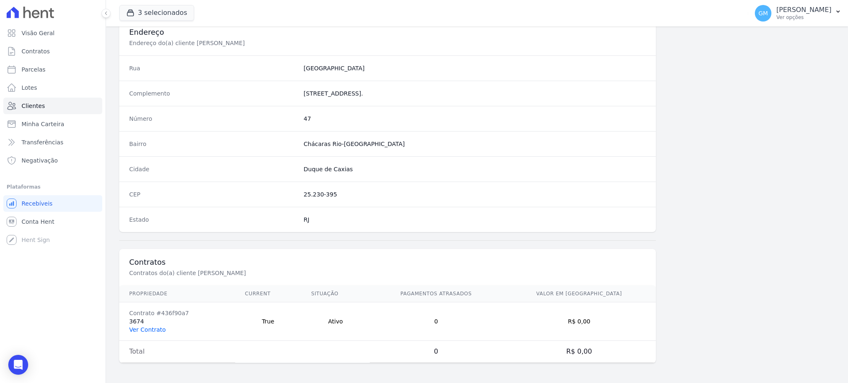
click at [151, 333] on link "Ver Contrato" at bounding box center [147, 330] width 36 height 7
click at [153, 327] on link "Ver Contrato" at bounding box center [147, 330] width 36 height 7
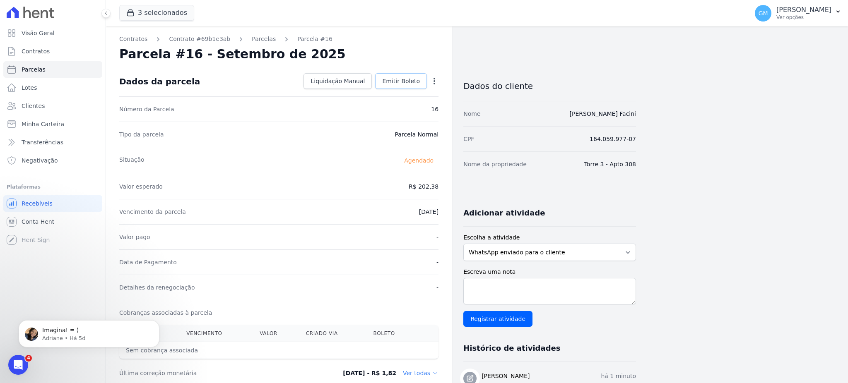
click at [402, 87] on link "Emitir Boleto" at bounding box center [401, 81] width 52 height 16
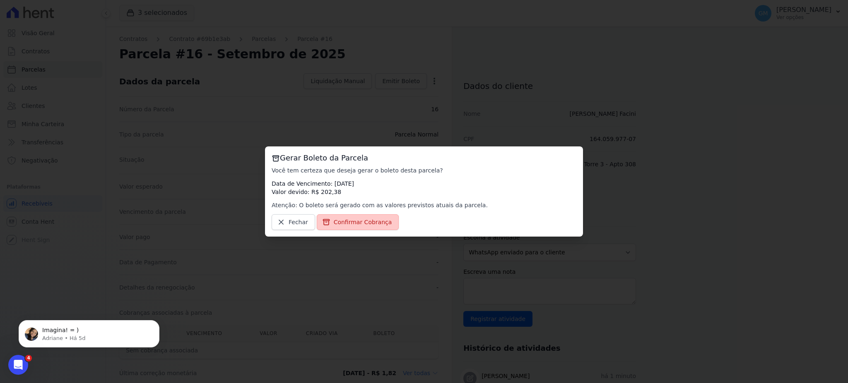
click at [357, 221] on span "Confirmar Cobrança" at bounding box center [363, 222] width 58 height 8
click at [368, 223] on span "Confirmar Cobrança" at bounding box center [363, 222] width 58 height 8
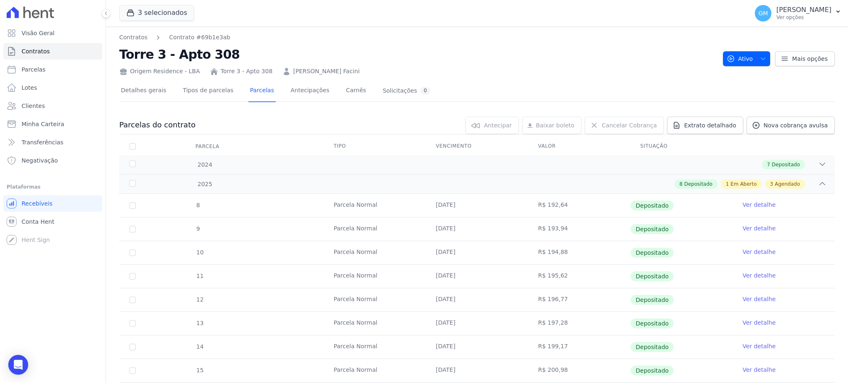
click at [746, 205] on link "Ver detalhe" at bounding box center [758, 205] width 33 height 8
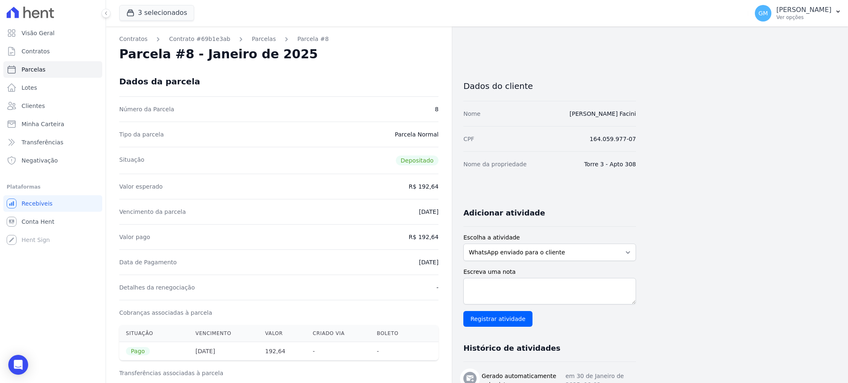
drag, startPoint x: 645, startPoint y: 113, endPoint x: 568, endPoint y: 113, distance: 76.6
copy link "[PERSON_NAME] Facini"
drag, startPoint x: 700, startPoint y: 137, endPoint x: 676, endPoint y: 118, distance: 31.3
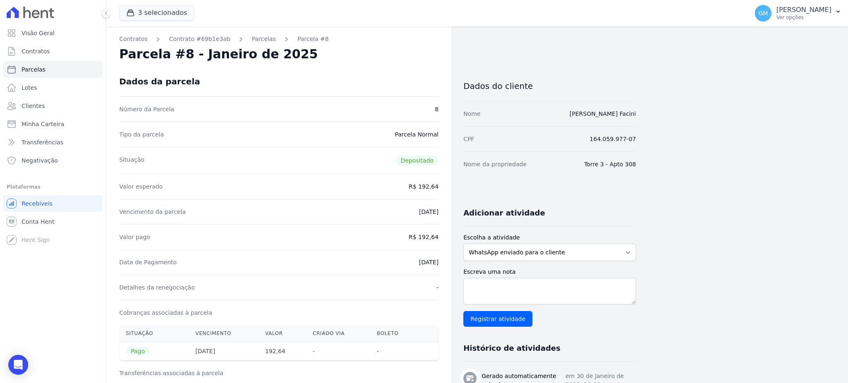
drag, startPoint x: 659, startPoint y: 110, endPoint x: 563, endPoint y: 122, distance: 96.4
copy link "[PERSON_NAME] Facini"
click at [58, 111] on link "Clientes" at bounding box center [52, 106] width 99 height 17
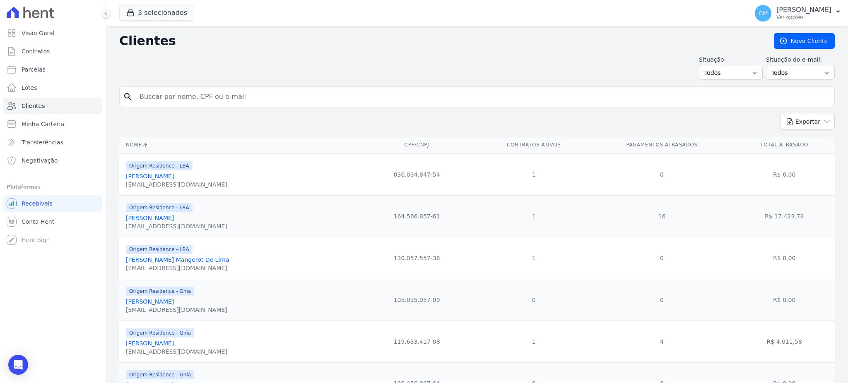
click at [164, 92] on input "search" at bounding box center [483, 97] width 696 height 17
paste input "[PERSON_NAME] Facini"
type input "[PERSON_NAME] Facini"
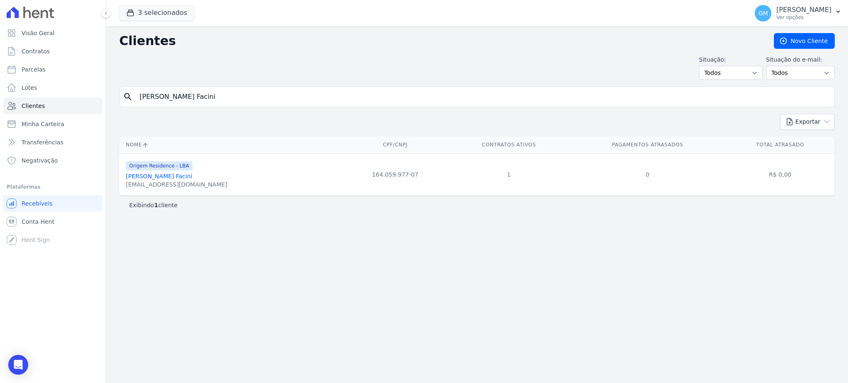
click at [172, 176] on link "[PERSON_NAME] Facini" at bounding box center [159, 176] width 66 height 7
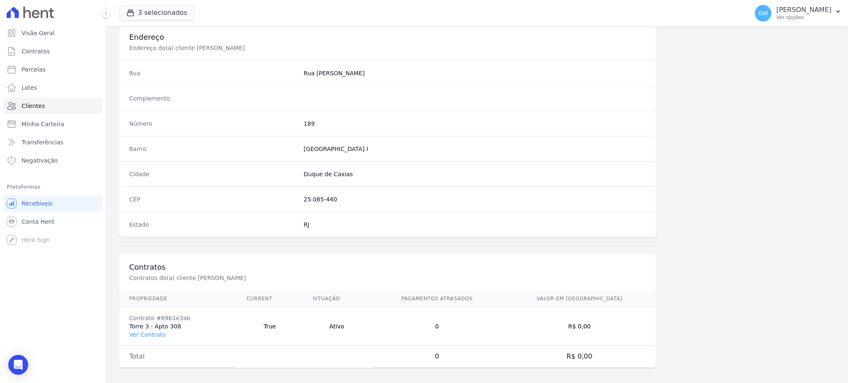
scroll to position [392, 0]
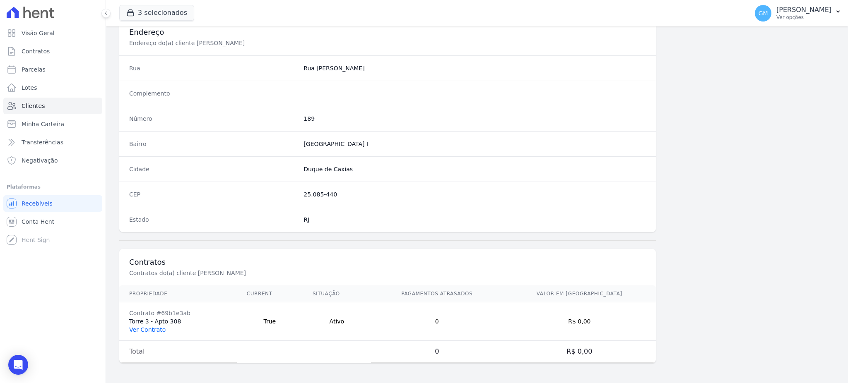
click at [154, 330] on link "Ver Contrato" at bounding box center [147, 330] width 36 height 7
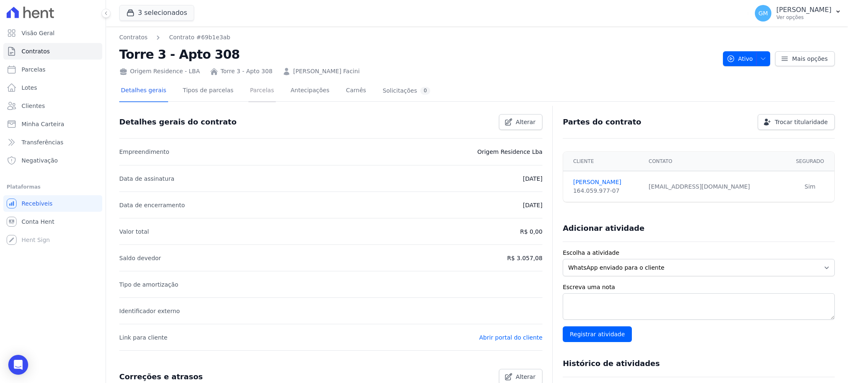
click at [252, 90] on link "Parcelas" at bounding box center [261, 91] width 27 height 22
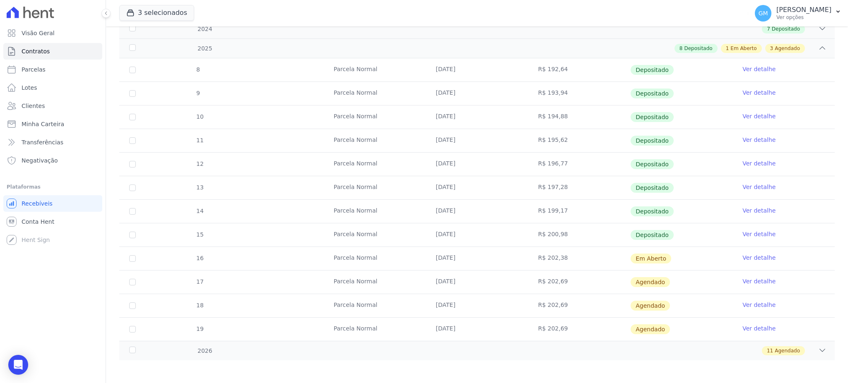
scroll to position [137, 0]
drag, startPoint x: 677, startPoint y: 256, endPoint x: 413, endPoint y: 249, distance: 264.2
click at [413, 249] on tr "16 Parcela Normal 30/09/2025 R$ 202,38 Em Aberto Ver detalhe" at bounding box center [476, 257] width 715 height 24
click at [663, 251] on td "Em Aberto" at bounding box center [681, 256] width 102 height 23
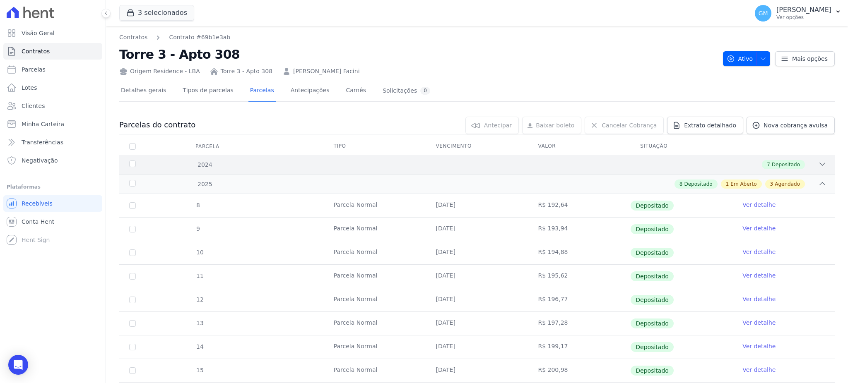
click at [783, 165] on span "Depositado" at bounding box center [786, 164] width 28 height 7
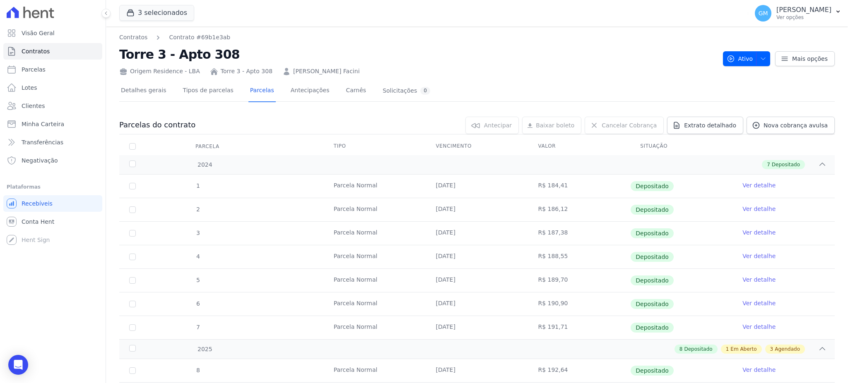
drag, startPoint x: 426, startPoint y: 190, endPoint x: 469, endPoint y: 190, distance: 43.5
click at [469, 190] on td "30/06/2024" at bounding box center [477, 186] width 102 height 23
click at [42, 105] on span "Clientes" at bounding box center [33, 106] width 23 height 8
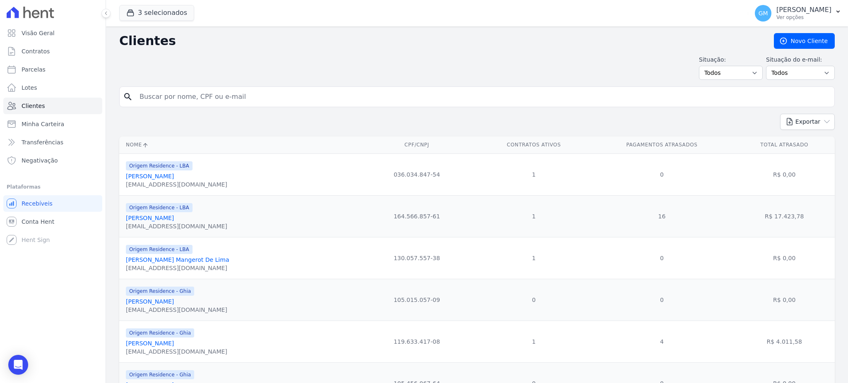
click at [253, 96] on input "search" at bounding box center [483, 97] width 696 height 17
type input "[PERSON_NAME]"
drag, startPoint x: 207, startPoint y: 99, endPoint x: 129, endPoint y: 99, distance: 77.4
click at [129, 99] on div "search Ketlyn Alves Tavares" at bounding box center [476, 97] width 715 height 21
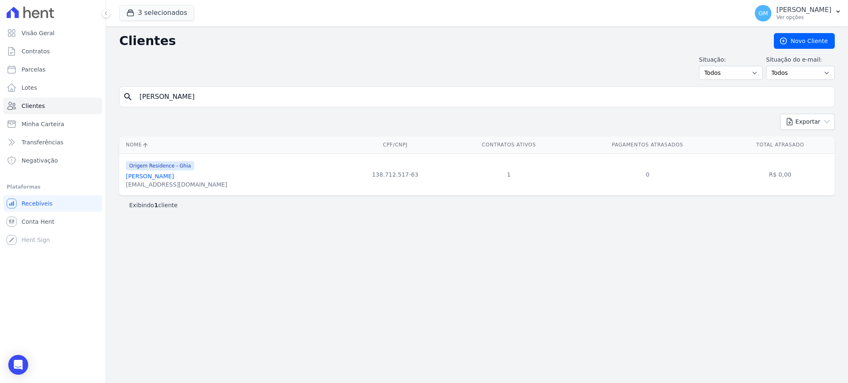
click at [169, 180] on link "[PERSON_NAME]" at bounding box center [150, 176] width 48 height 7
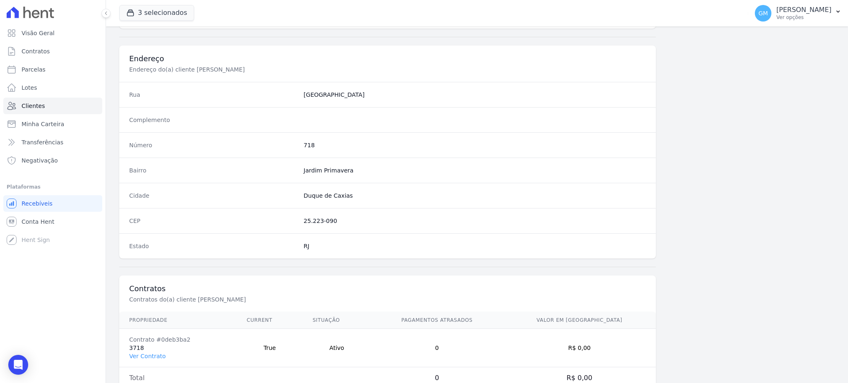
scroll to position [392, 0]
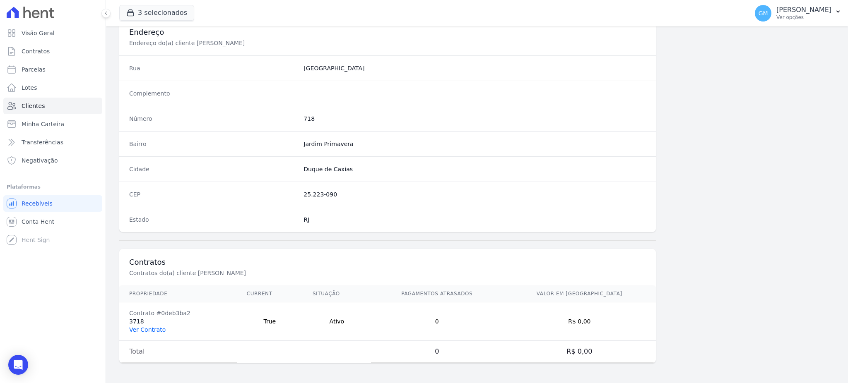
click at [144, 330] on link "Ver Contrato" at bounding box center [147, 330] width 36 height 7
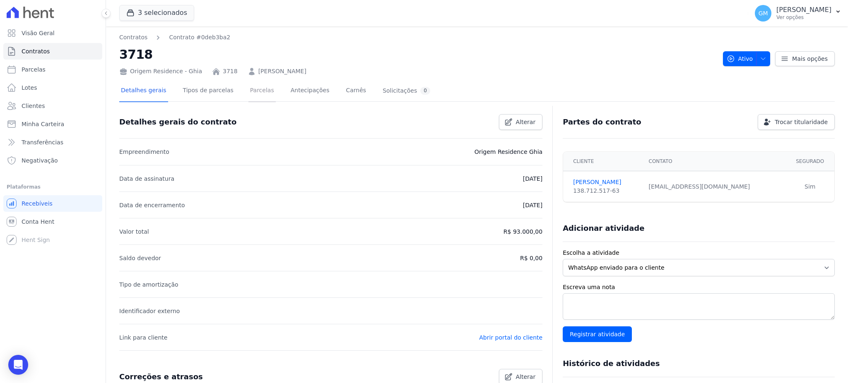
click at [248, 90] on link "Parcelas" at bounding box center [261, 91] width 27 height 22
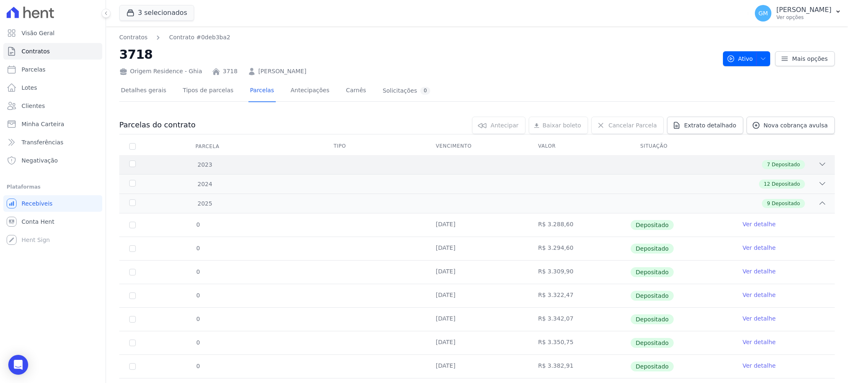
click at [791, 163] on span "Depositado" at bounding box center [786, 164] width 28 height 7
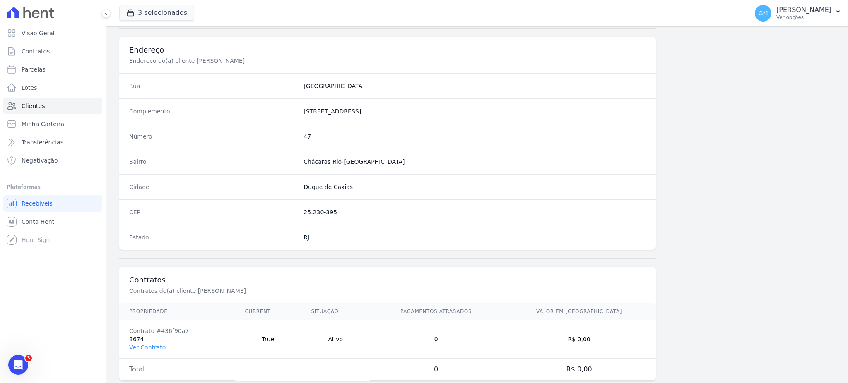
scroll to position [392, 0]
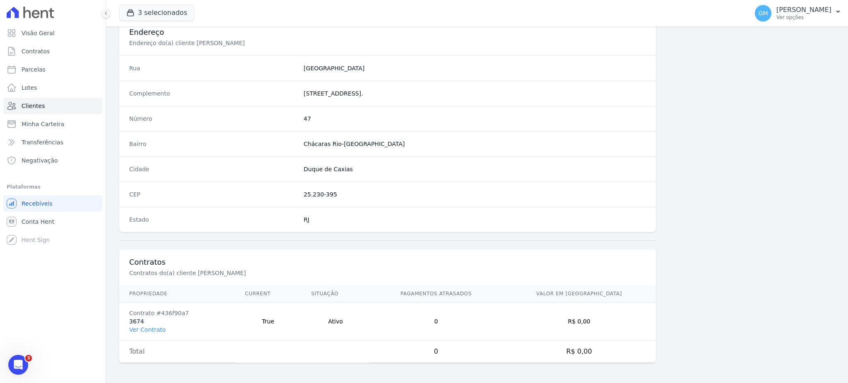
click at [151, 322] on td "Contrato #436f90a7 3674 Ver Contrato" at bounding box center [177, 322] width 116 height 39
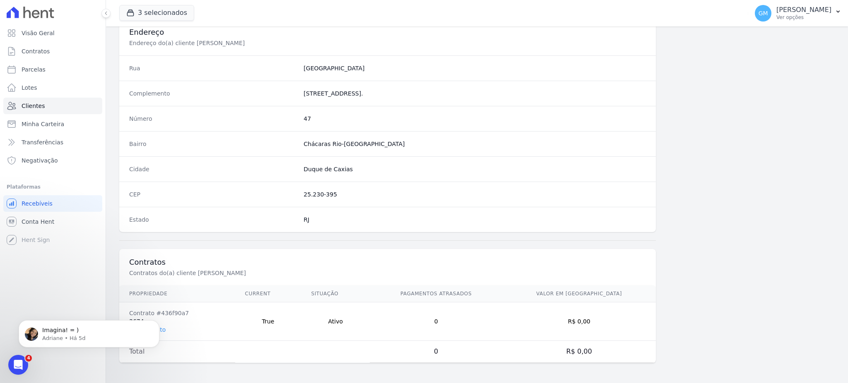
scroll to position [0, 0]
click at [151, 330] on div "Imagina! = ) Adriane • Há 5d" at bounding box center [89, 334] width 128 height 17
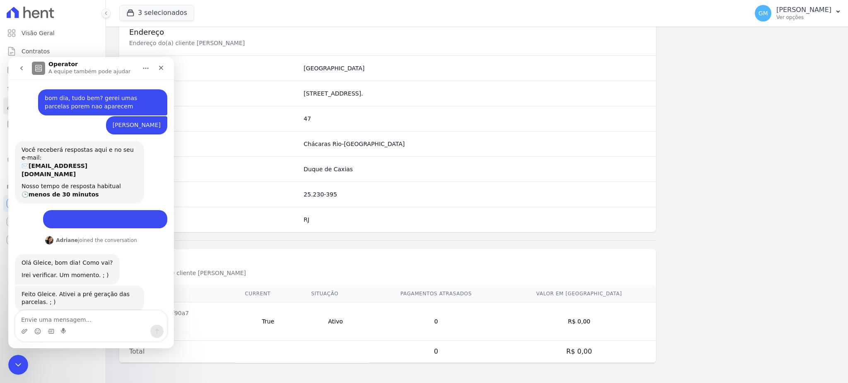
scroll to position [9, 0]
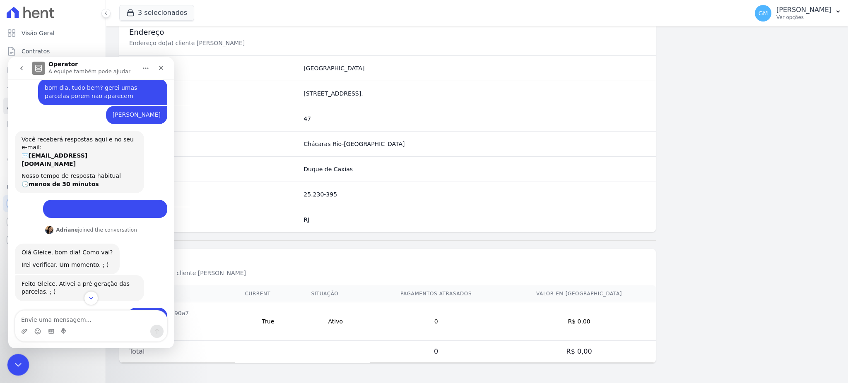
click at [7, 361] on div "Encerramento do Messenger da Intercom" at bounding box center [17, 364] width 20 height 20
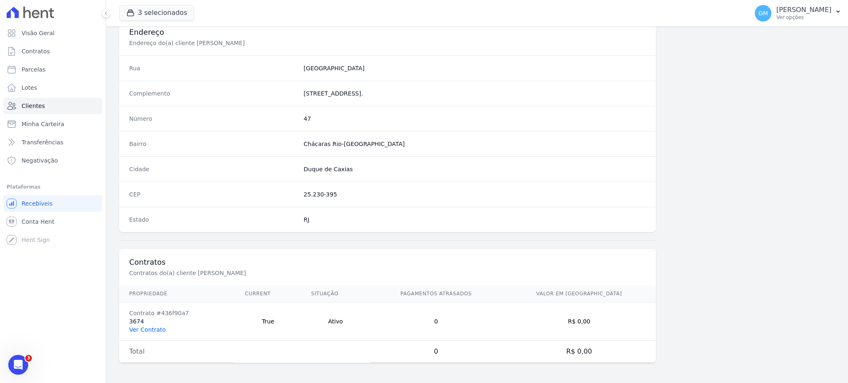
scroll to position [215, 0]
click at [151, 328] on link "Ver Contrato" at bounding box center [147, 330] width 36 height 7
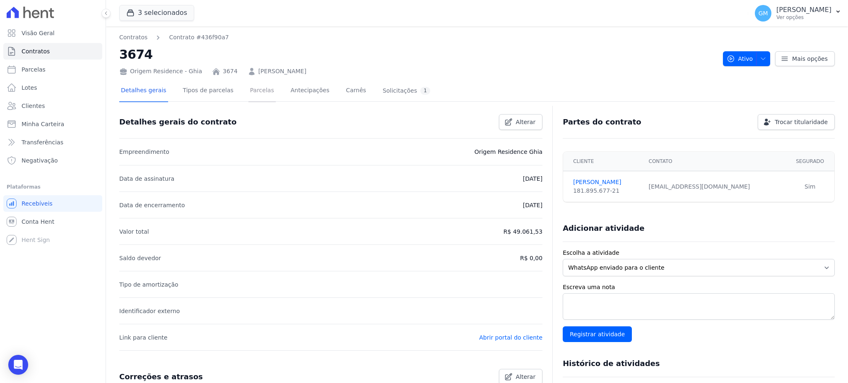
click at [254, 91] on link "Parcelas" at bounding box center [261, 91] width 27 height 22
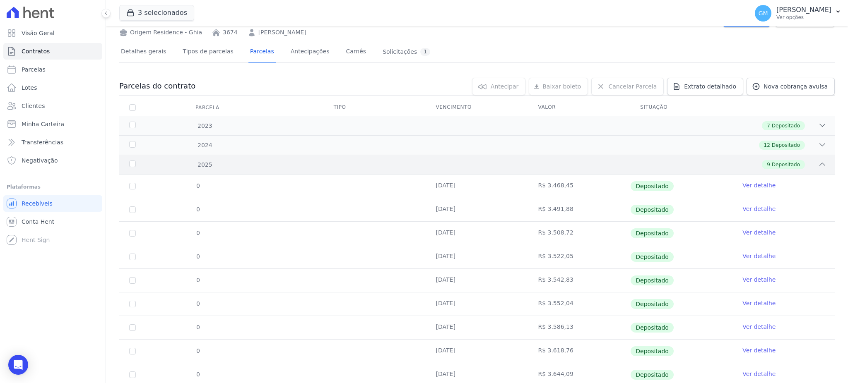
scroll to position [67, 0]
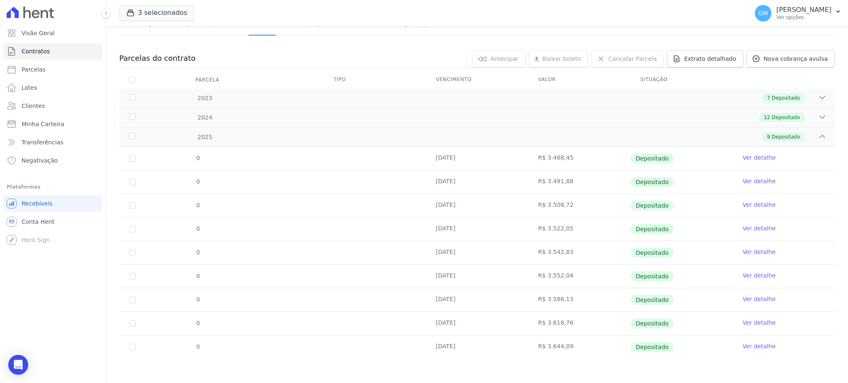
click at [745, 349] on link "Ver detalhe" at bounding box center [758, 346] width 33 height 8
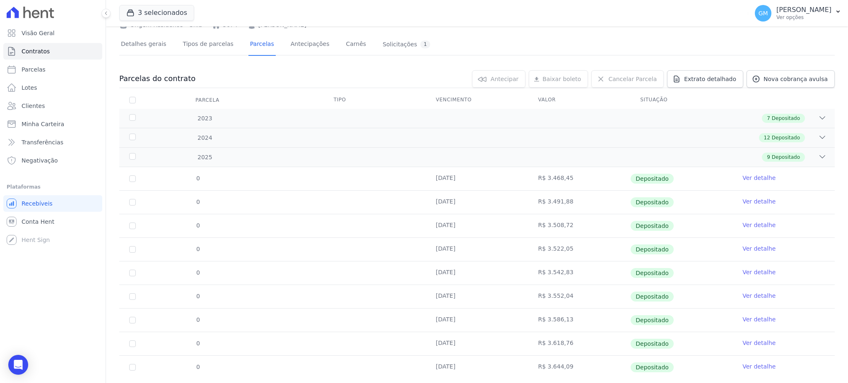
scroll to position [67, 0]
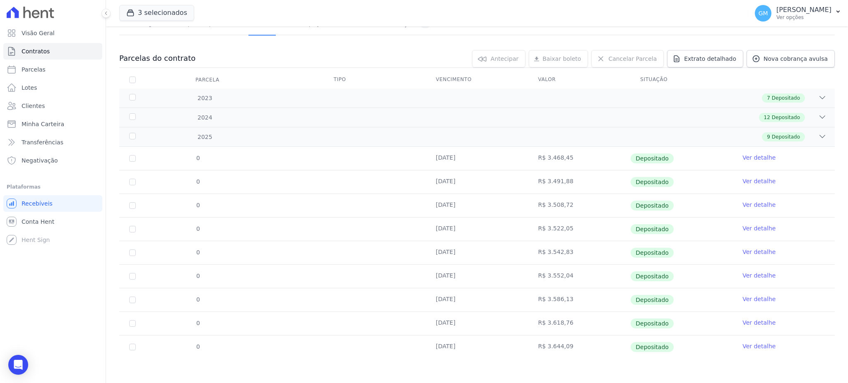
click at [748, 323] on link "Ver detalhe" at bounding box center [758, 323] width 33 height 8
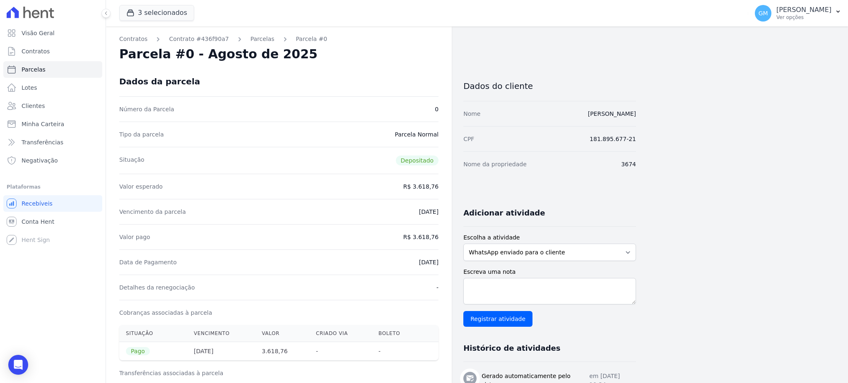
drag, startPoint x: 595, startPoint y: 111, endPoint x: 642, endPoint y: 111, distance: 46.8
click at [642, 111] on div "Contratos Contrato #436f90a7 Parcelas Parcela #0 Parcela #0 - Agosto de 2025 Da…" at bounding box center [470, 350] width 729 height 649
copy link "Laielle Nascimento Marques"
click at [655, 115] on div "Contratos Contrato #436f90a7 Parcelas Parcela #0 Parcela #0 - Agosto de 2025 Da…" at bounding box center [470, 350] width 729 height 649
drag, startPoint x: 560, startPoint y: 113, endPoint x: 580, endPoint y: 113, distance: 20.3
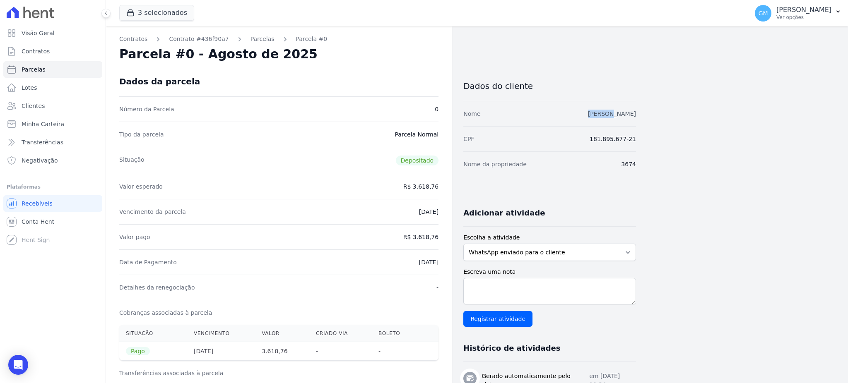
click at [580, 113] on div "Nome Laielle Nascimento Marques" at bounding box center [549, 113] width 173 height 25
copy link "Laielle"
